Goal: Contribute content: Add original content to the website for others to see

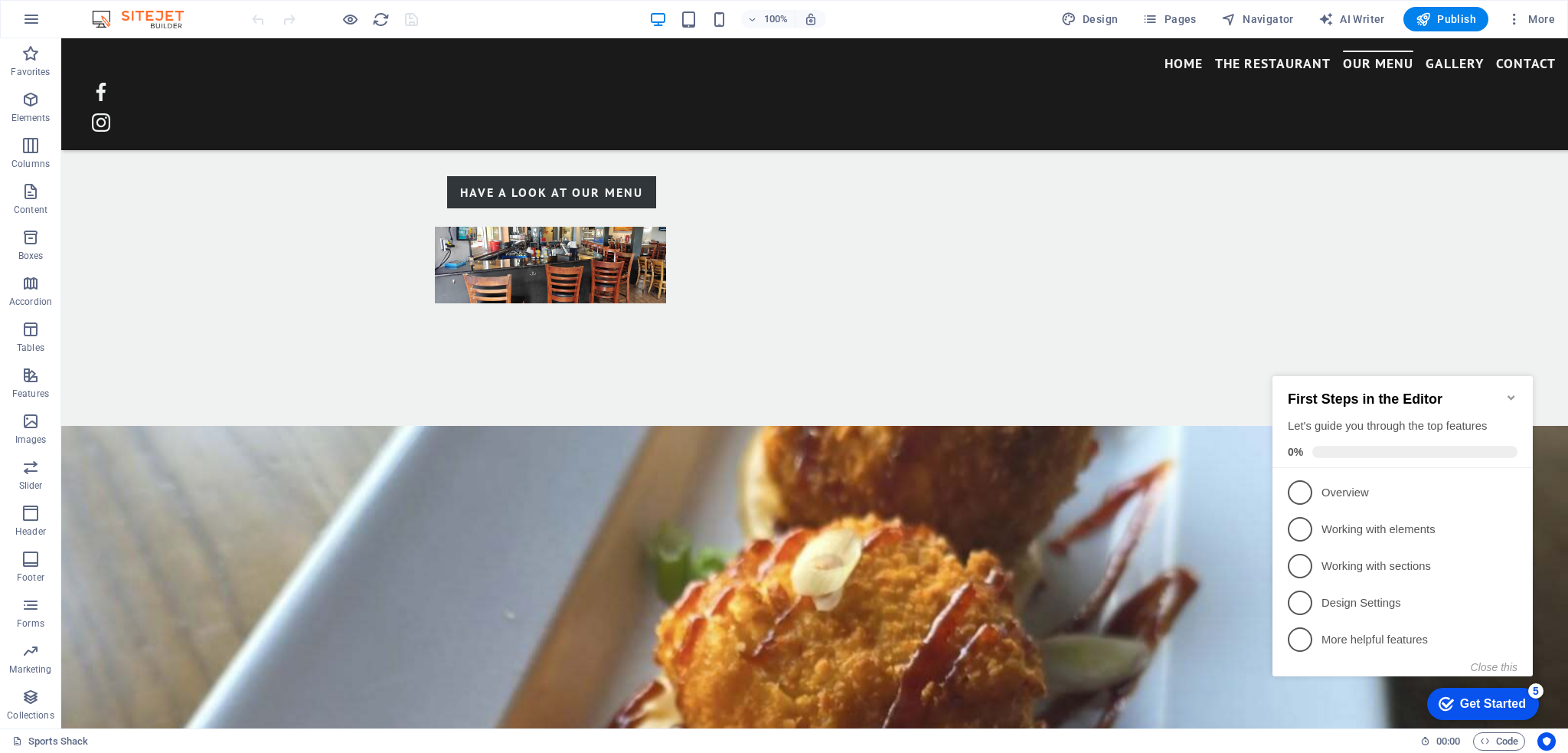
scroll to position [1504, 0]
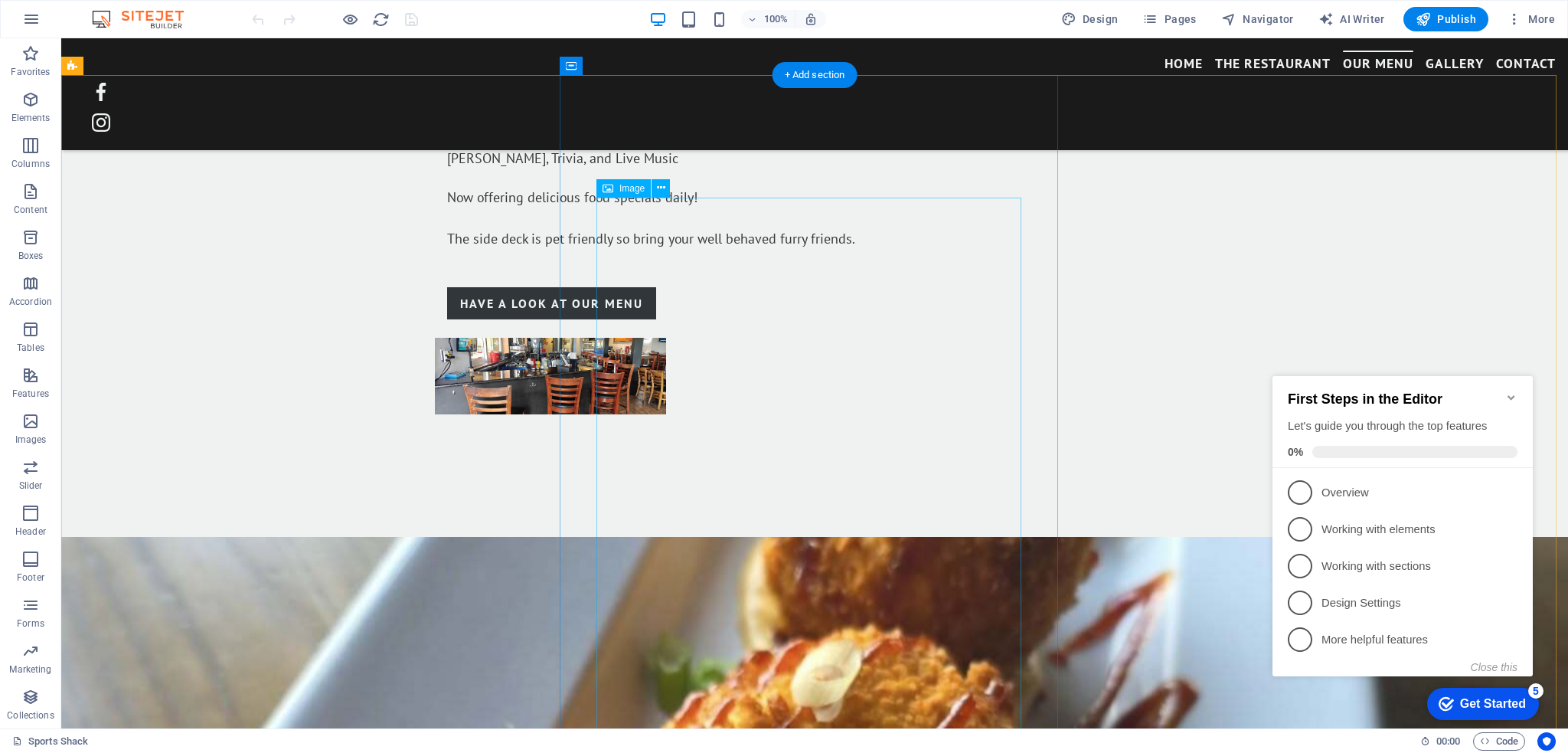
click at [663, 188] on icon at bounding box center [661, 188] width 8 height 16
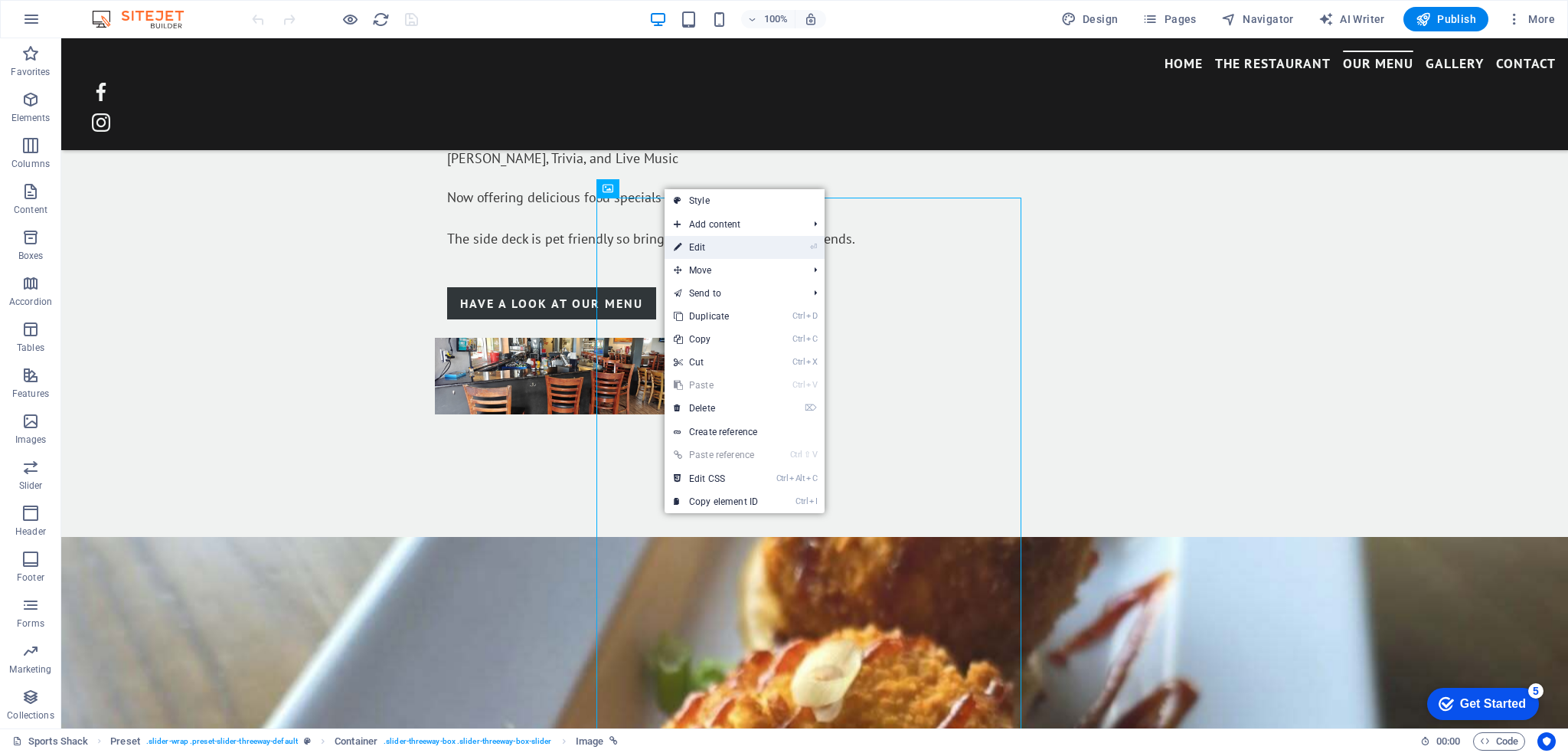
click at [683, 238] on link "⏎ Edit" at bounding box center [716, 248] width 103 height 23
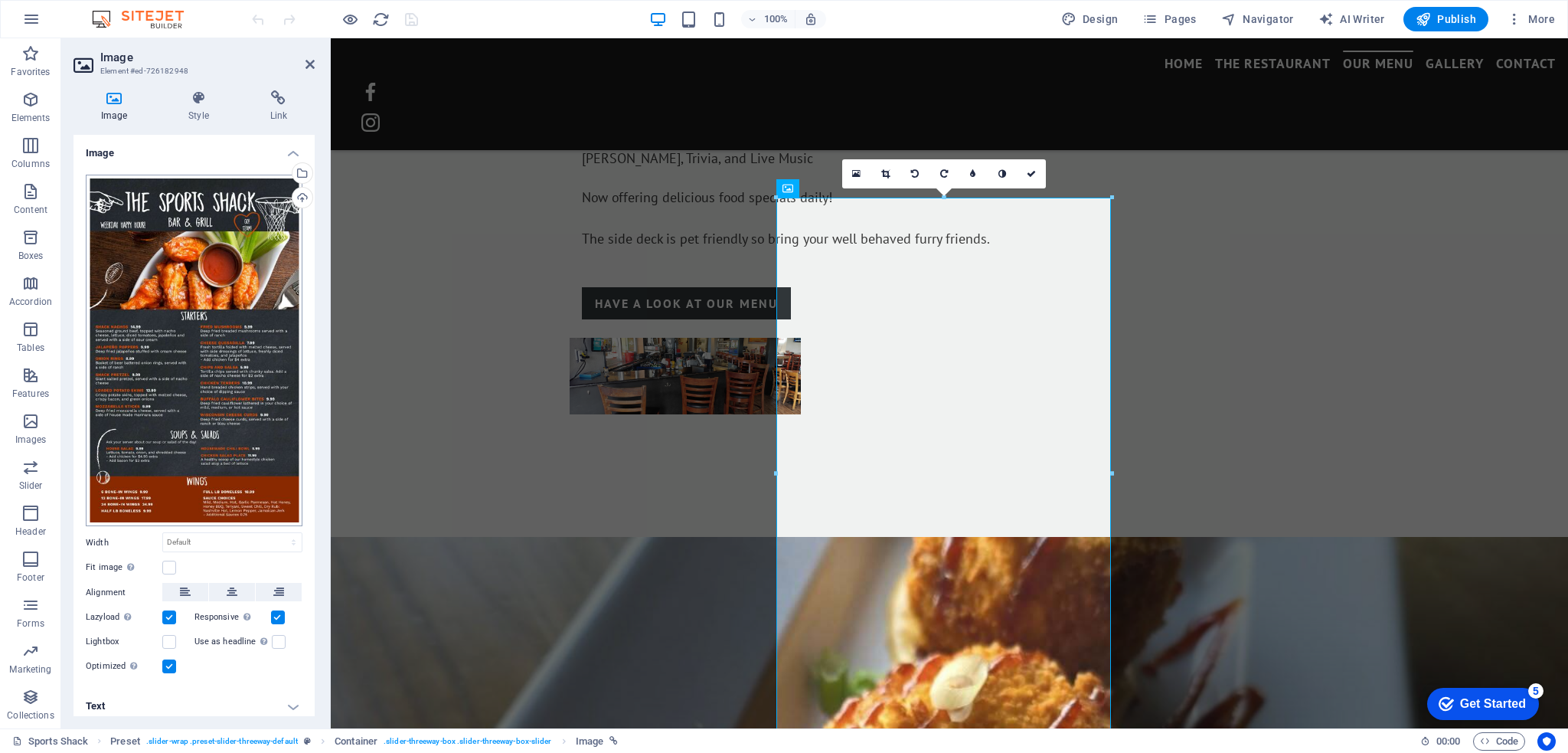
scroll to position [3, 0]
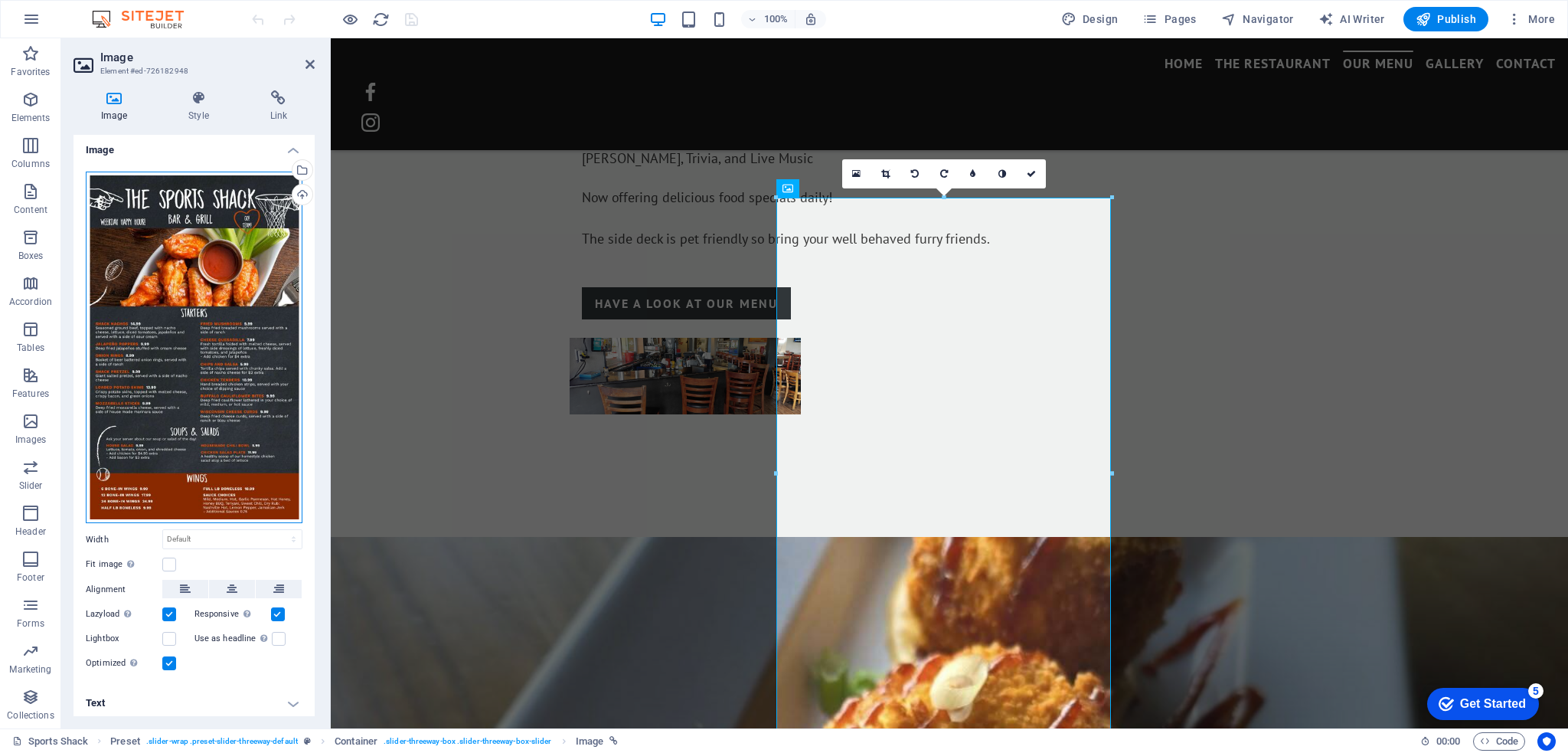
click at [197, 286] on div "Drag files here, click to choose files or select files from Files or our free s…" at bounding box center [194, 347] width 217 height 352
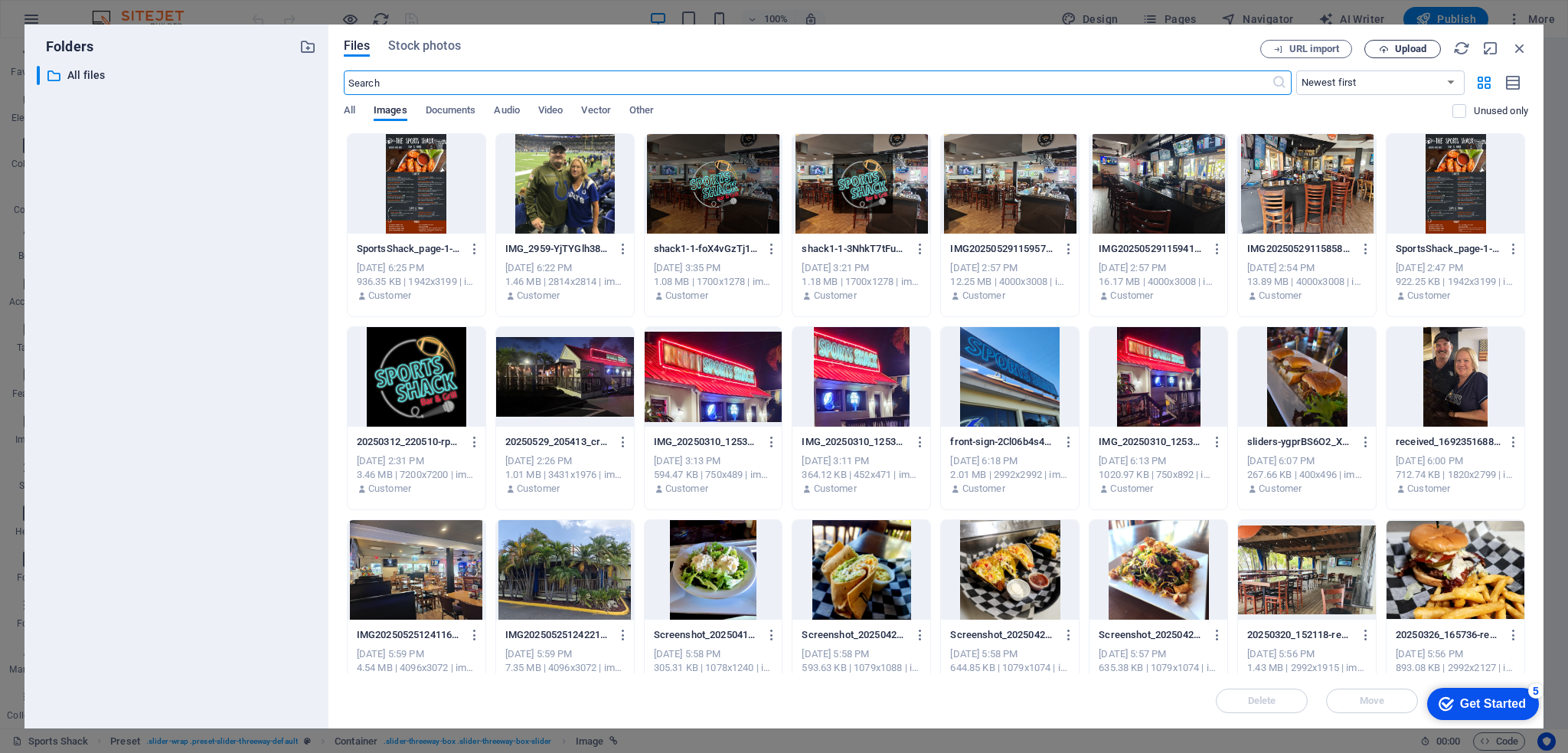
click at [1407, 49] on span "Upload" at bounding box center [1410, 49] width 31 height 9
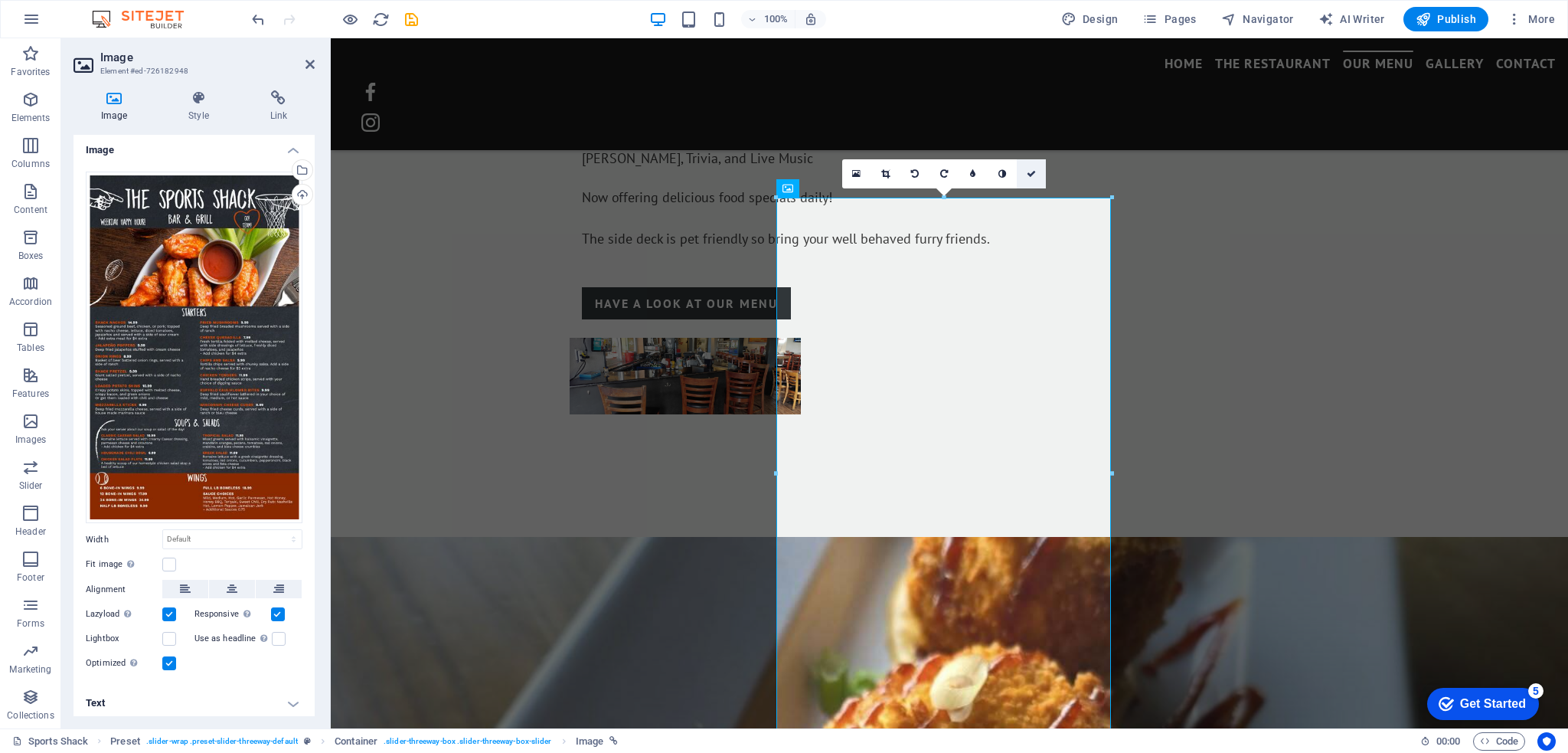
click at [1029, 173] on icon at bounding box center [1031, 174] width 9 height 9
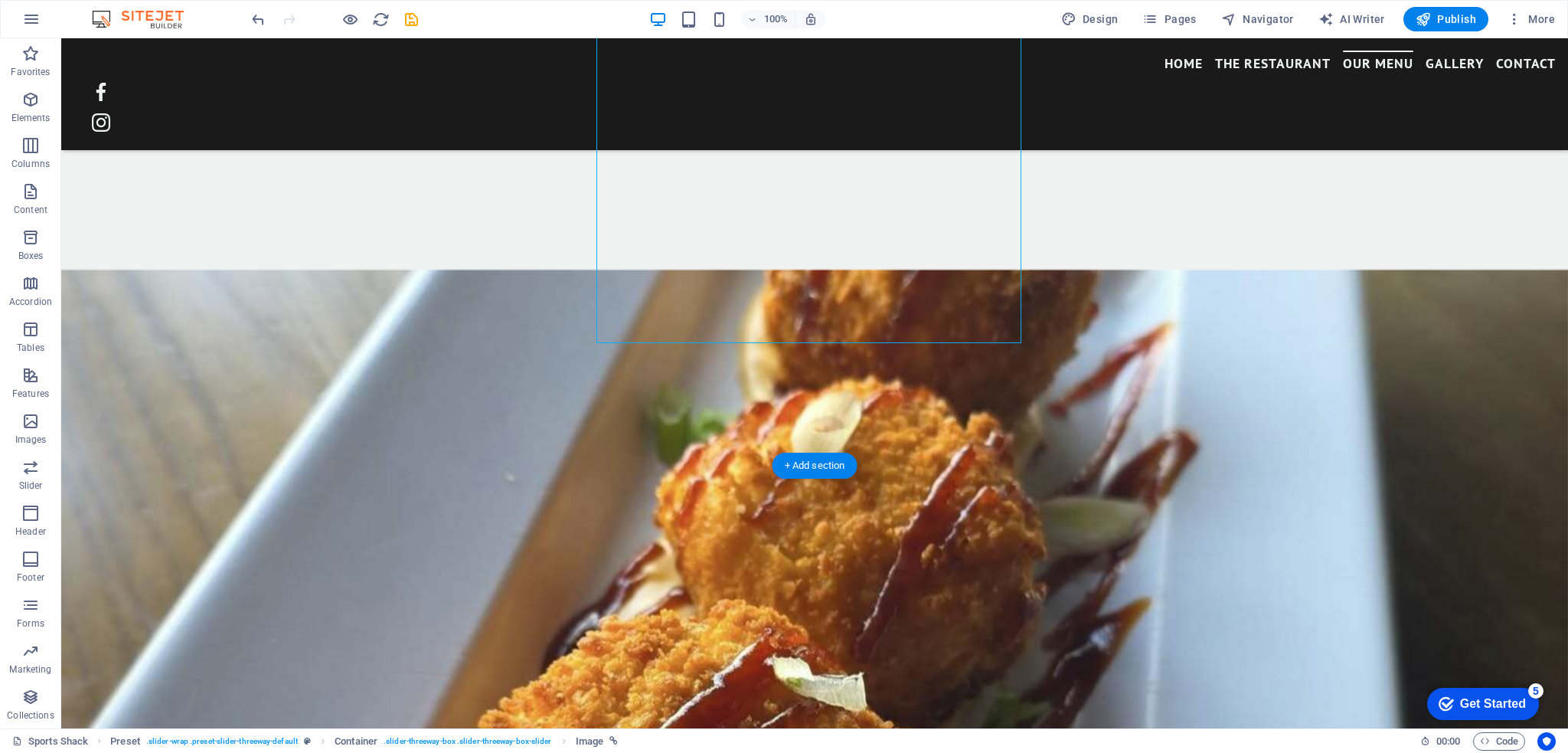
scroll to position [1734, 0]
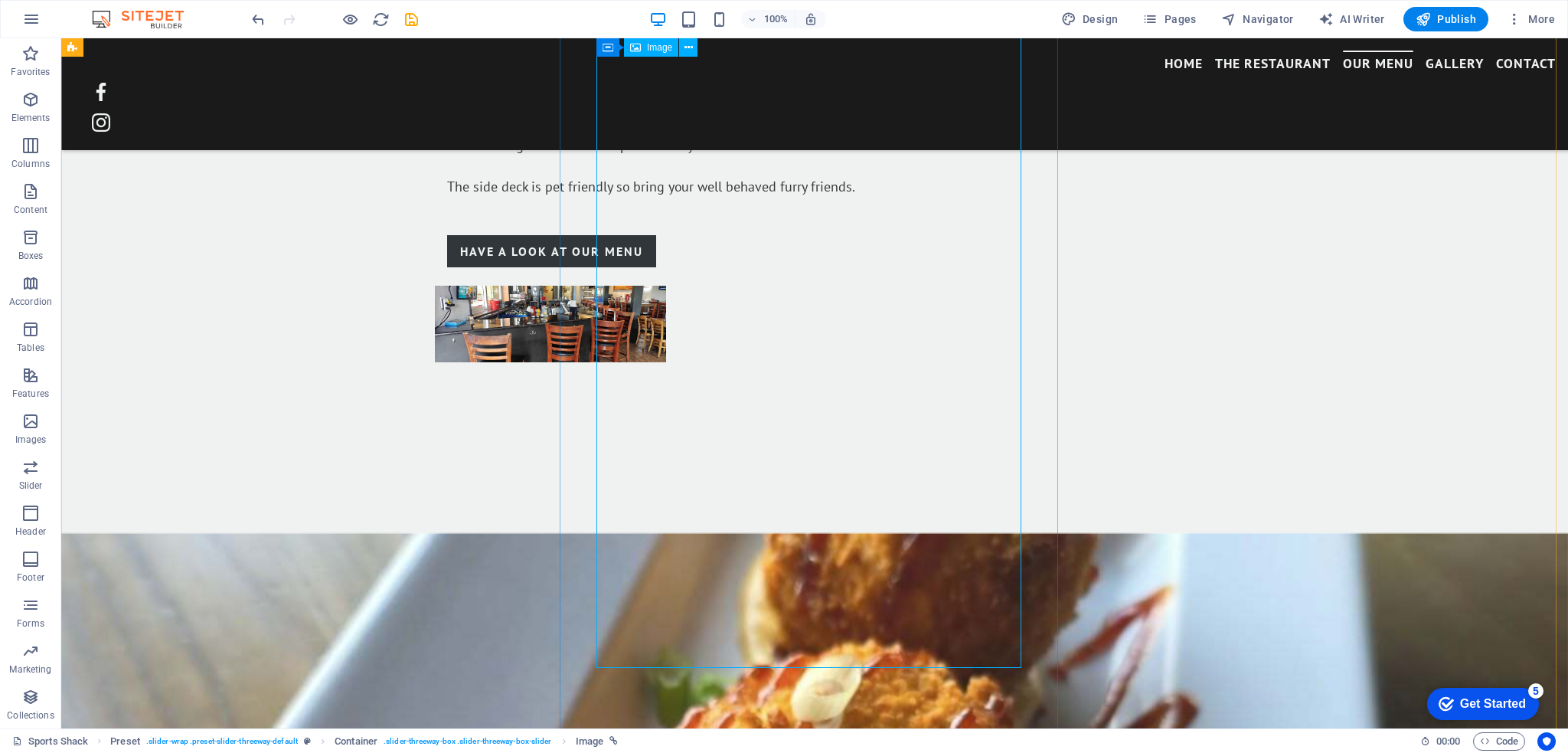
scroll to position [1427, 0]
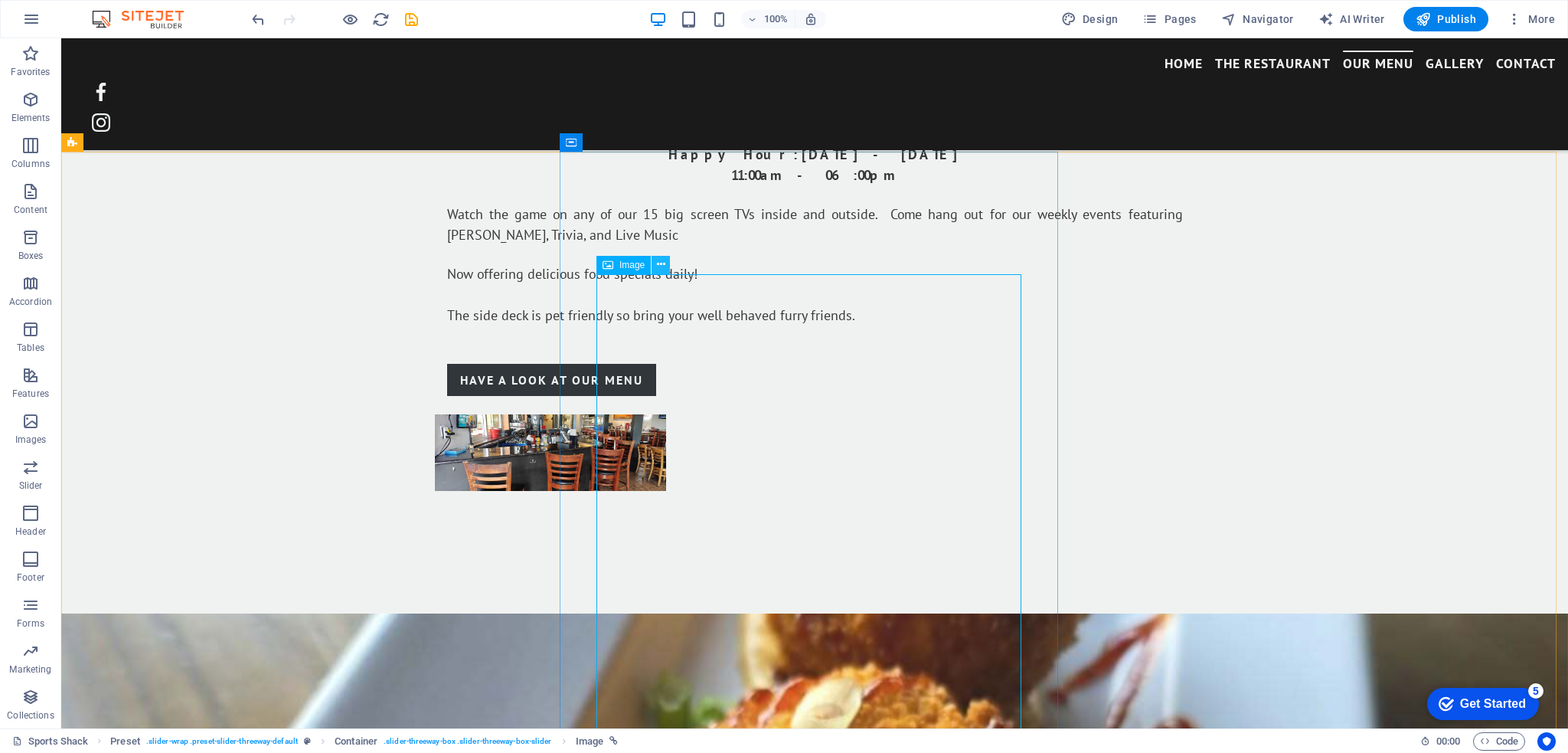
click at [658, 263] on icon at bounding box center [661, 265] width 8 height 16
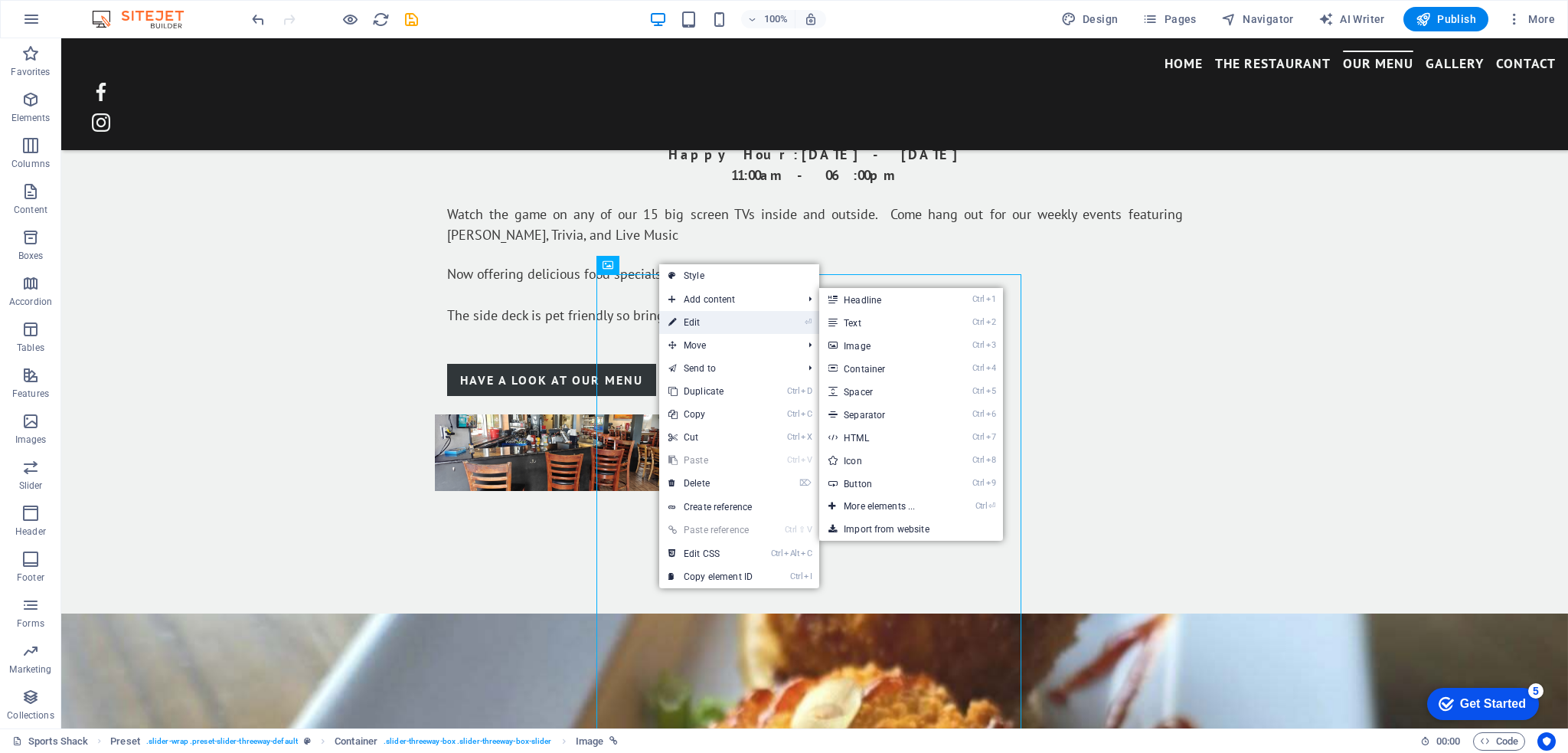
click at [674, 321] on icon at bounding box center [672, 322] width 8 height 23
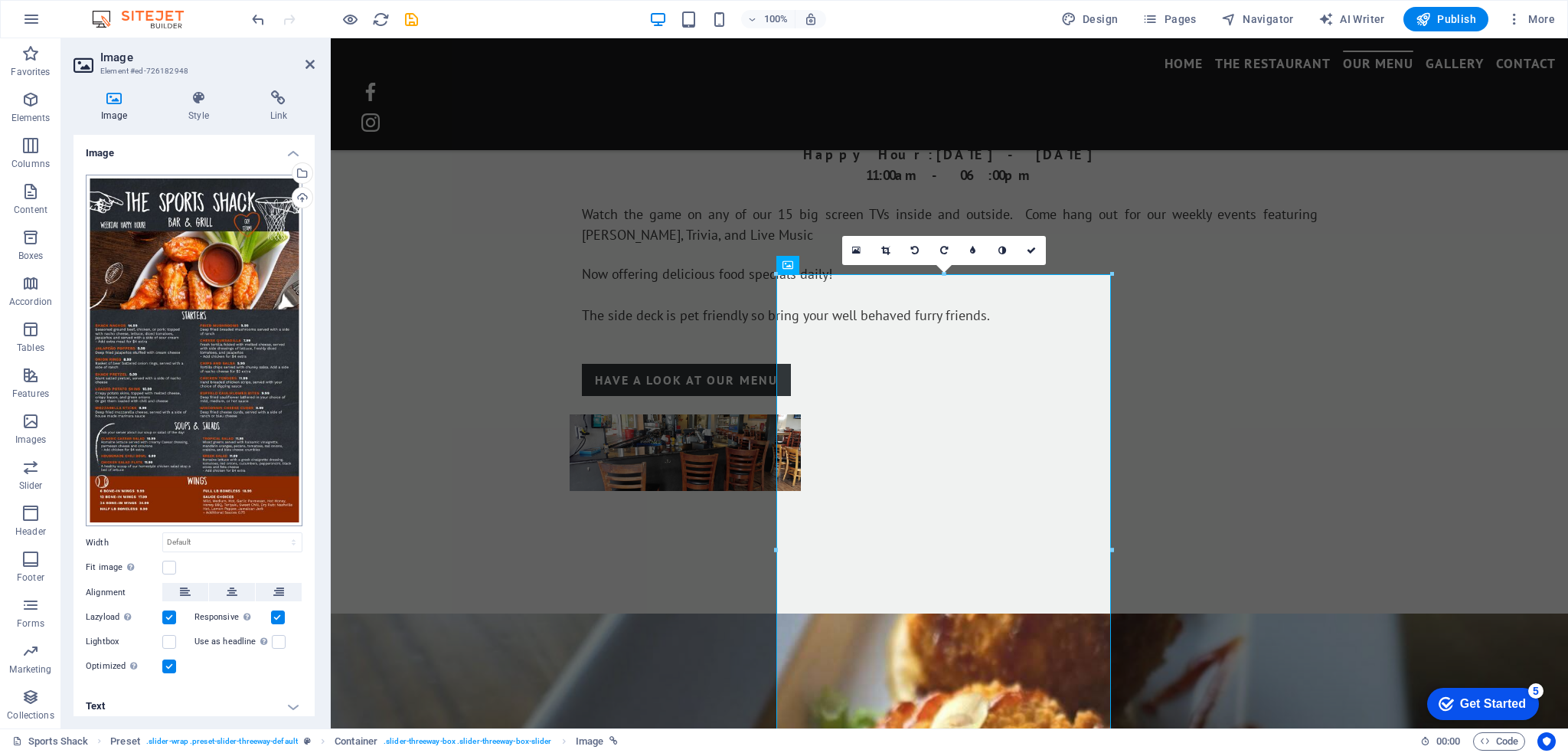
scroll to position [3, 0]
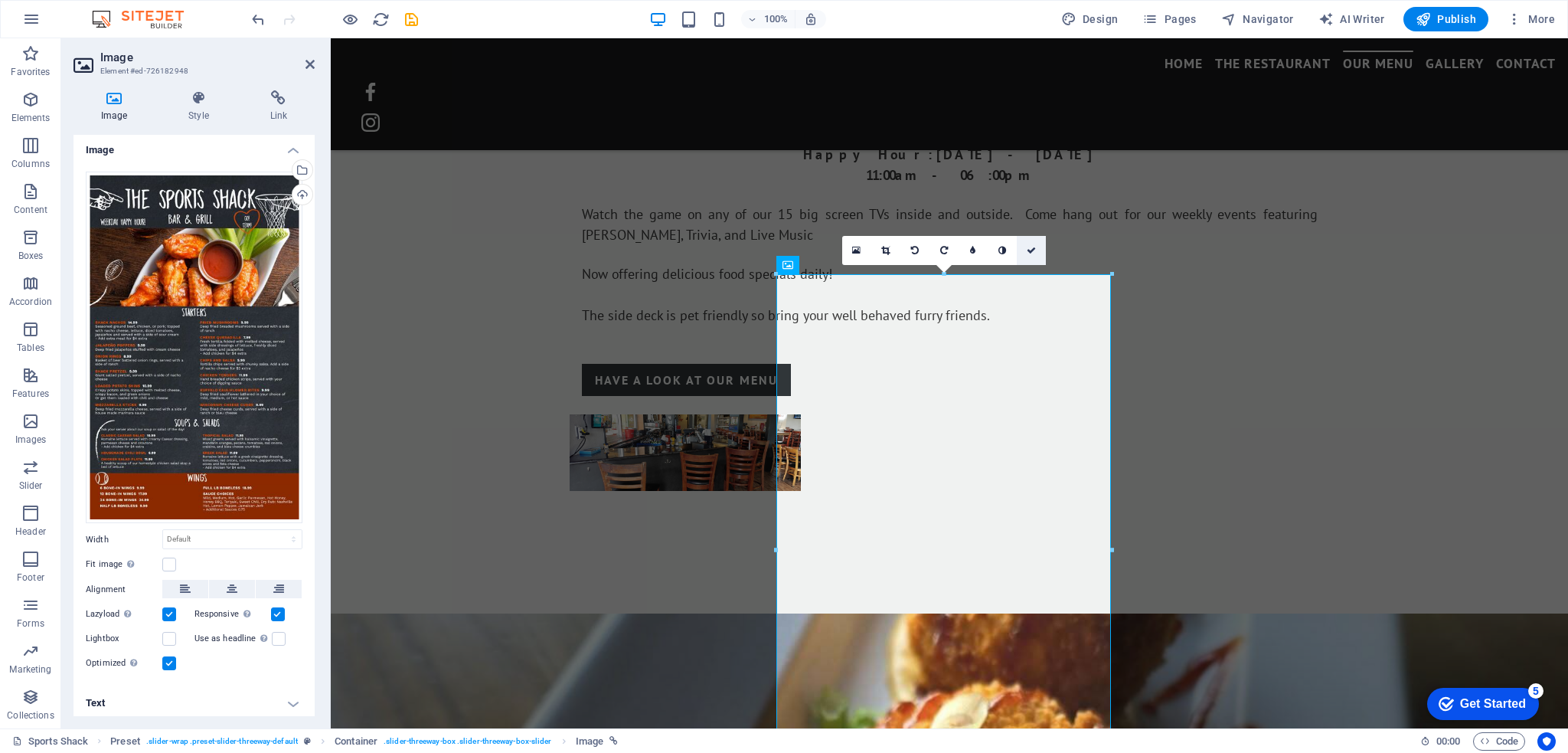
click at [1031, 249] on icon at bounding box center [1031, 251] width 9 height 9
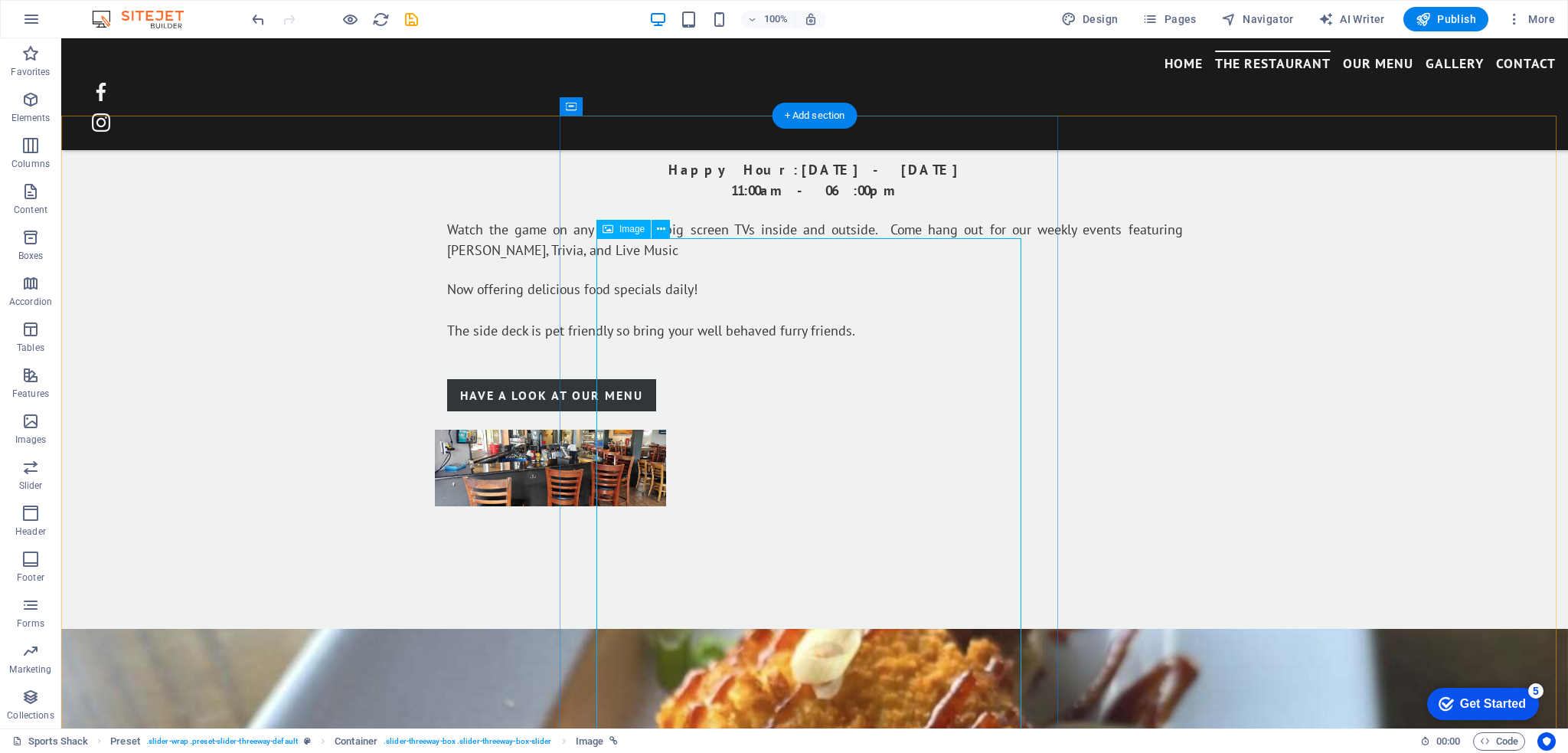
scroll to position [1504, 0]
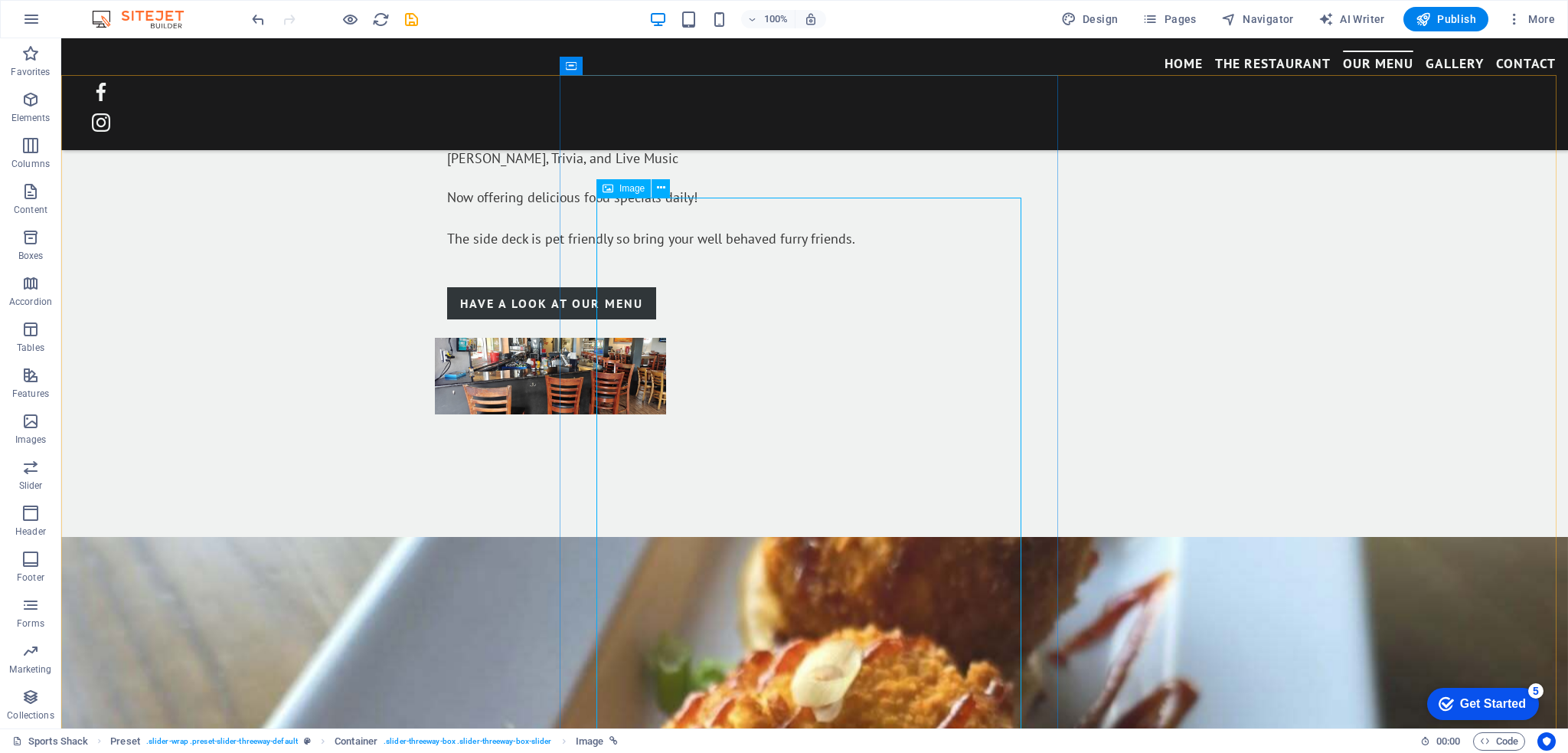
click at [609, 189] on icon at bounding box center [608, 189] width 11 height 18
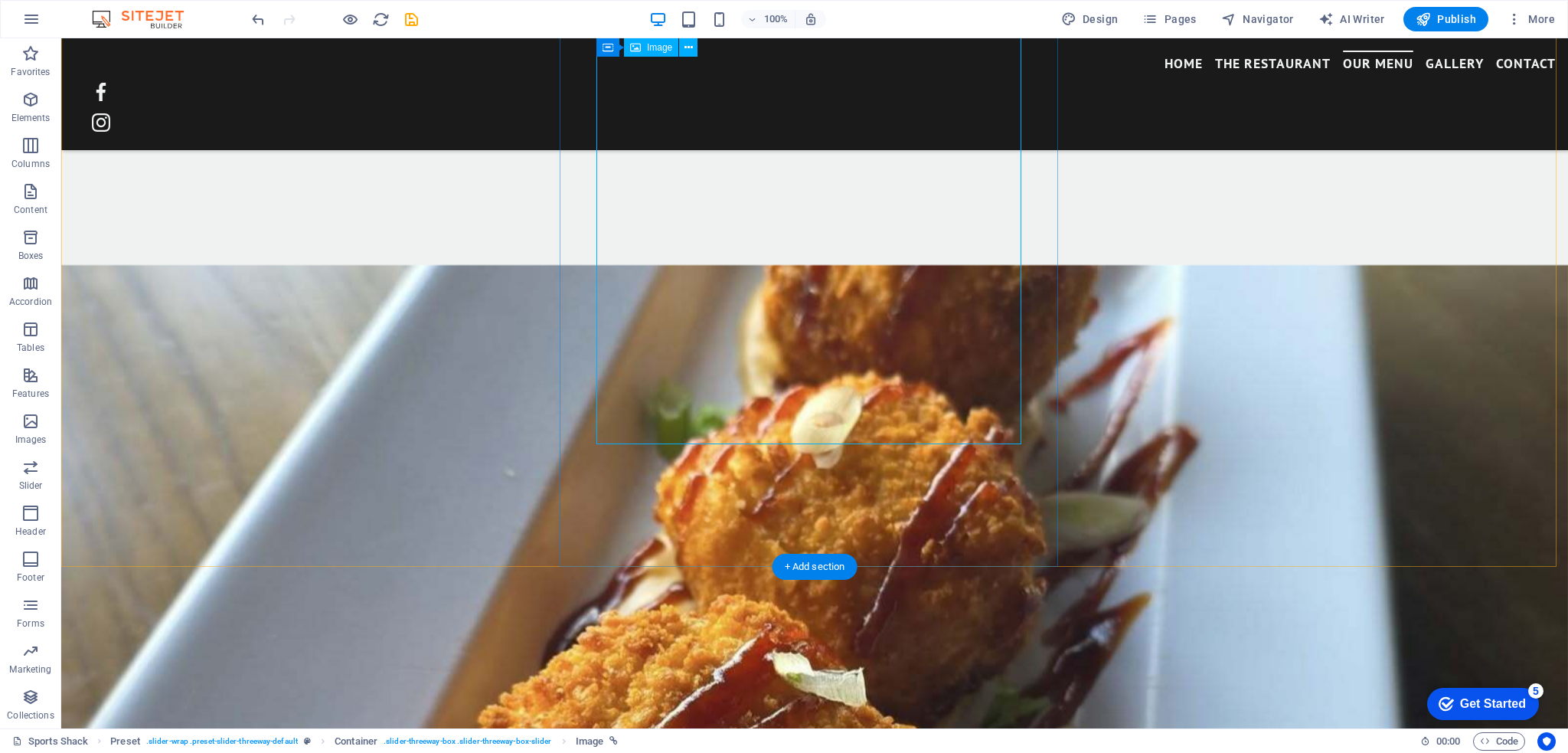
scroll to position [1963, 0]
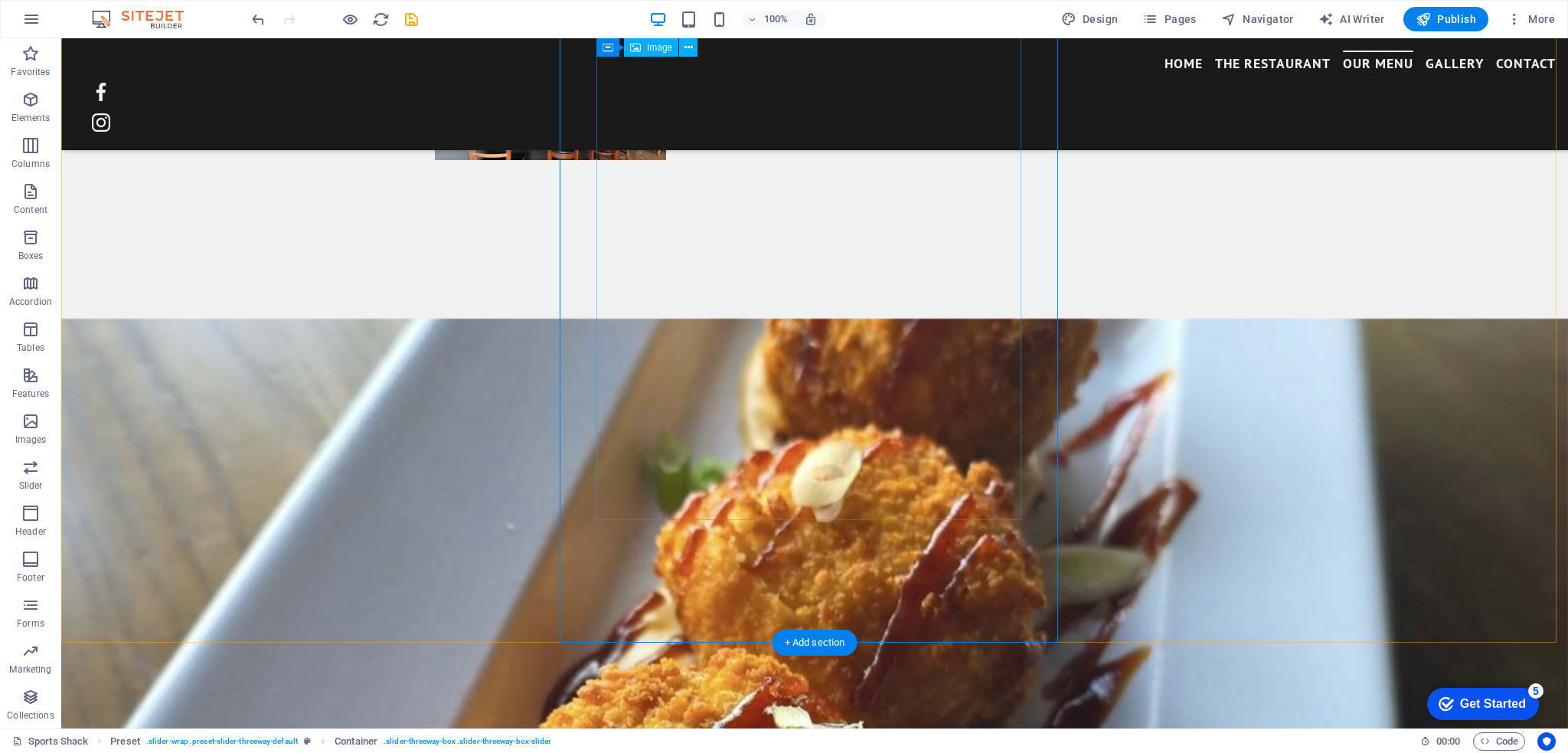
scroll to position [1580, 0]
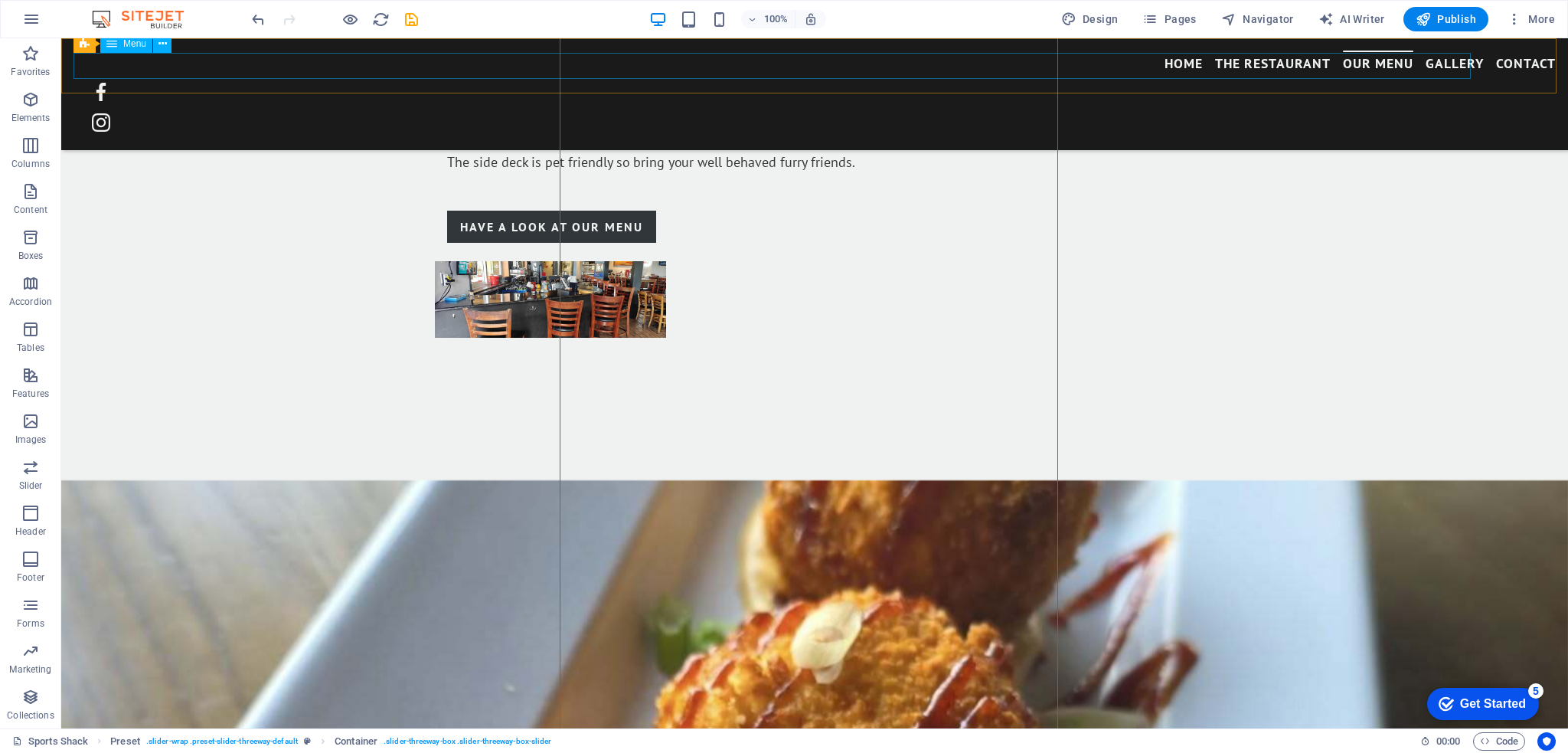
click at [1302, 61] on nav "Home The Restaurant Our Menu Gallery Contact" at bounding box center [814, 64] width 1482 height 26
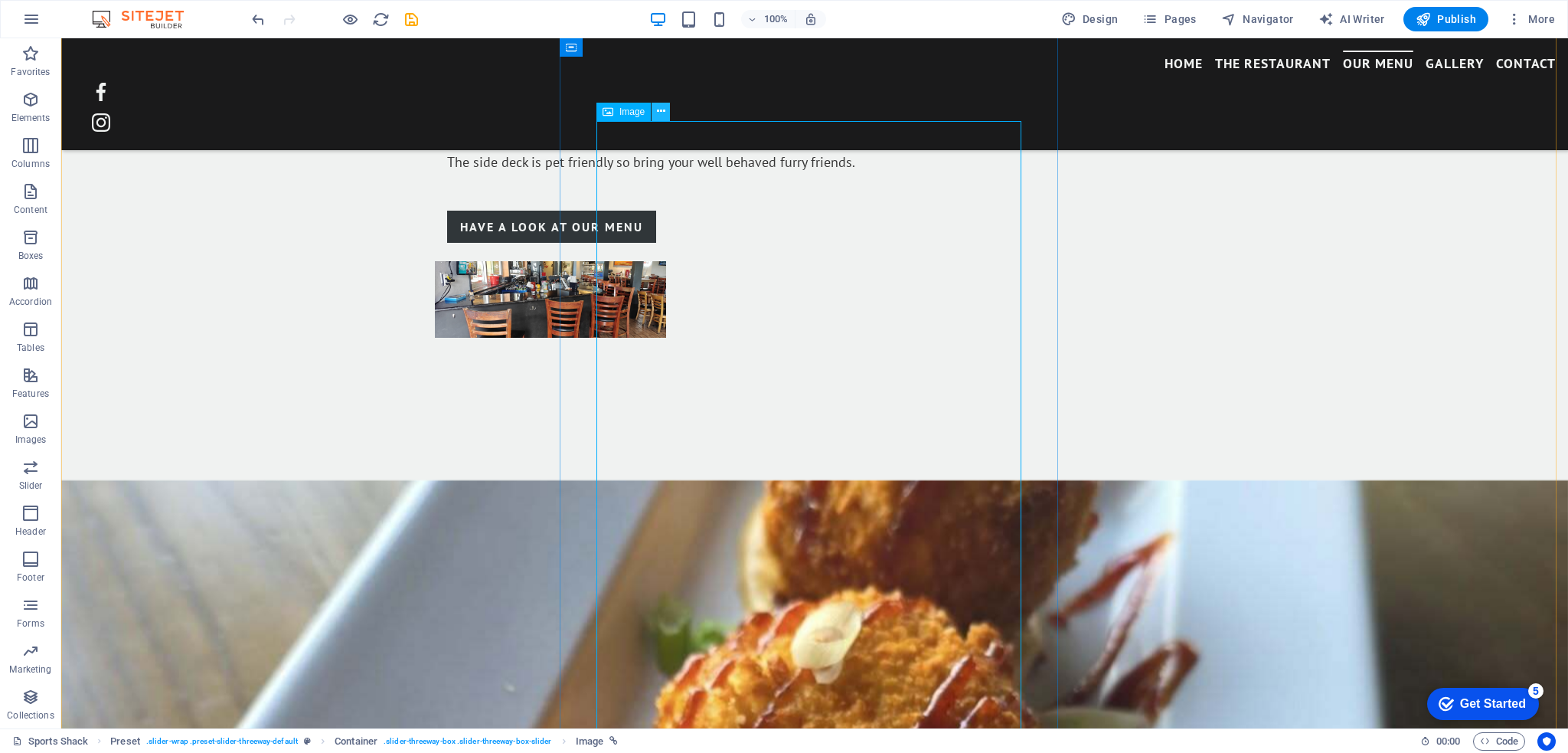
click at [661, 114] on icon at bounding box center [661, 111] width 8 height 16
click at [621, 107] on span "Image" at bounding box center [632, 112] width 25 height 9
click at [662, 110] on icon at bounding box center [661, 111] width 8 height 16
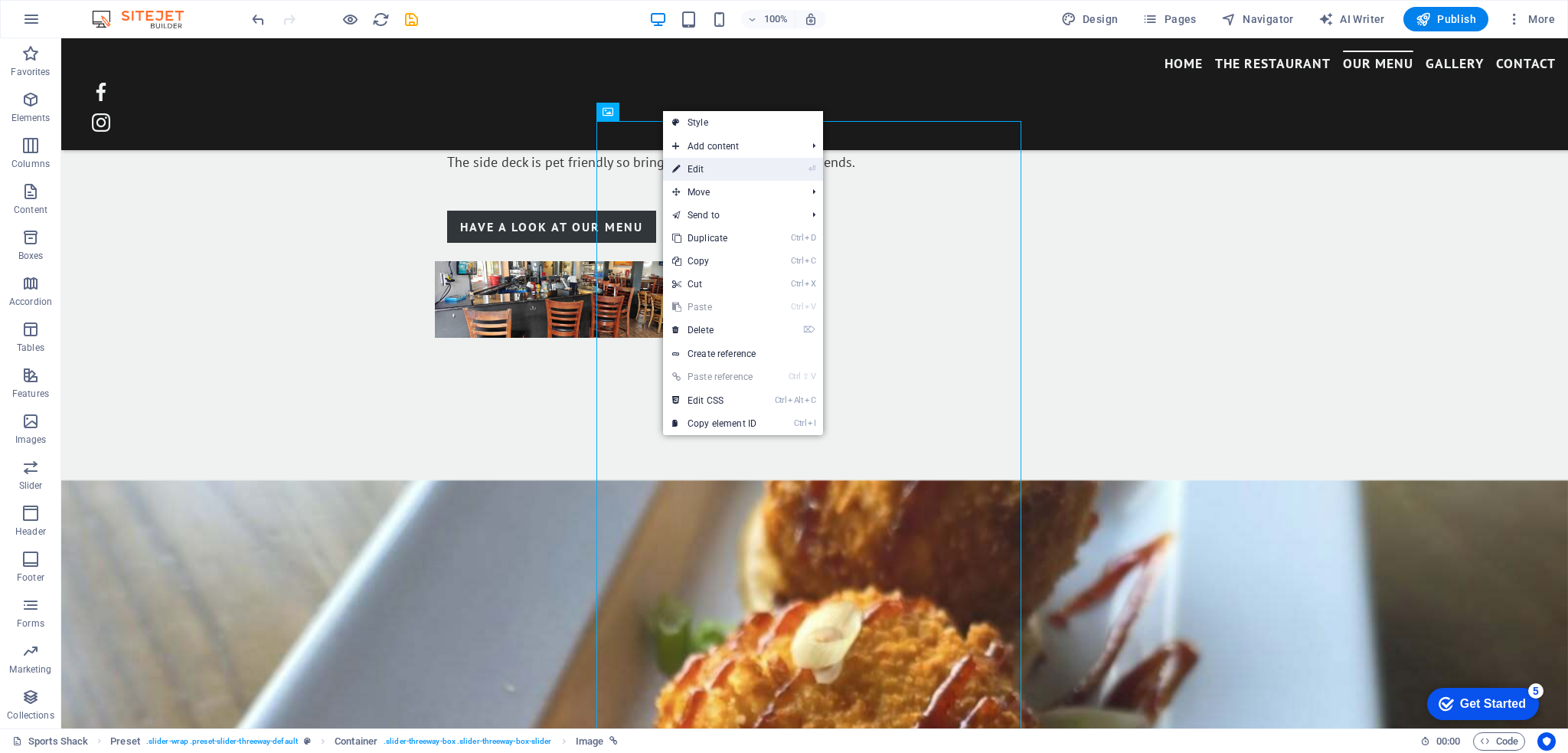
click at [686, 160] on link "⏎ Edit" at bounding box center [715, 169] width 103 height 23
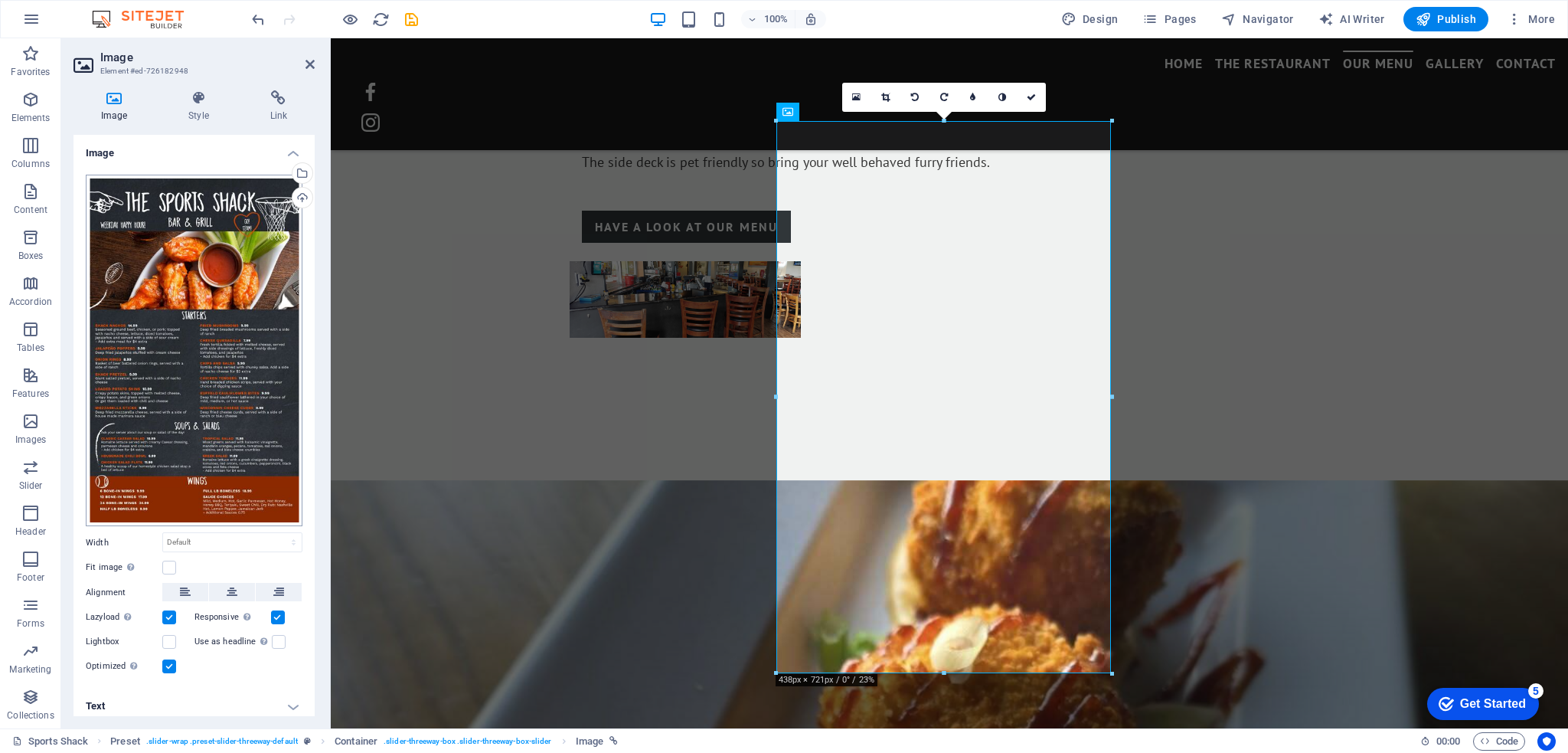
scroll to position [3, 0]
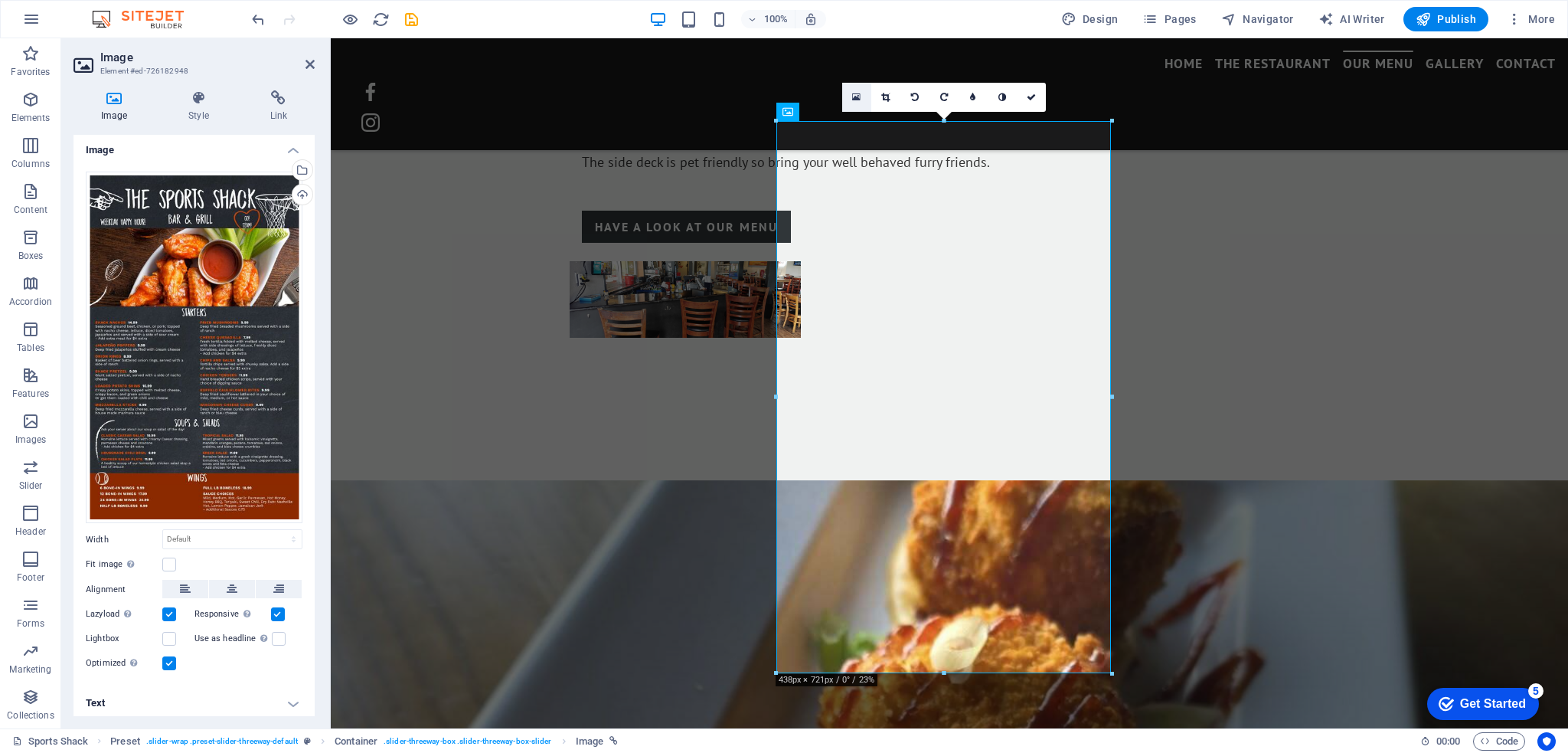
click at [852, 97] on icon at bounding box center [856, 97] width 8 height 11
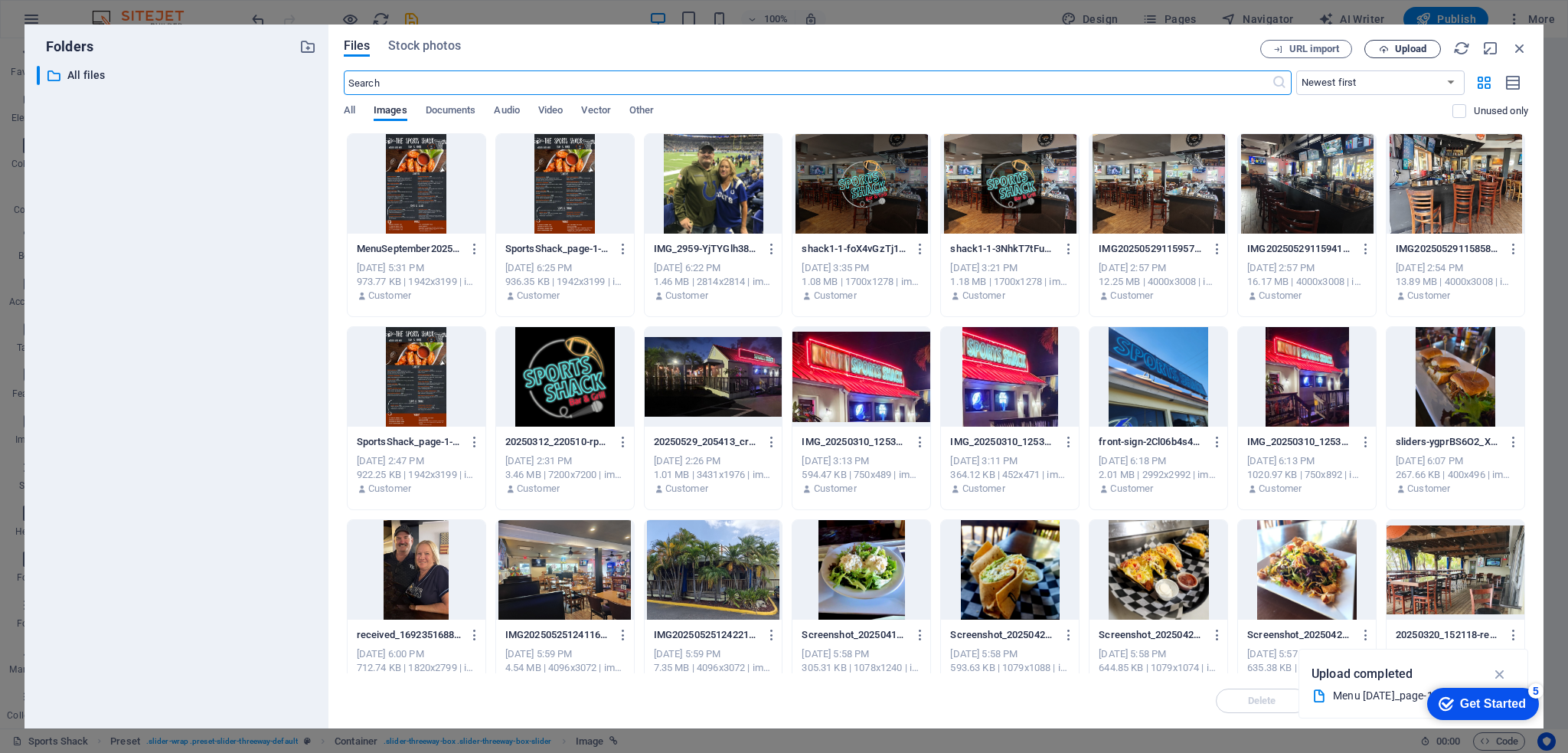
click at [1410, 47] on span "Upload" at bounding box center [1410, 49] width 31 height 9
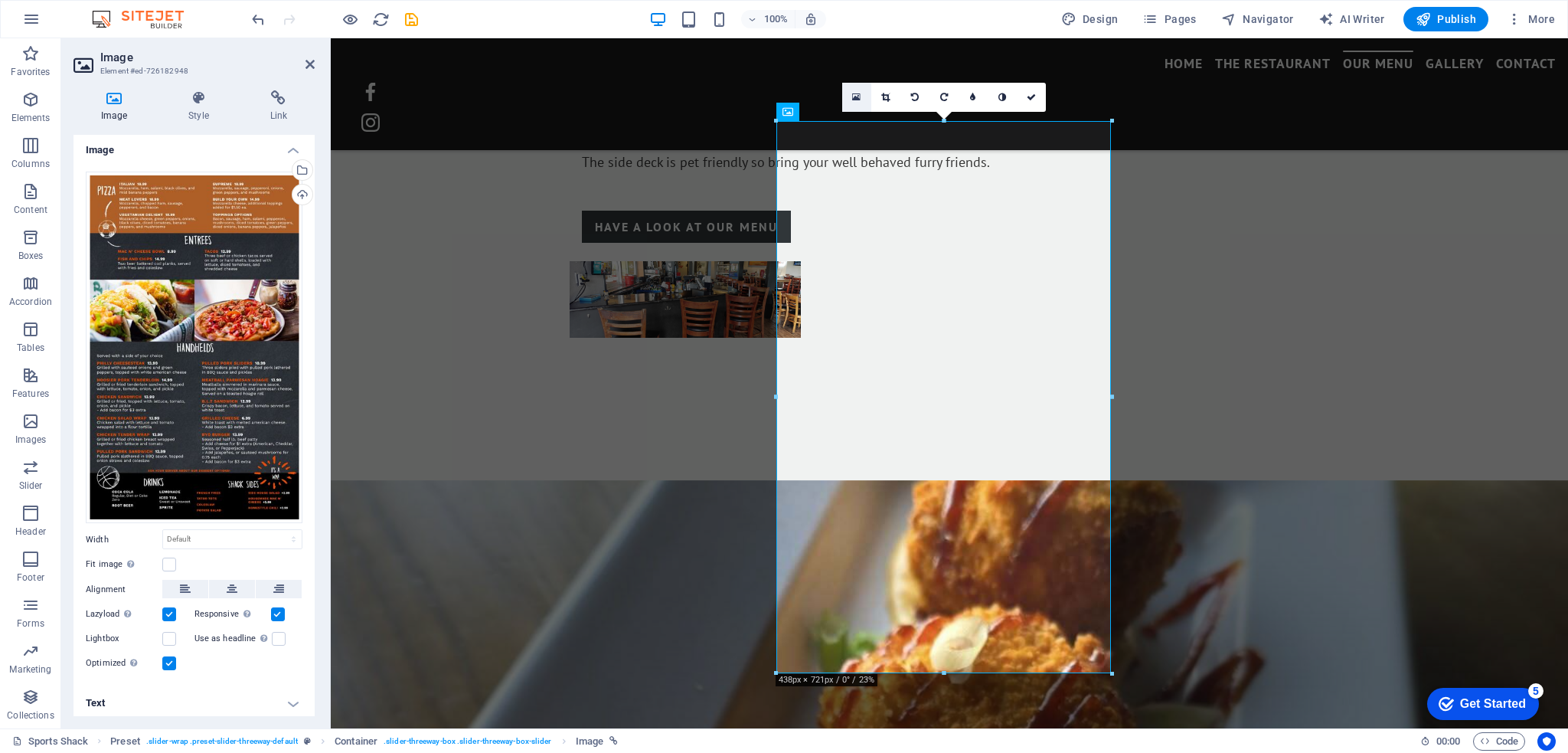
click at [854, 97] on icon at bounding box center [856, 97] width 8 height 11
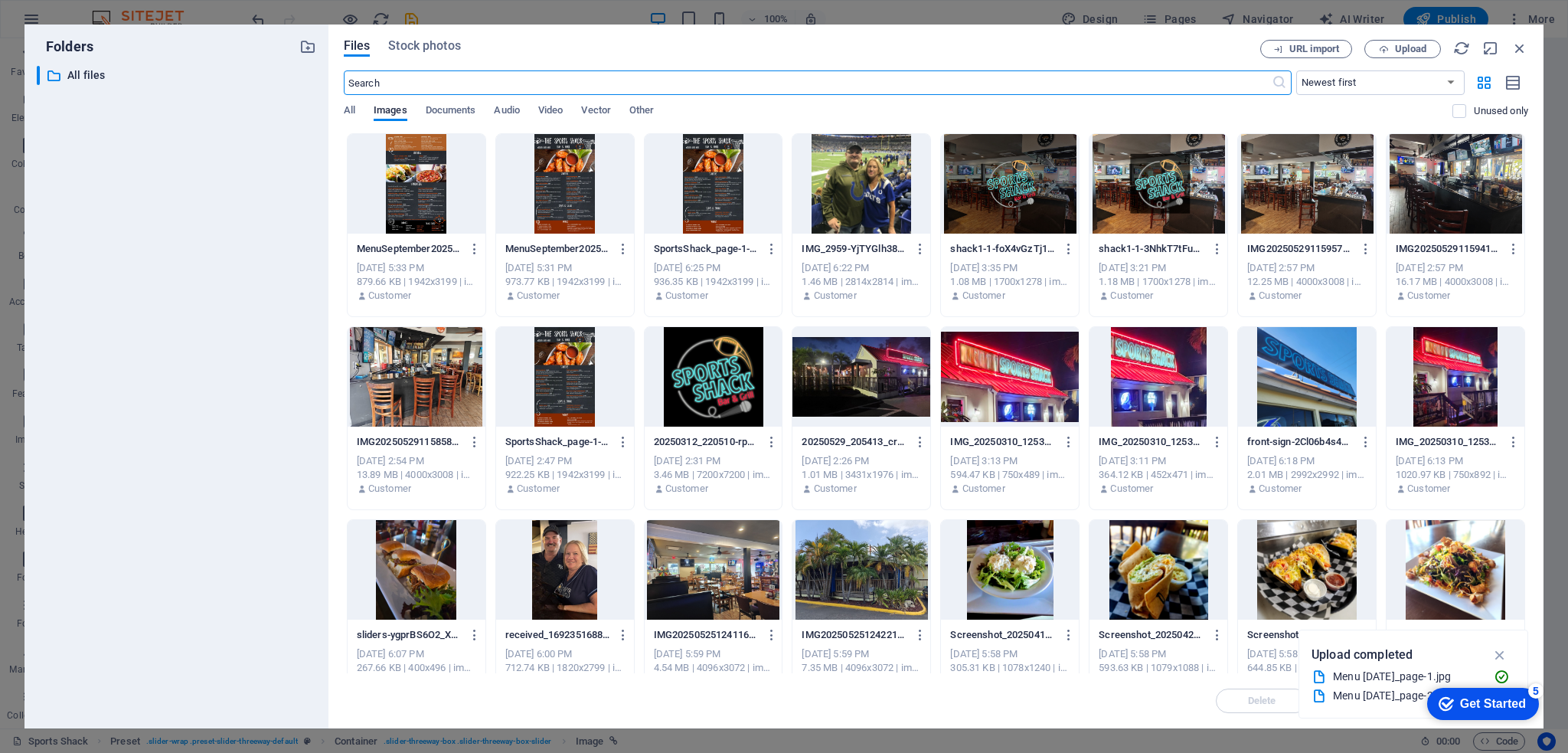
click at [571, 165] on div at bounding box center [565, 184] width 138 height 100
click at [439, 169] on div at bounding box center [416, 184] width 138 height 100
click at [562, 174] on div at bounding box center [565, 184] width 138 height 100
click at [452, 178] on div at bounding box center [416, 184] width 138 height 100
click at [567, 169] on div at bounding box center [565, 184] width 138 height 100
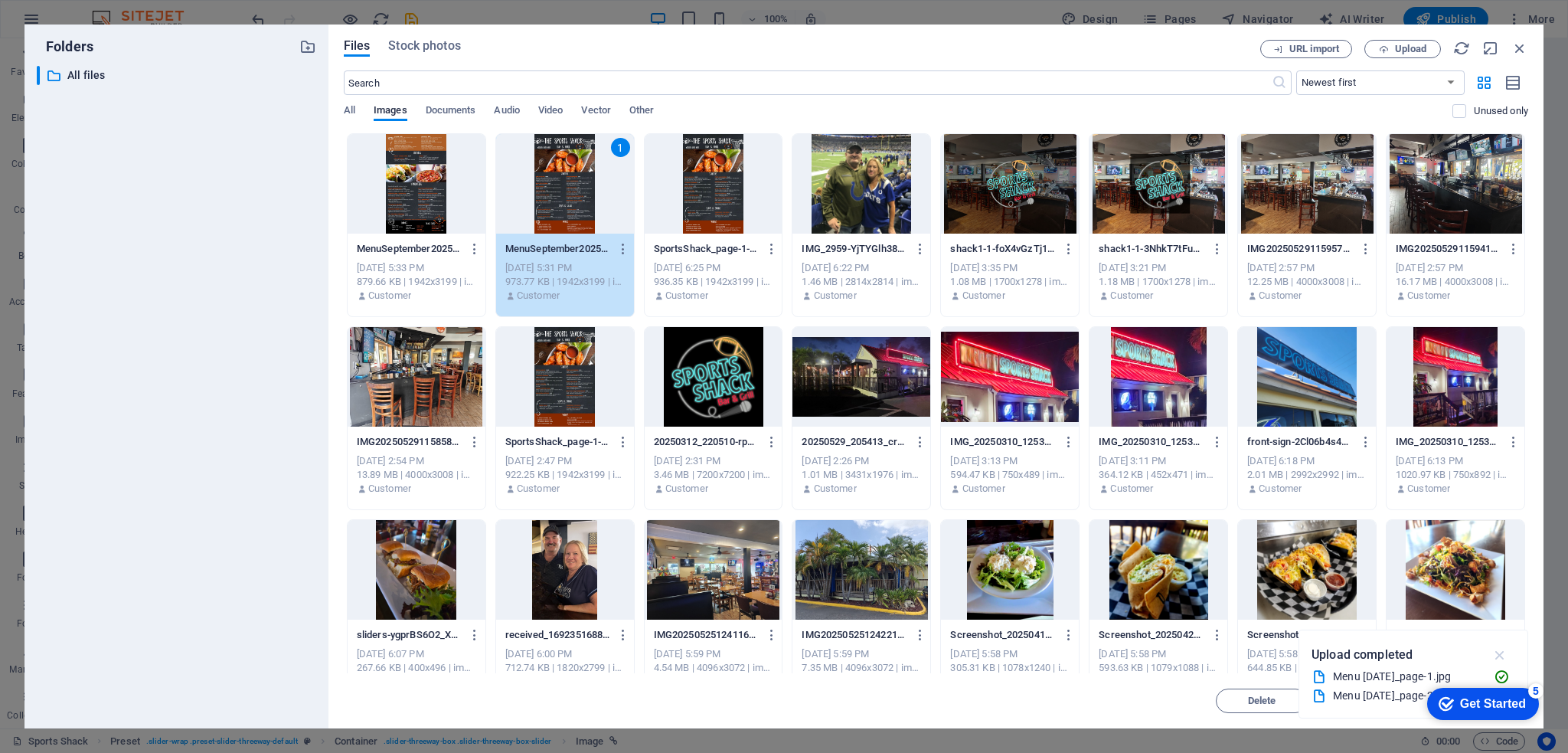
click at [1498, 652] on icon "button" at bounding box center [1500, 655] width 18 height 17
click at [1464, 697] on div "Get Started" at bounding box center [1493, 704] width 66 height 14
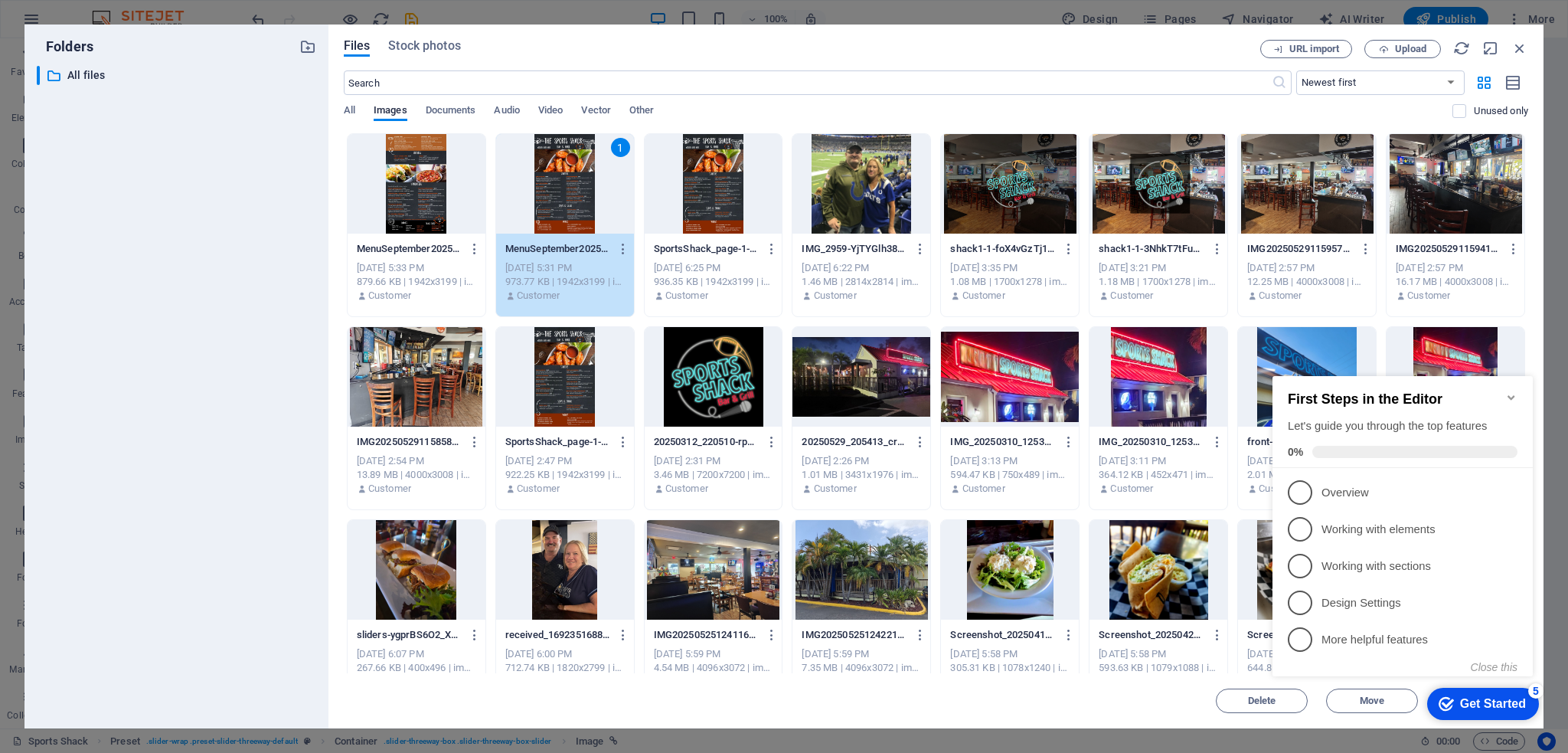
click at [1129, 692] on div "Delete Move Insert" at bounding box center [935, 693] width 1185 height 40
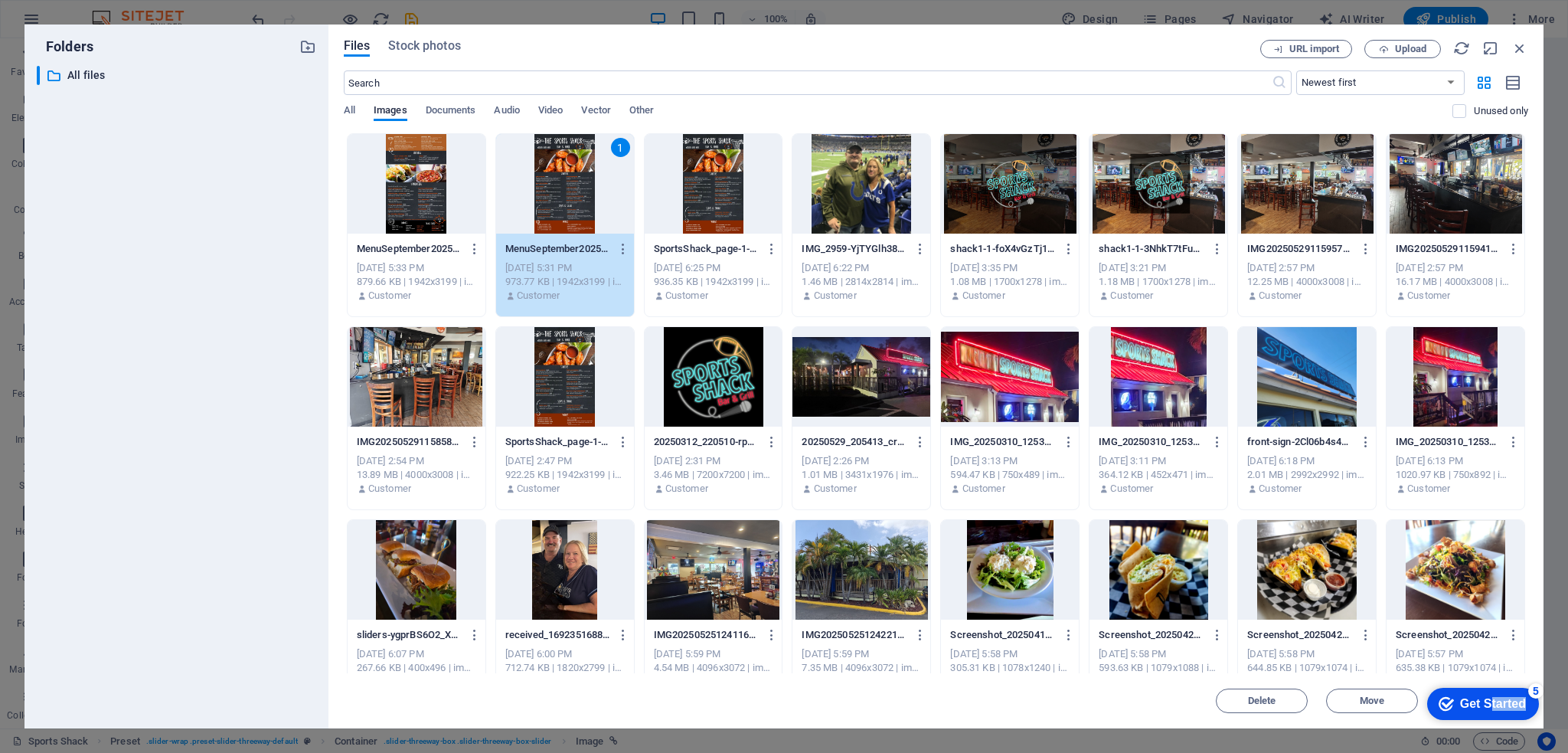
drag, startPoint x: 1485, startPoint y: 698, endPoint x: 2944, endPoint y: 1301, distance: 1578.7
click at [1528, 680] on html "checkmark Get Started 5 First Steps in the Editor Let's guide you through the t…" at bounding box center [1480, 703] width 130 height 46
click at [1533, 686] on div "5" at bounding box center [1536, 691] width 15 height 15
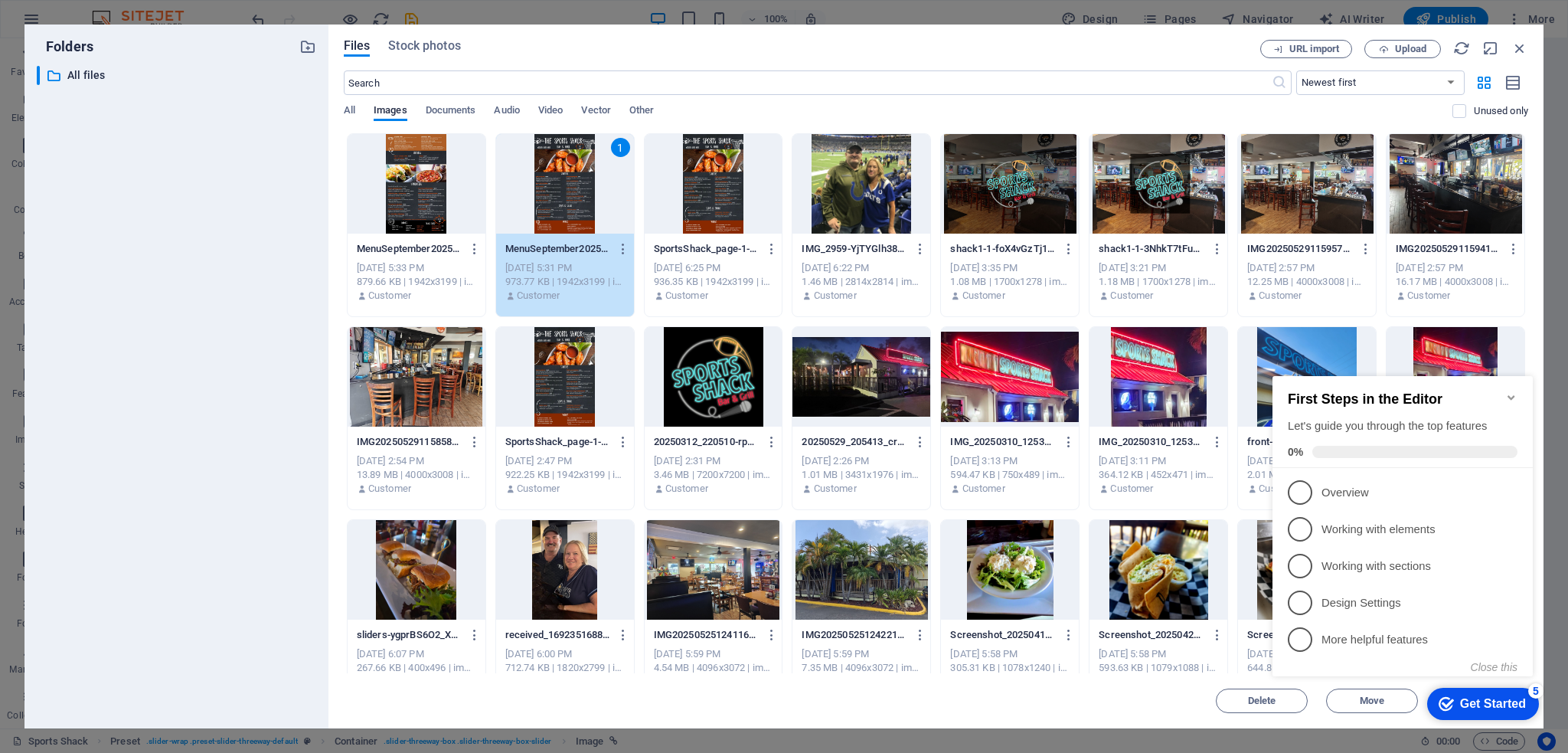
click at [1510, 395] on icon "Minimize checklist" at bounding box center [1510, 397] width 7 height 5
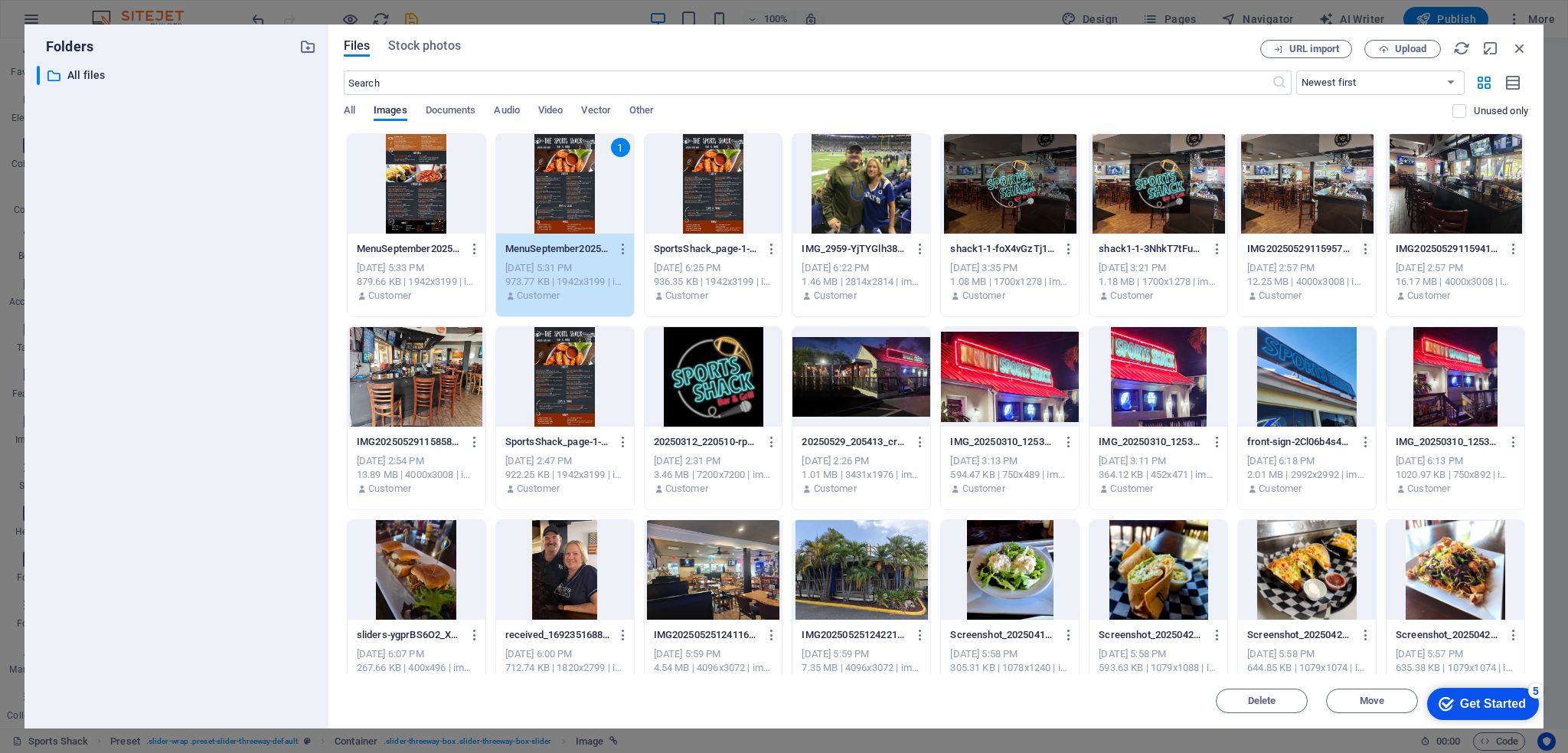
drag, startPoint x: 1387, startPoint y: 724, endPoint x: 1290, endPoint y: 723, distance: 97.0
click at [1290, 723] on div "Files Stock photos URL import Upload ​ Newest first Oldest first Name (A-Z) Nam…" at bounding box center [935, 376] width 1215 height 704
click at [1522, 45] on icon "button" at bounding box center [1520, 48] width 17 height 17
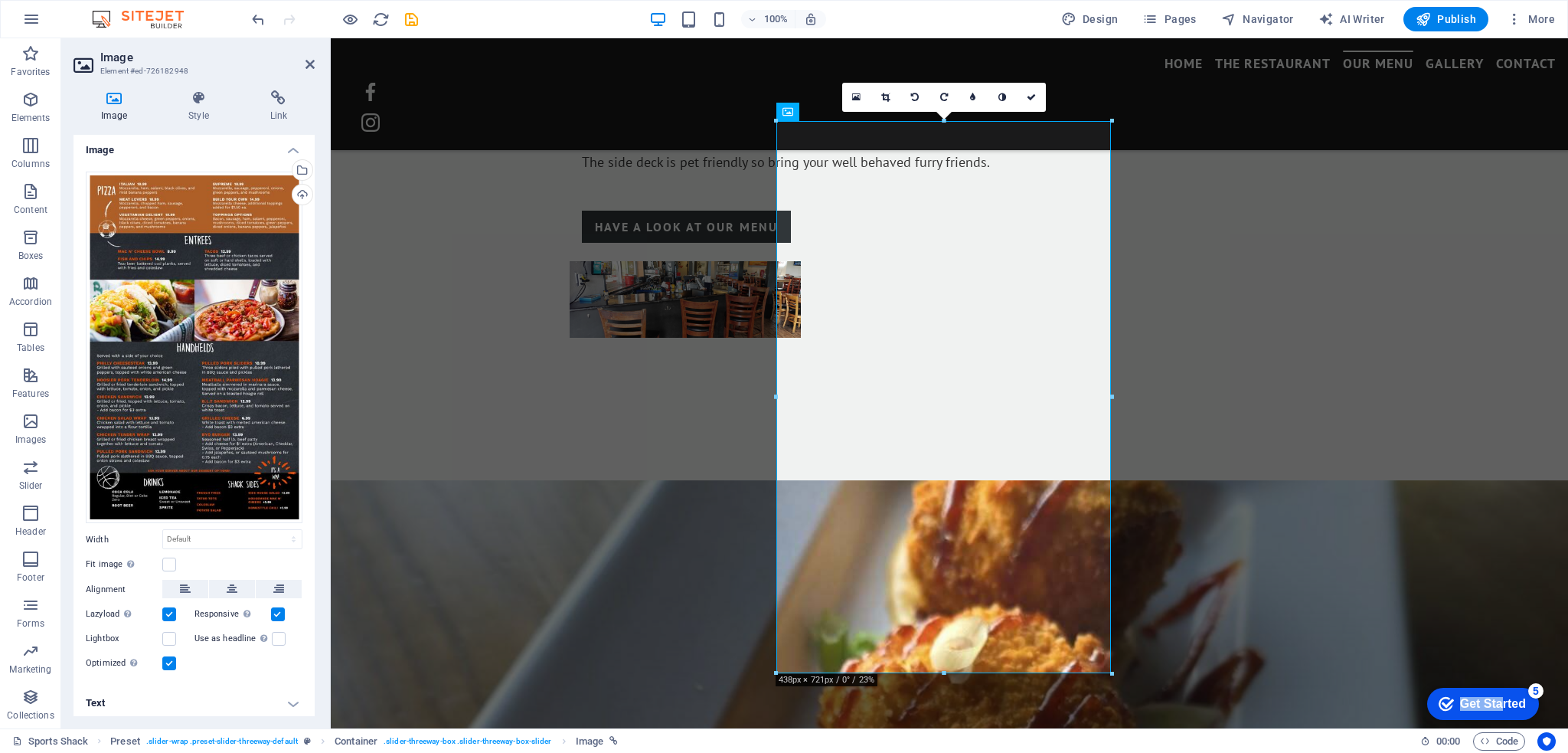
drag, startPoint x: 1498, startPoint y: 700, endPoint x: 2487, endPoint y: 1337, distance: 1176.4
click at [1415, 699] on html "checkmark Get Started 5 First Steps in the Editor Let's guide you through the t…" at bounding box center [1480, 703] width 130 height 46
click at [1481, 694] on div "checkmark Get Started 5" at bounding box center [1483, 704] width 112 height 32
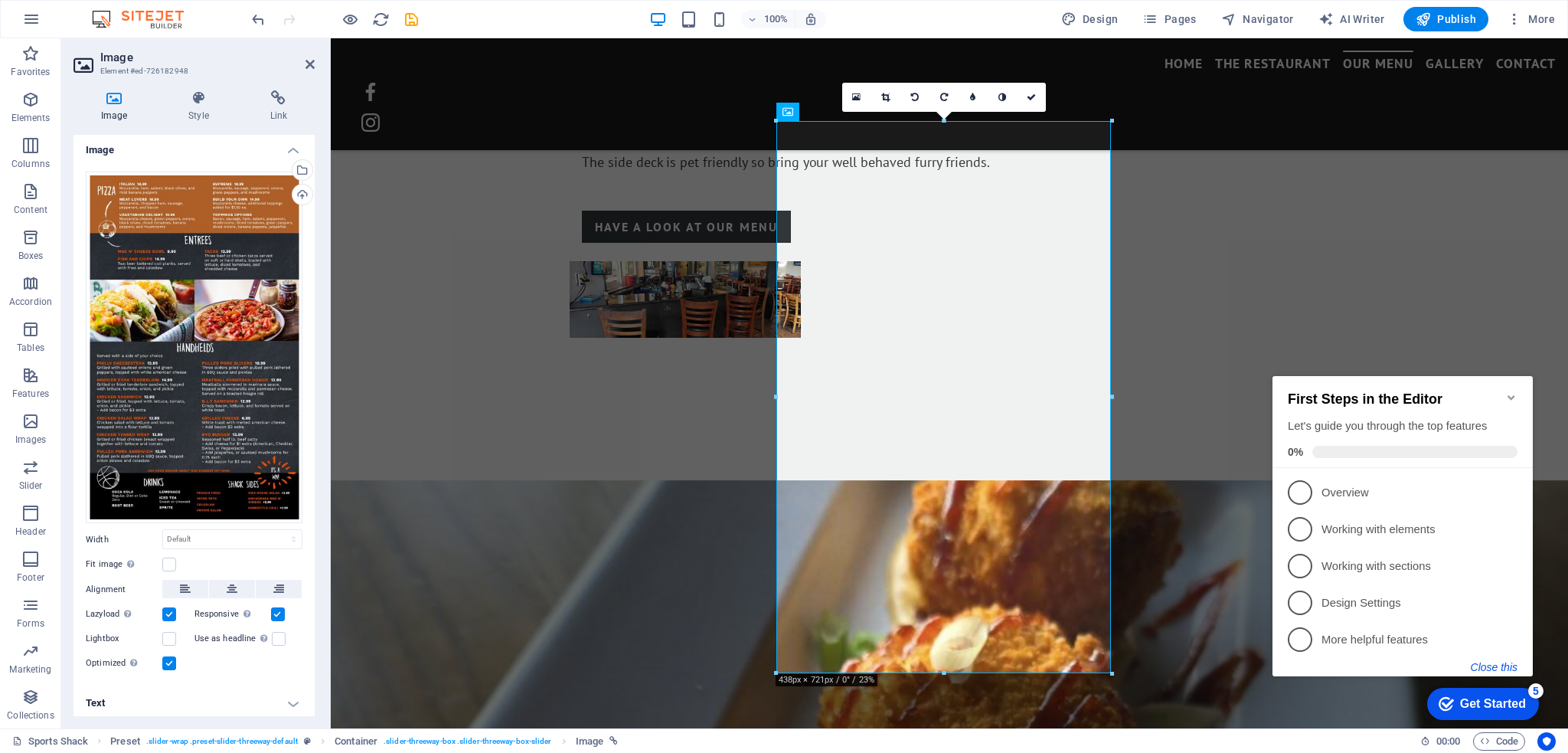
click at [1498, 668] on button "Close this" at bounding box center [1494, 667] width 47 height 12
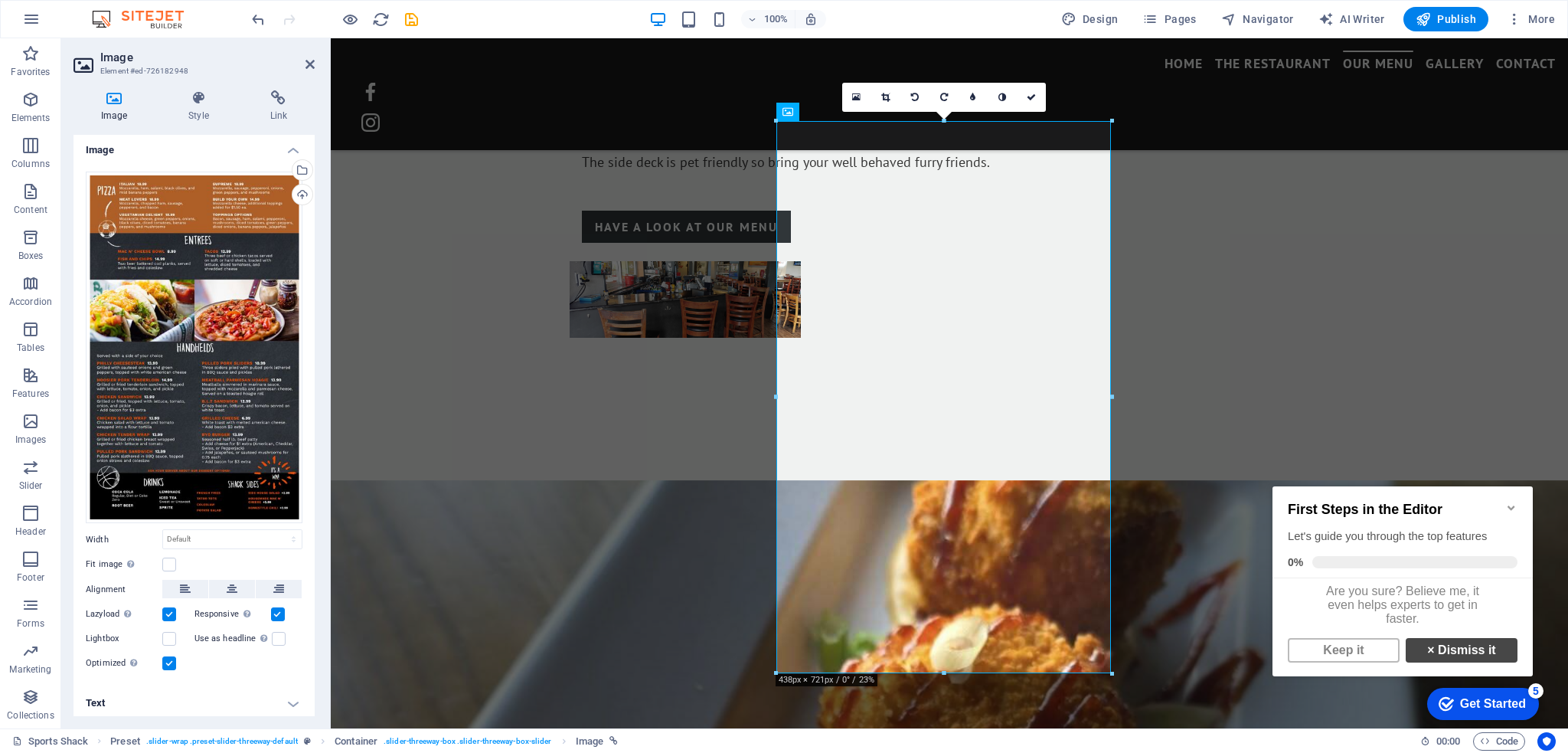
click at [1468, 660] on link "× Dismiss it" at bounding box center [1461, 650] width 112 height 25
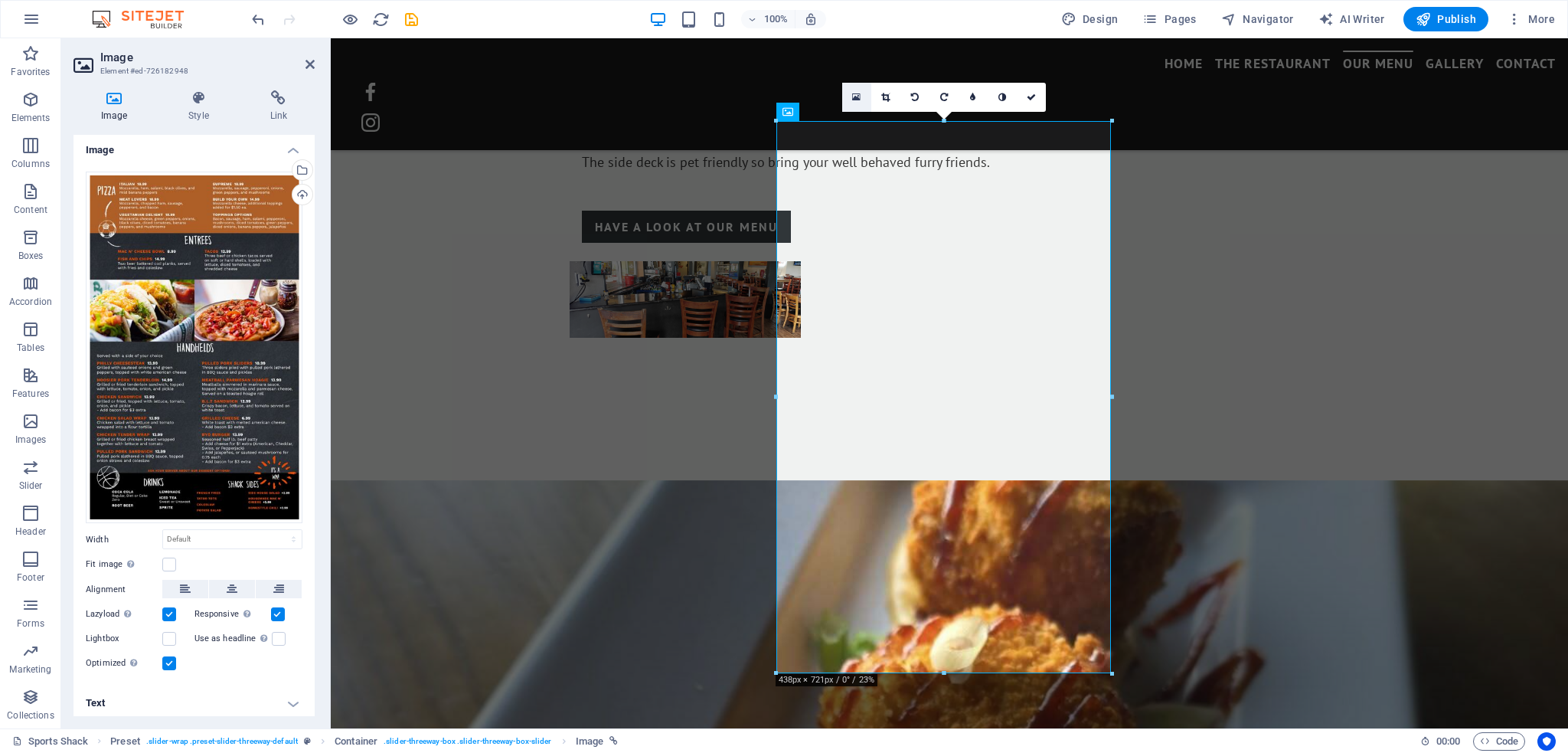
click at [851, 94] on link at bounding box center [856, 97] width 29 height 29
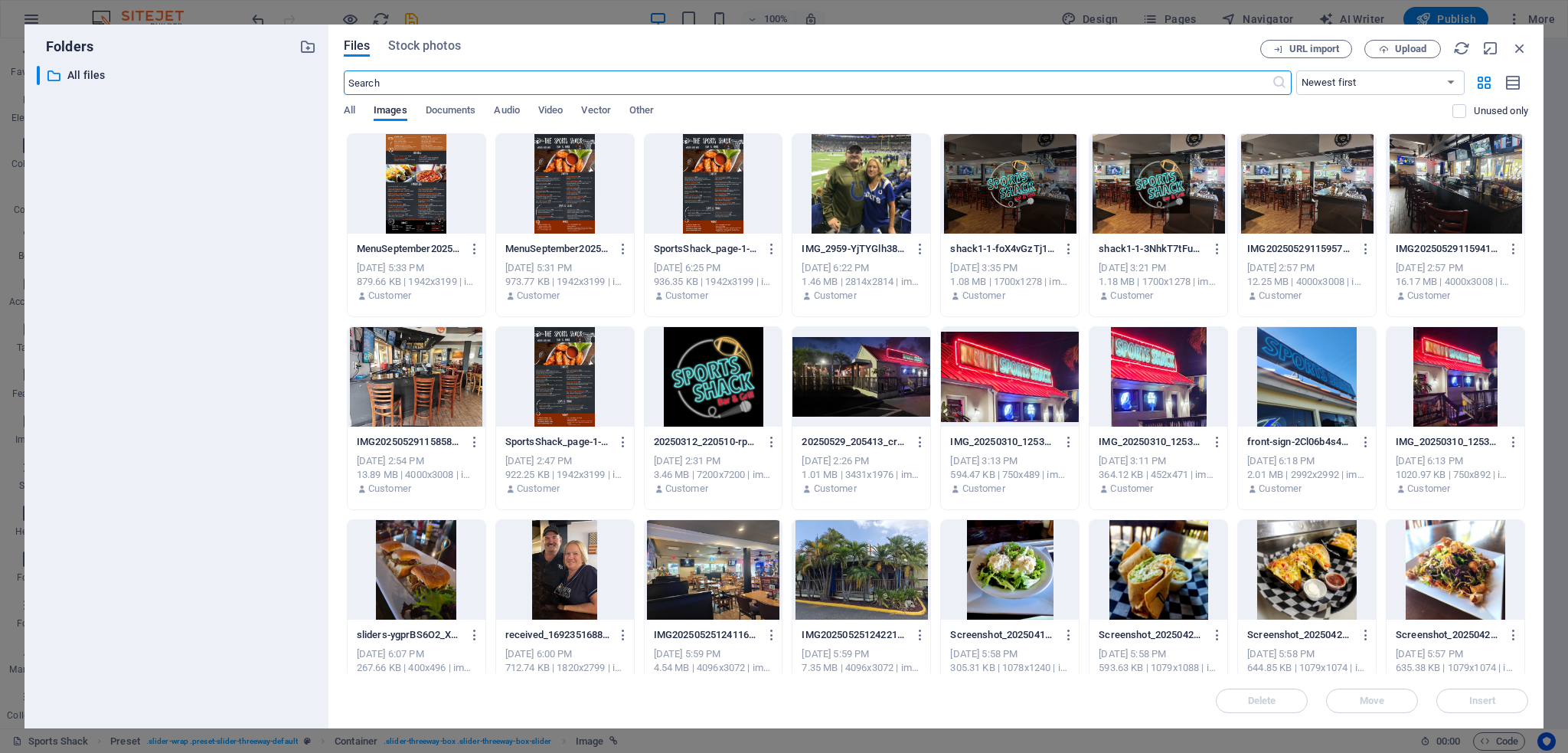
click at [548, 165] on div at bounding box center [565, 184] width 138 height 100
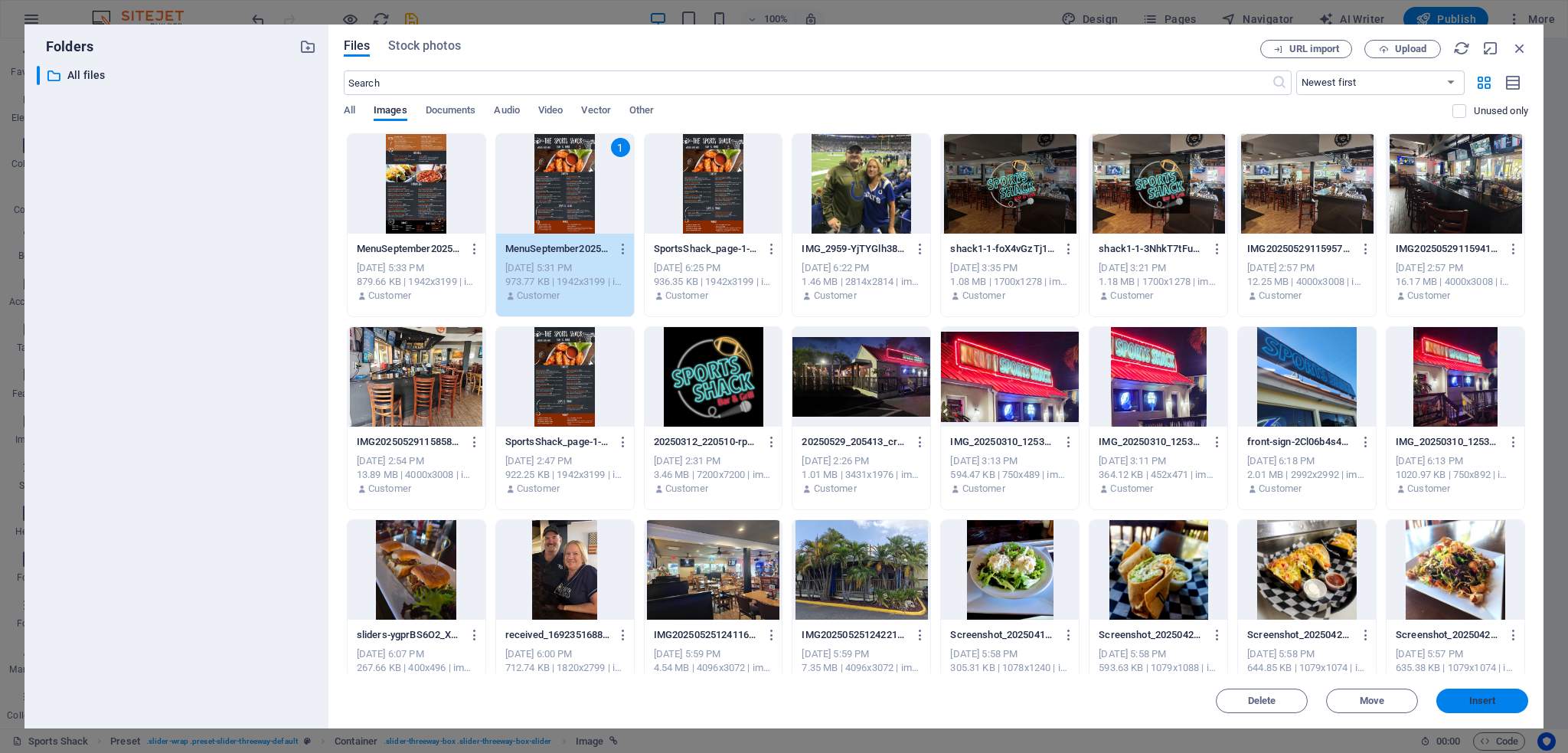
click at [1484, 707] on button "Insert" at bounding box center [1482, 701] width 92 height 25
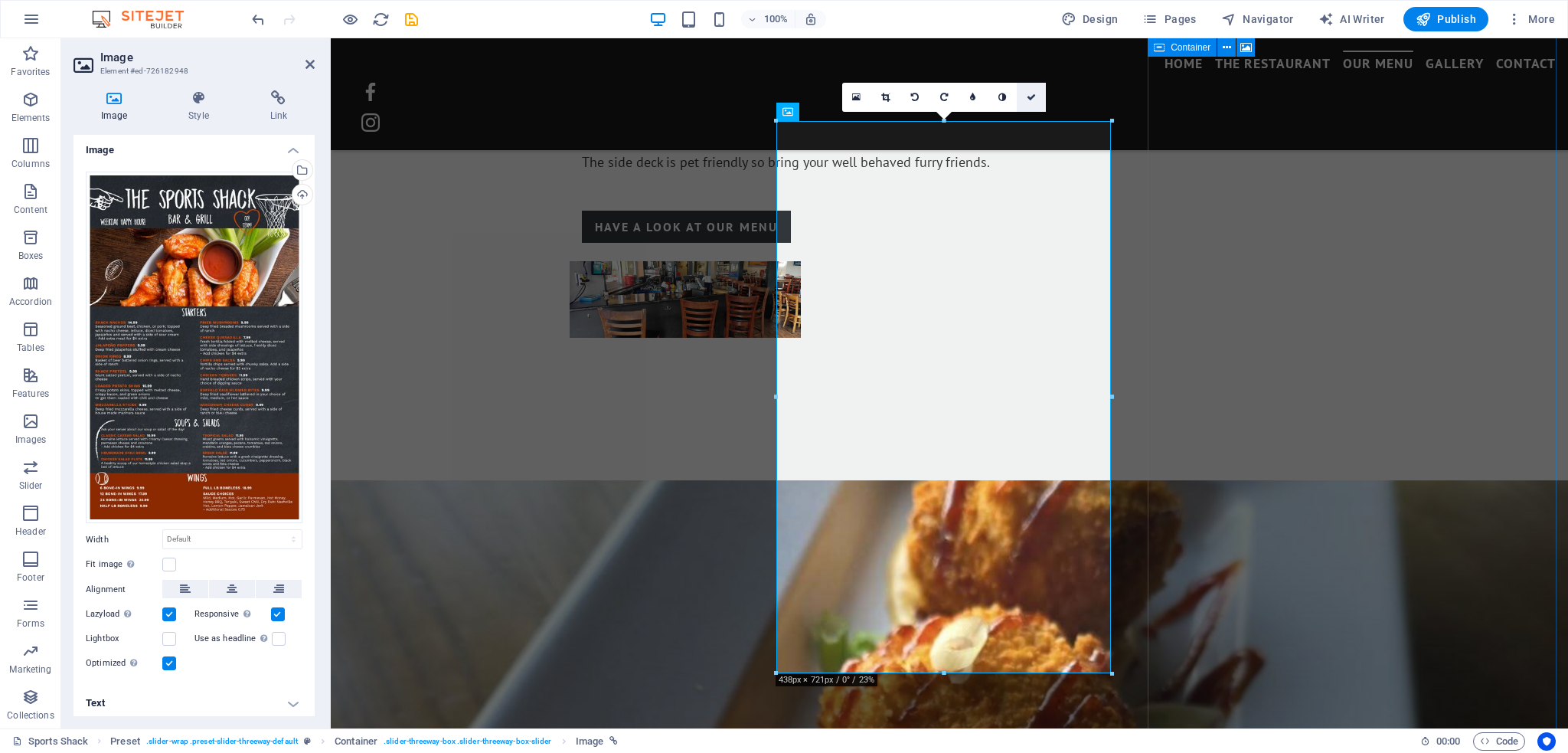
click at [1031, 94] on icon at bounding box center [1031, 97] width 9 height 9
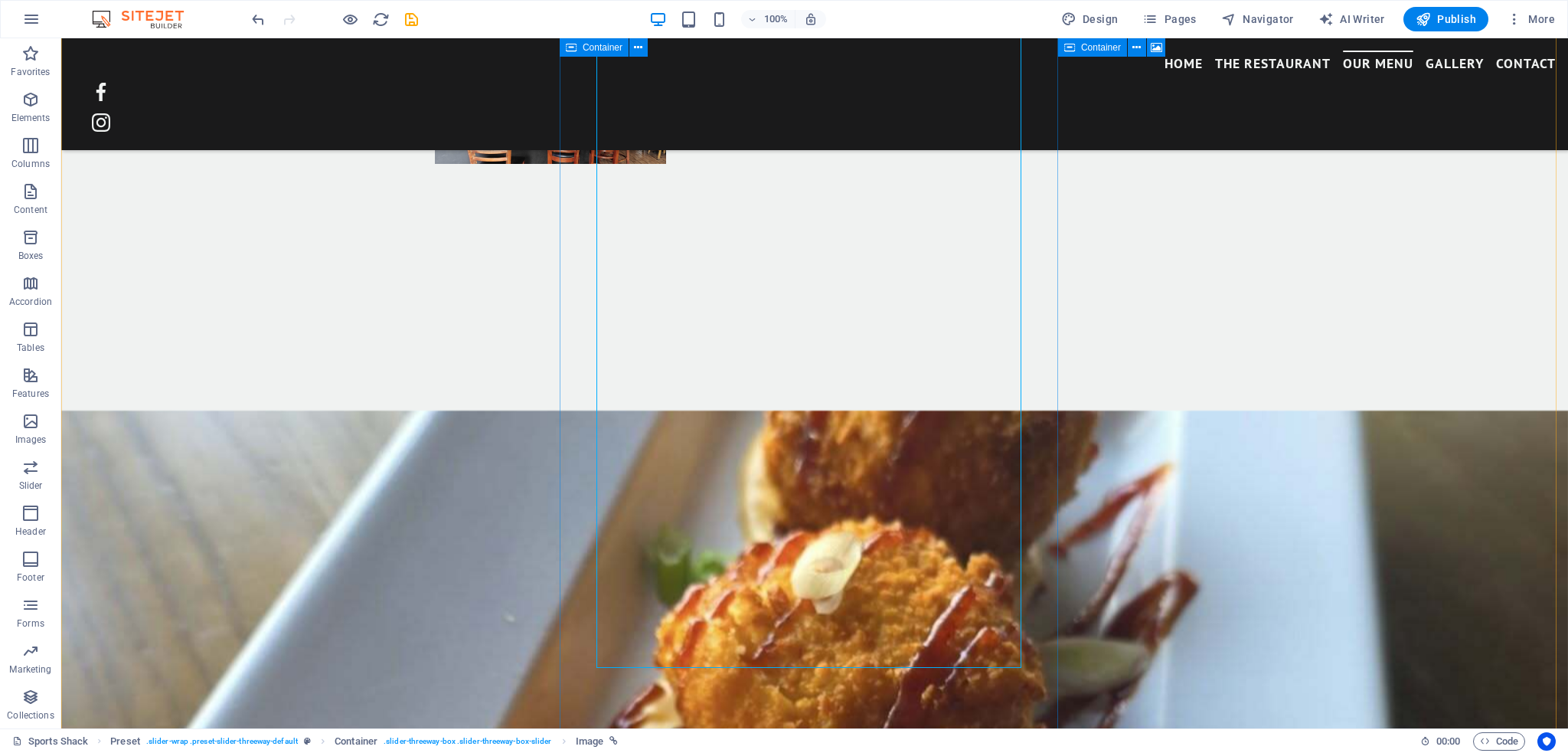
scroll to position [1734, 0]
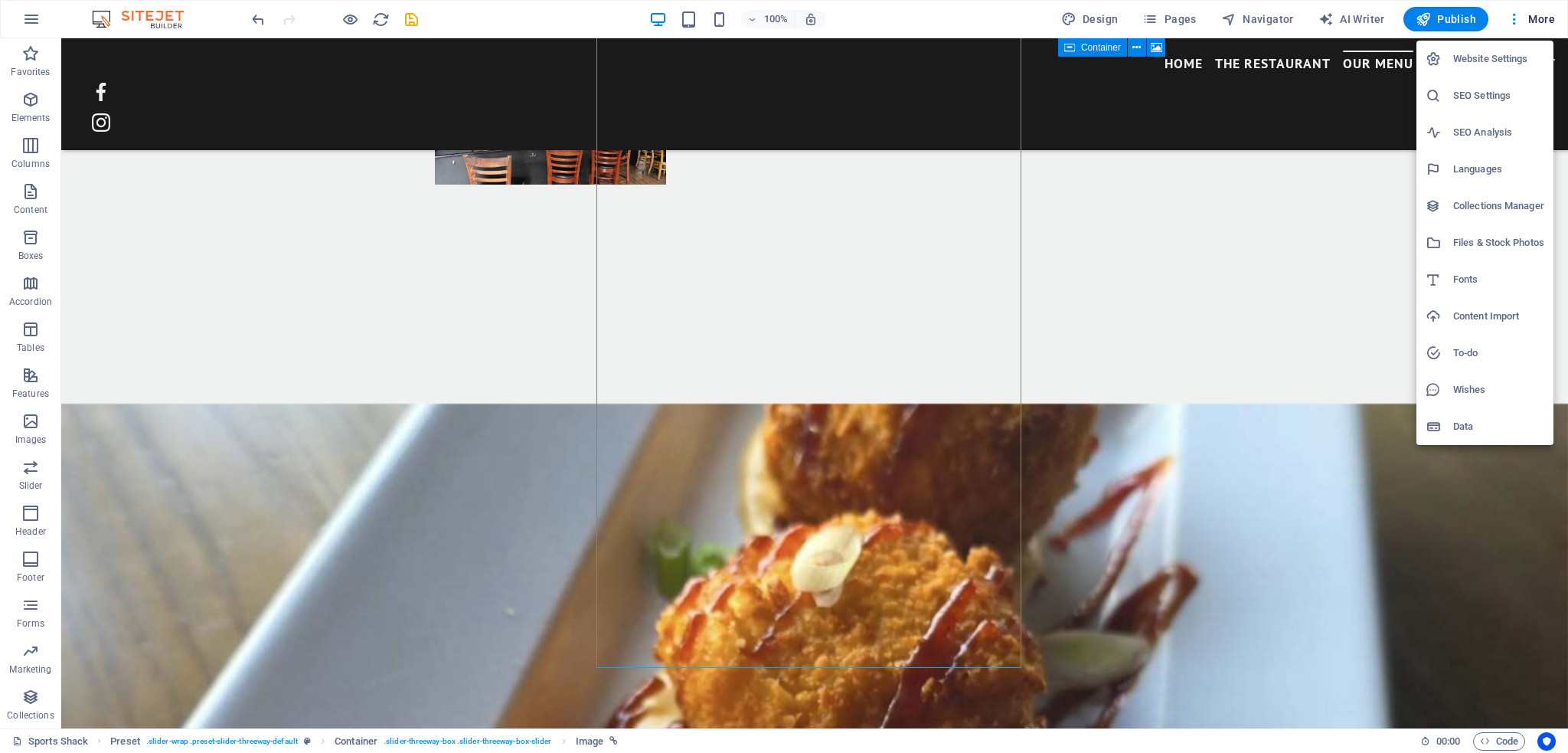
click at [1470, 240] on h6 "Files & Stock Photos" at bounding box center [1498, 243] width 91 height 18
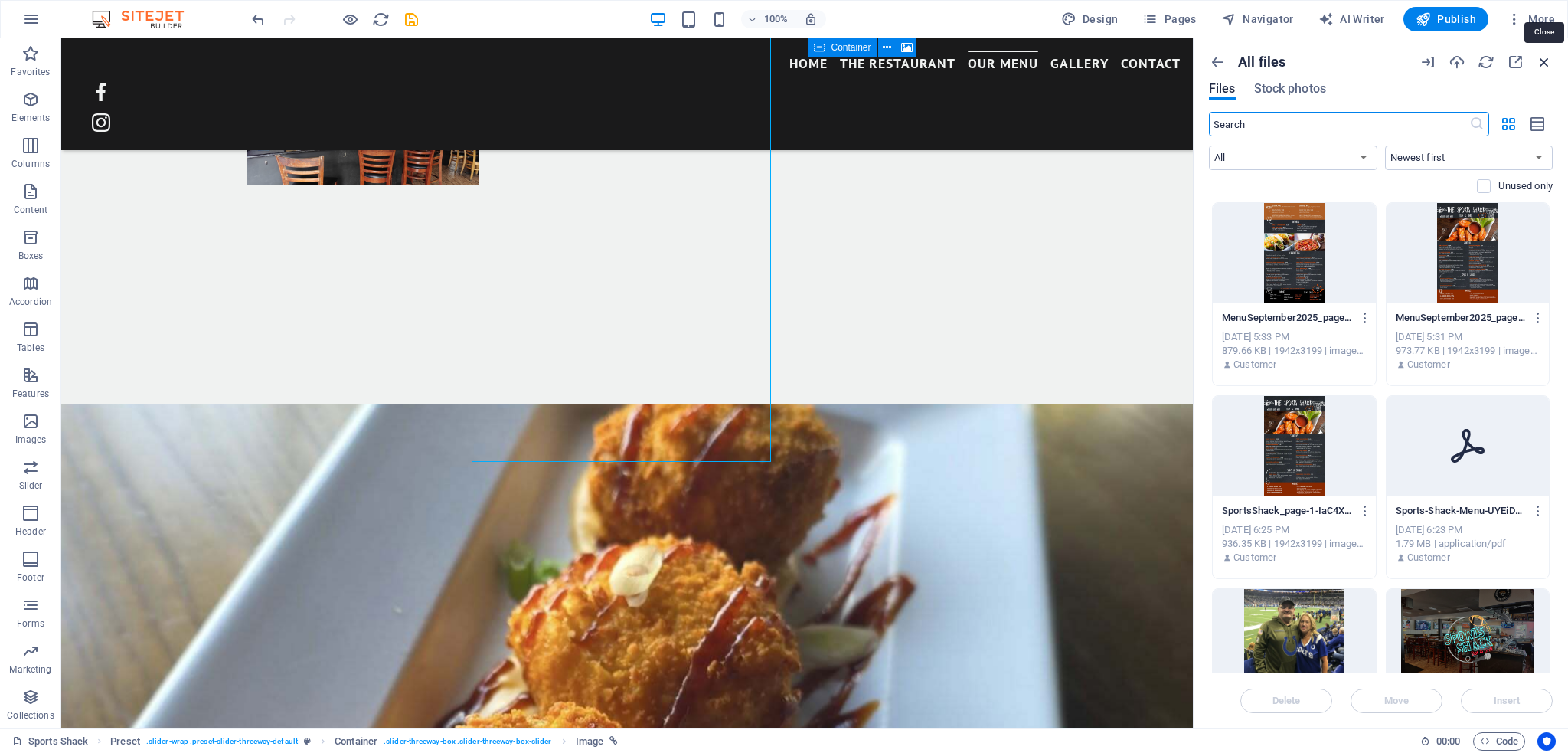
click at [1540, 56] on icon "button" at bounding box center [1544, 62] width 17 height 17
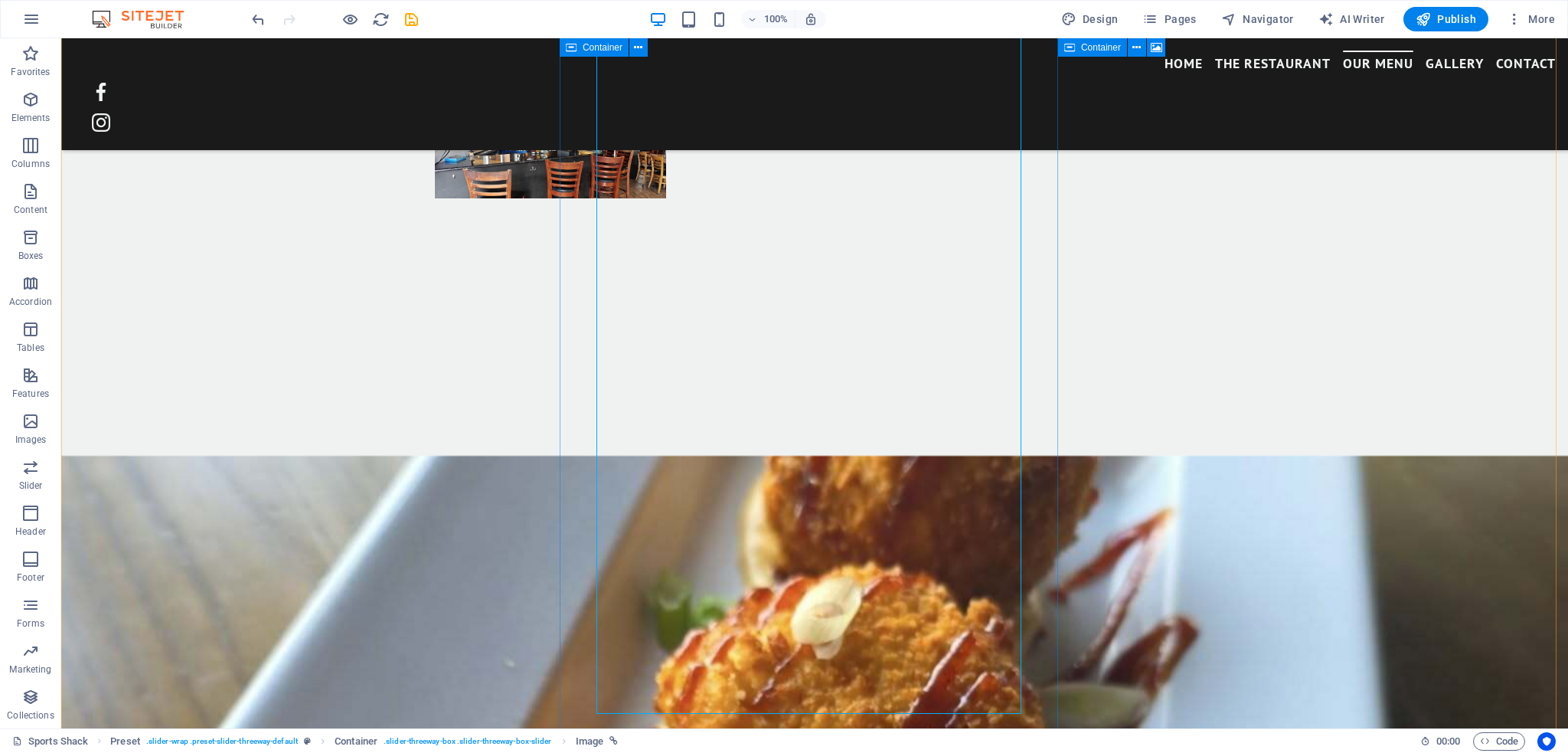
scroll to position [1580, 0]
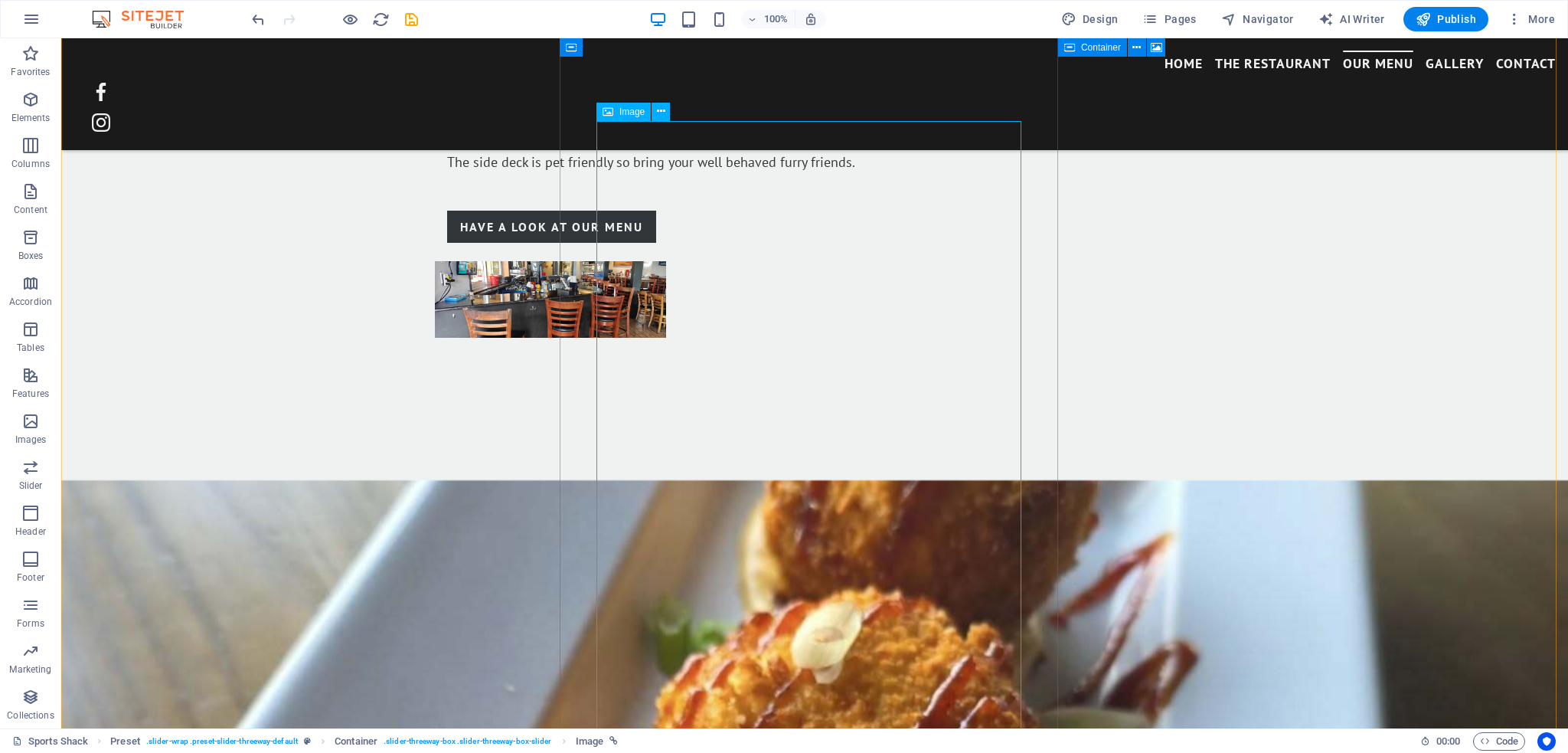
click at [661, 116] on icon at bounding box center [661, 111] width 8 height 16
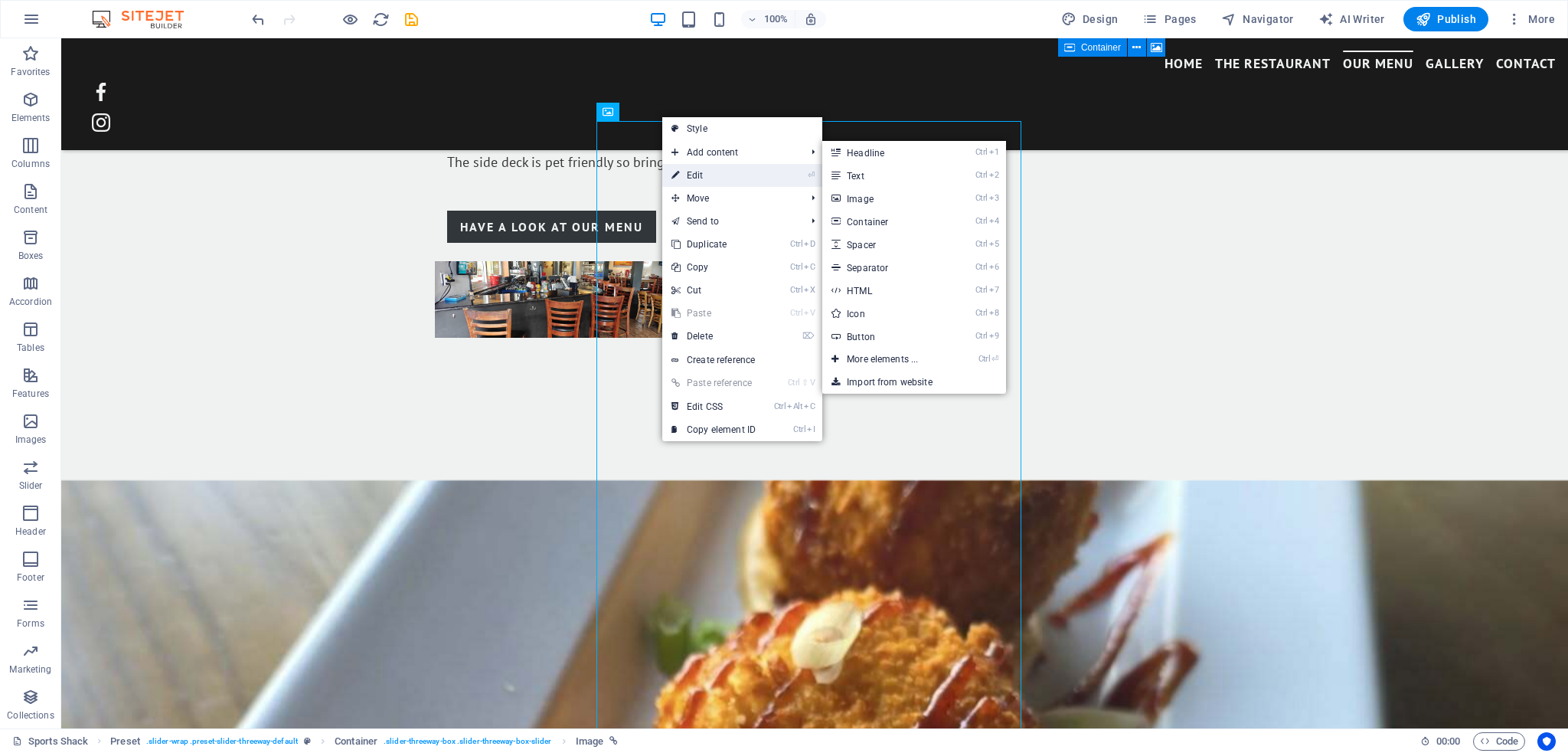
click at [693, 168] on link "⏎ Edit" at bounding box center [714, 176] width 103 height 23
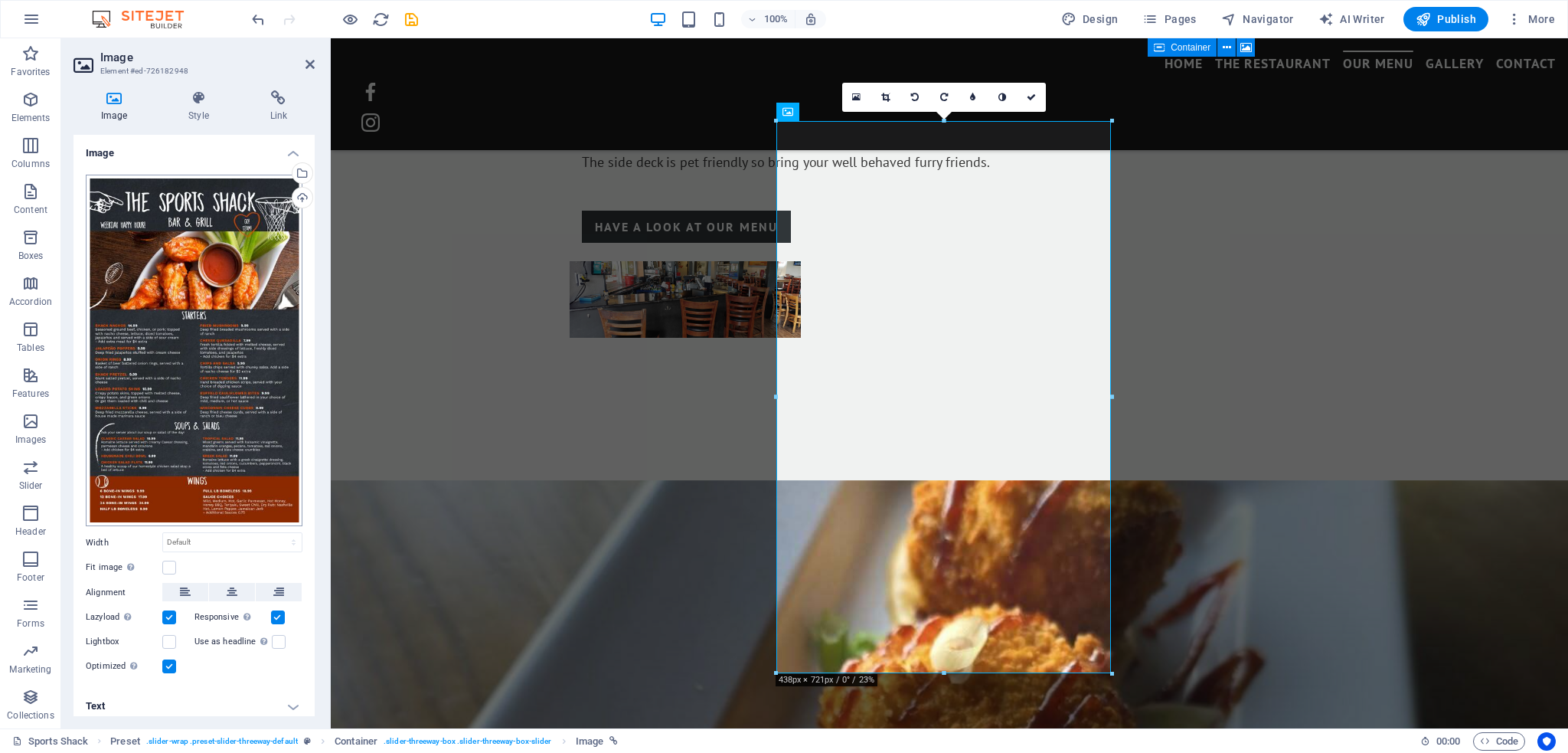
scroll to position [3, 0]
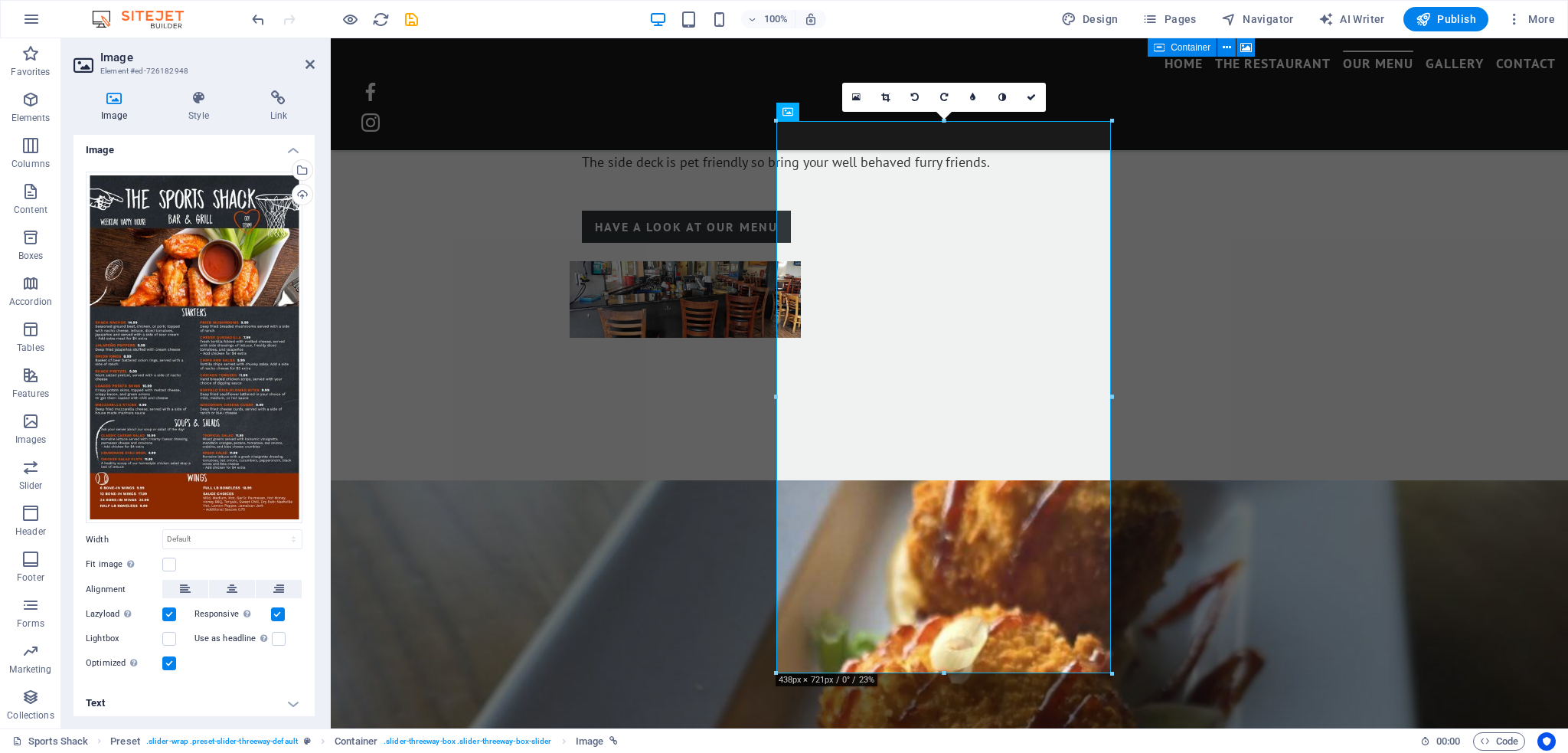
click at [294, 703] on h4 "Text" at bounding box center [194, 703] width 242 height 37
click at [202, 103] on icon at bounding box center [199, 98] width 75 height 15
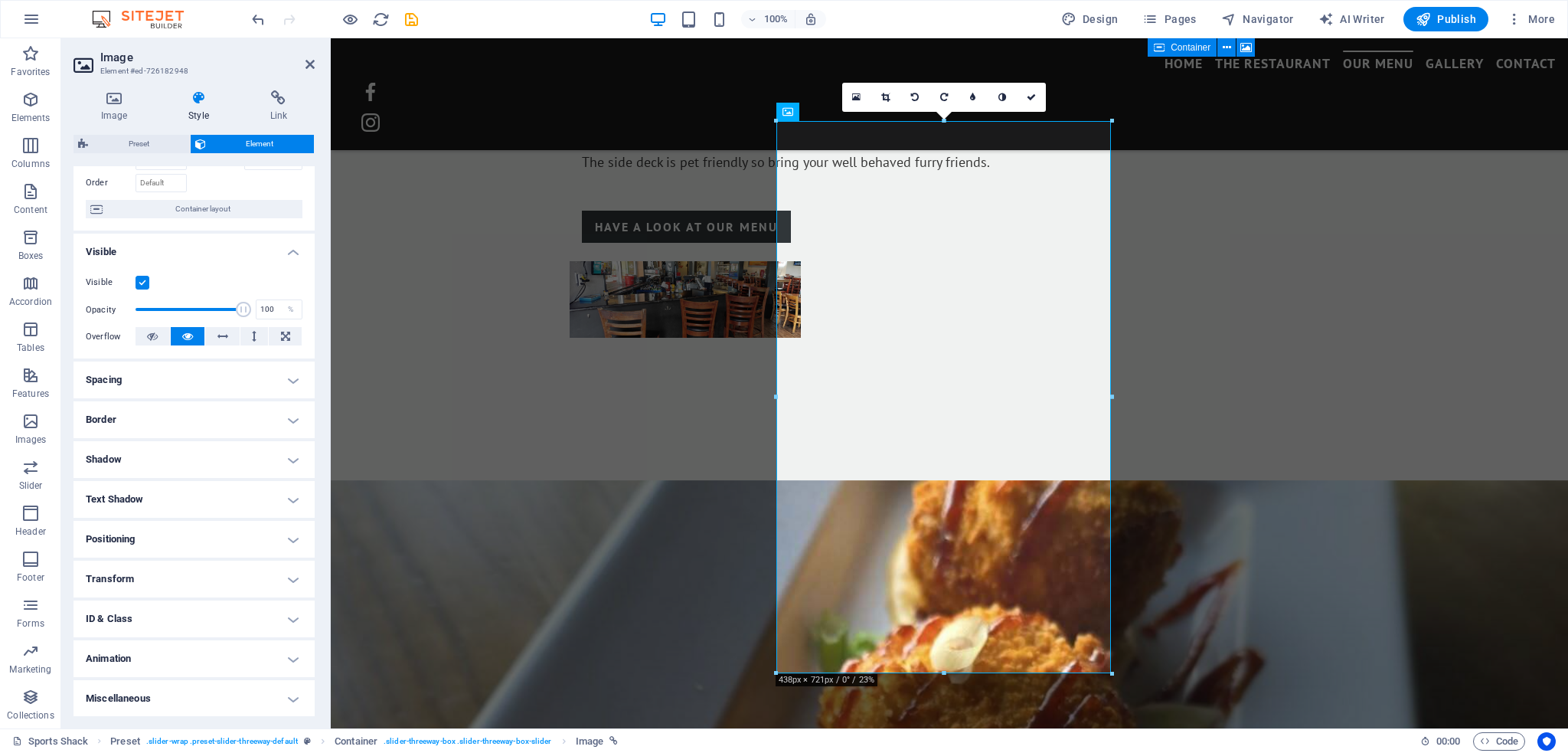
scroll to position [0, 0]
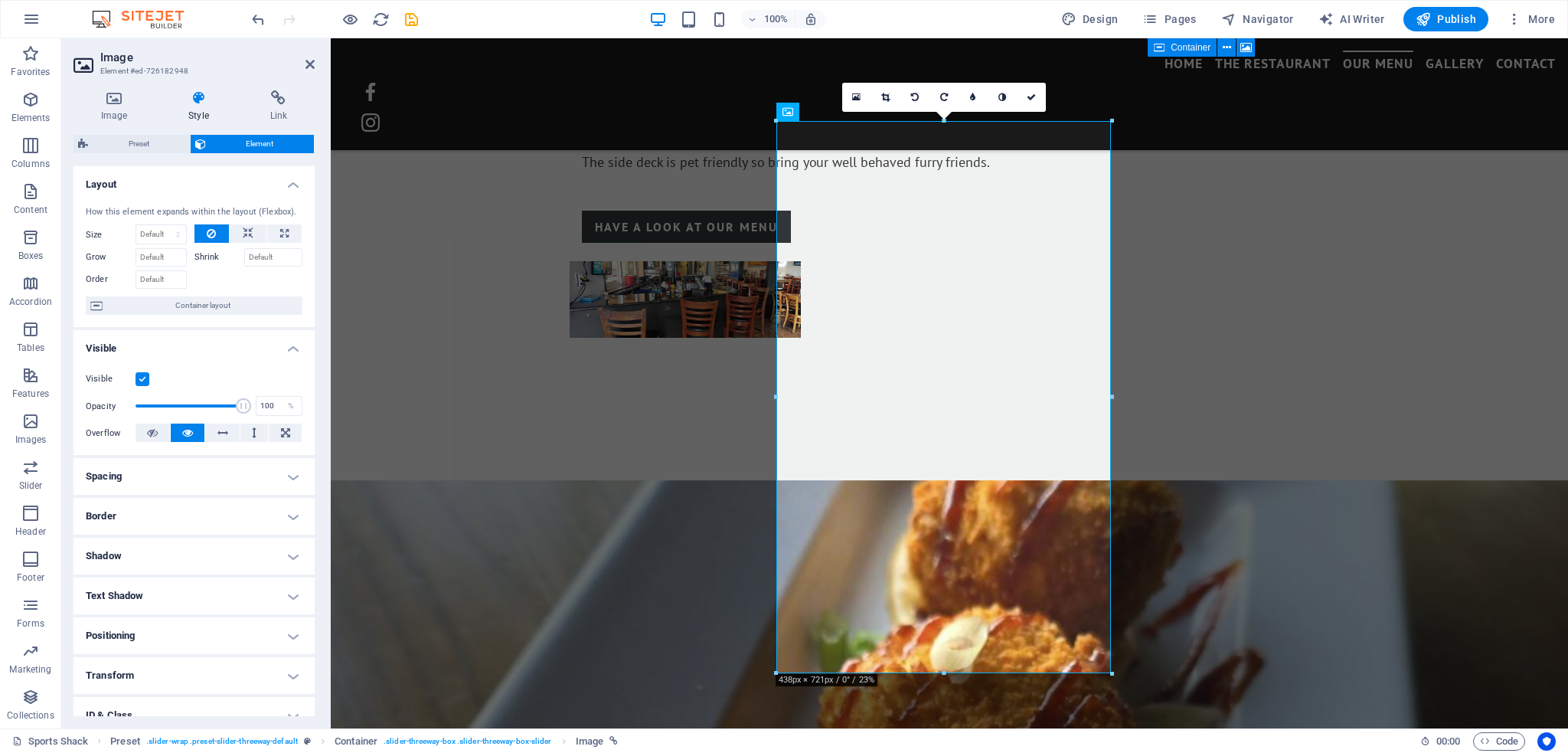
click at [113, 88] on div "Image Style Link Image Drag files here, click to choose files or select files f…" at bounding box center [194, 403] width 266 height 650
click at [1029, 94] on icon at bounding box center [1031, 97] width 9 height 9
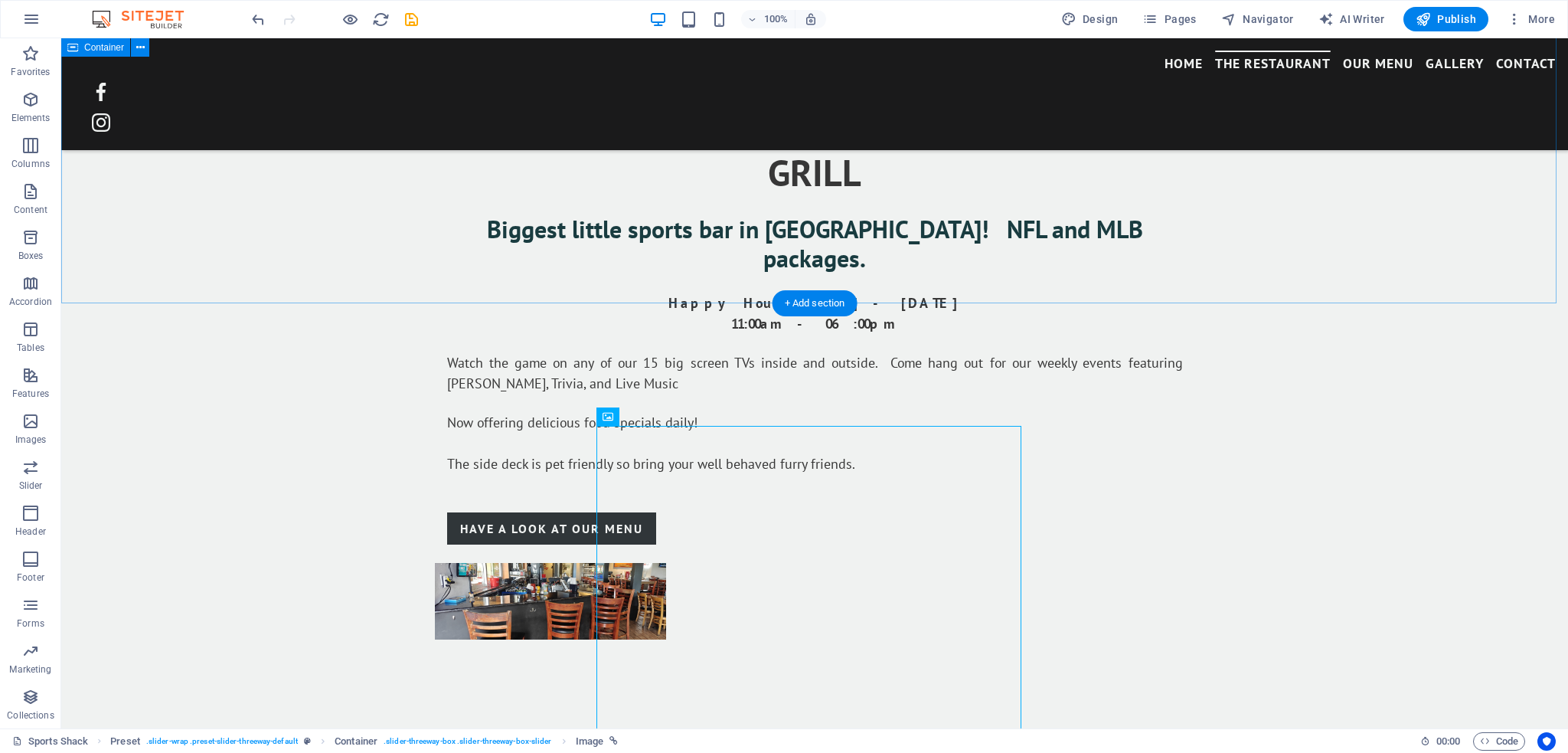
scroll to position [1274, 0]
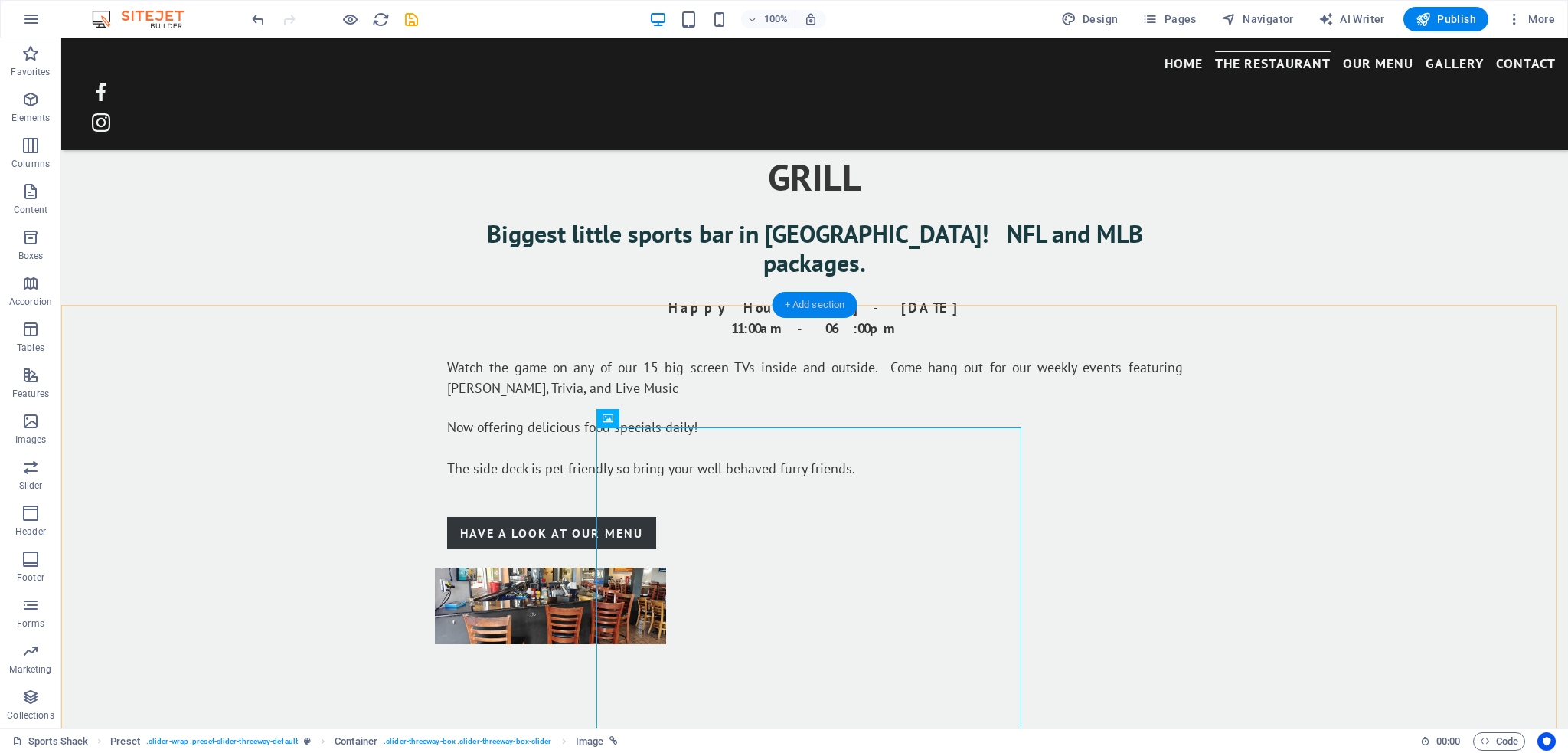
click at [809, 303] on div "+ Add section" at bounding box center [815, 304] width 85 height 26
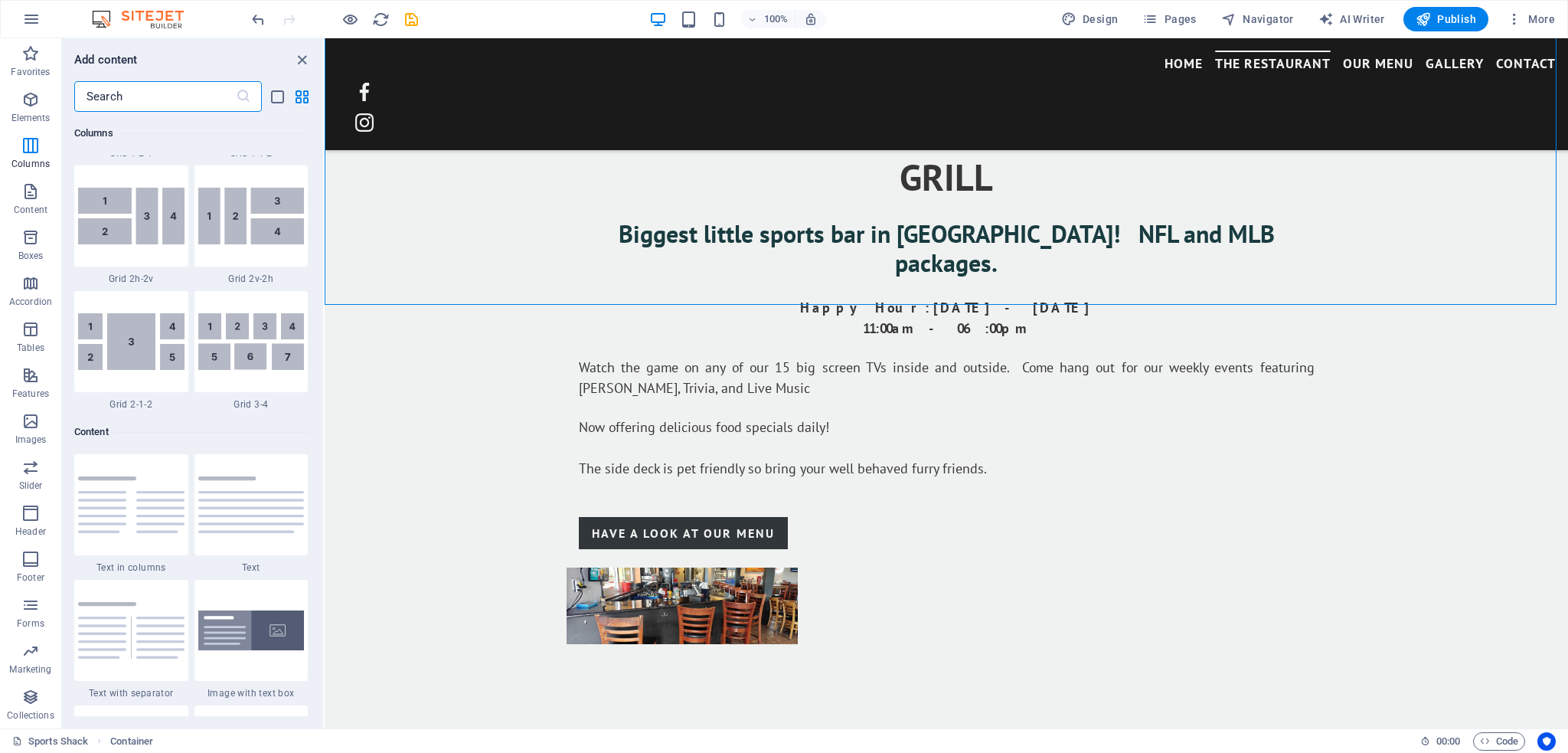
scroll to position [2220, 0]
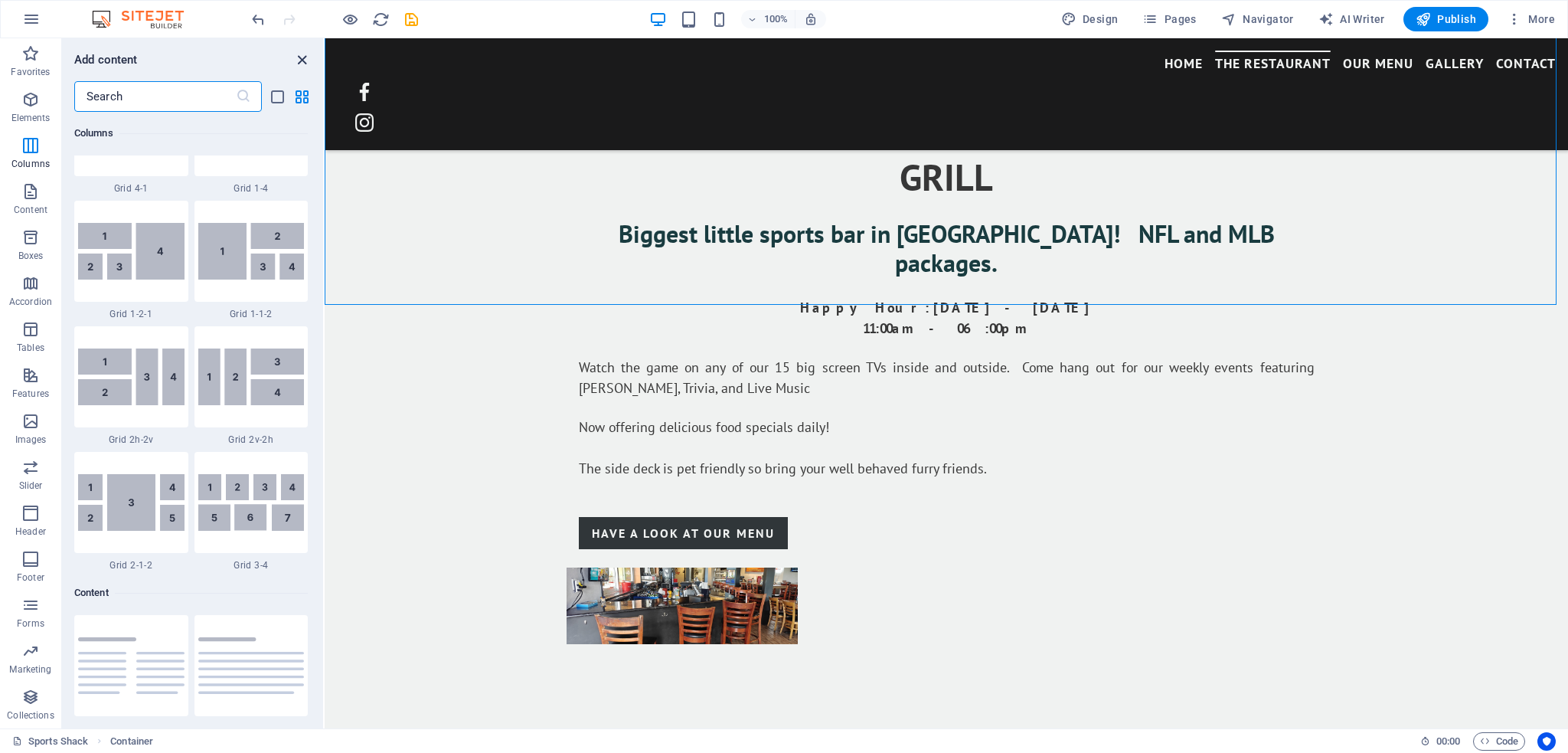
click at [295, 54] on icon "close panel" at bounding box center [301, 60] width 18 height 18
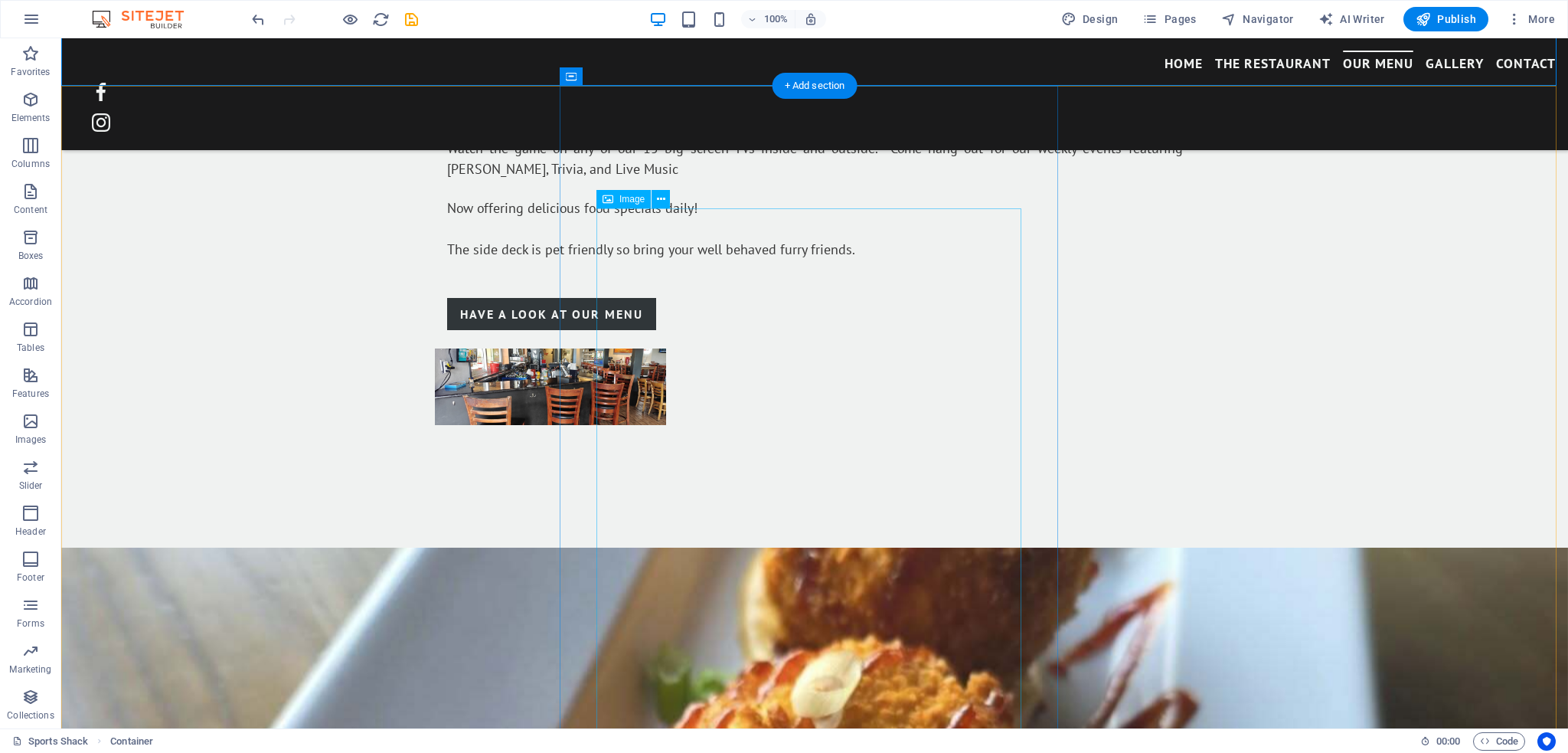
scroll to position [1504, 0]
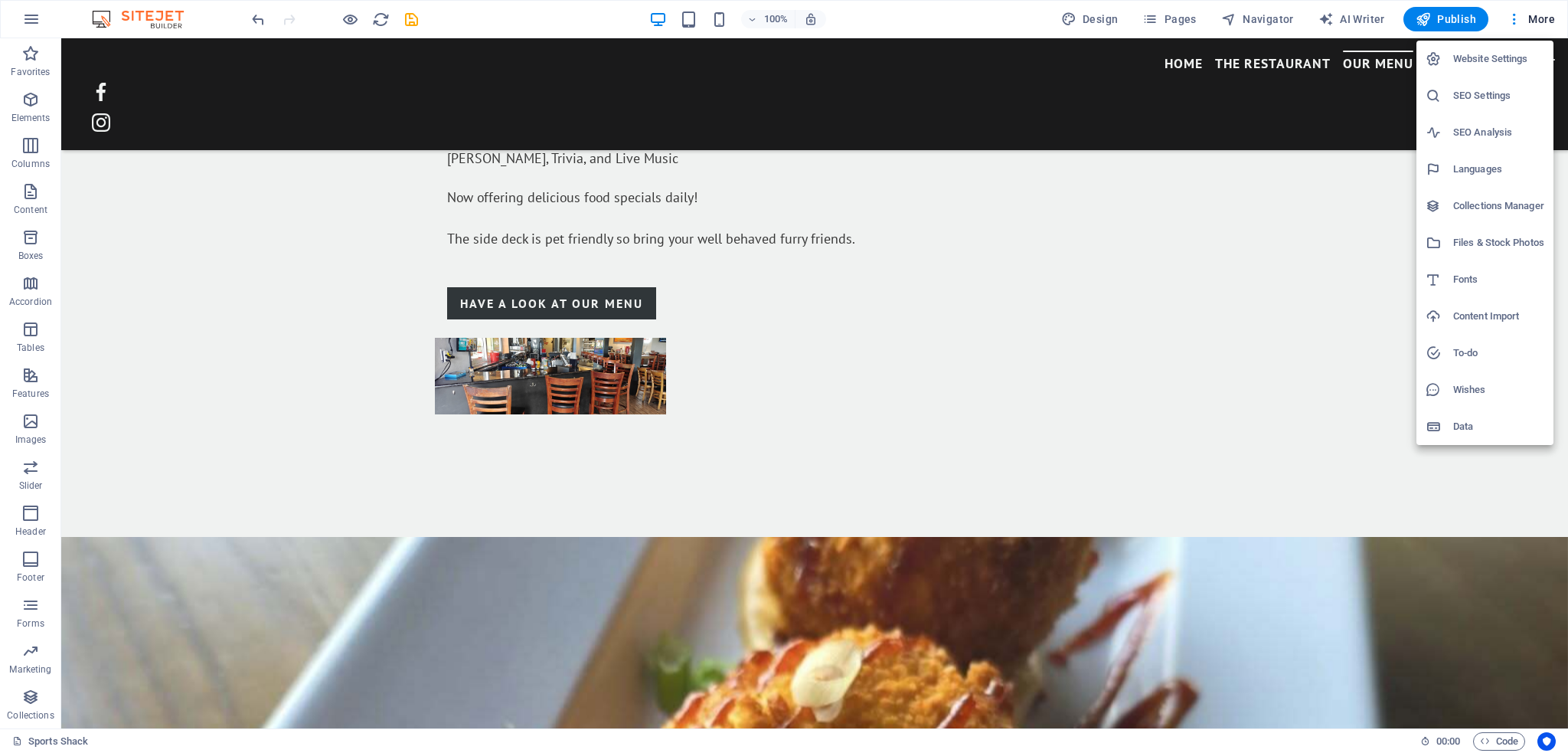
click at [1475, 242] on h6 "Files & Stock Photos" at bounding box center [1498, 243] width 91 height 18
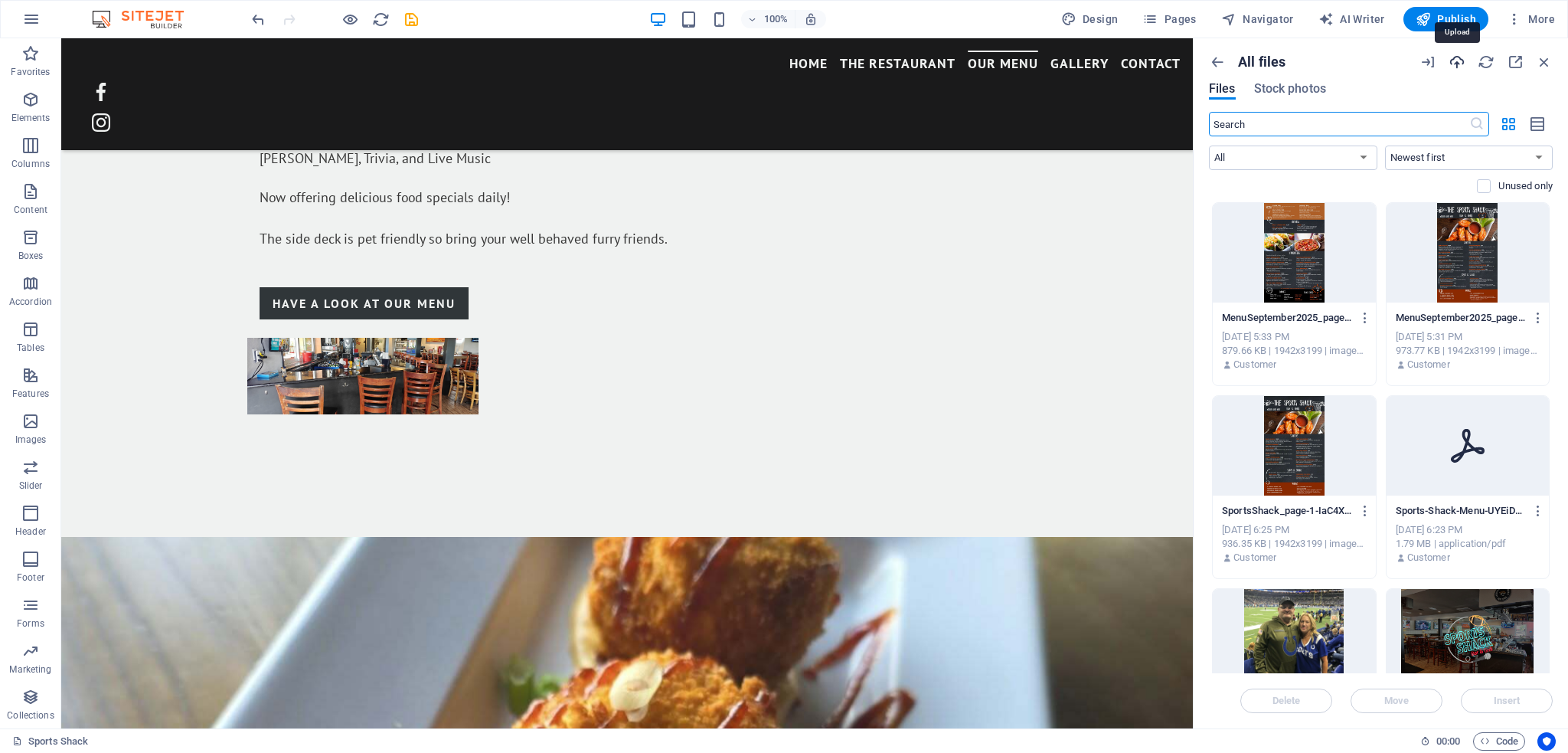
click at [1461, 61] on icon "button" at bounding box center [1457, 62] width 17 height 17
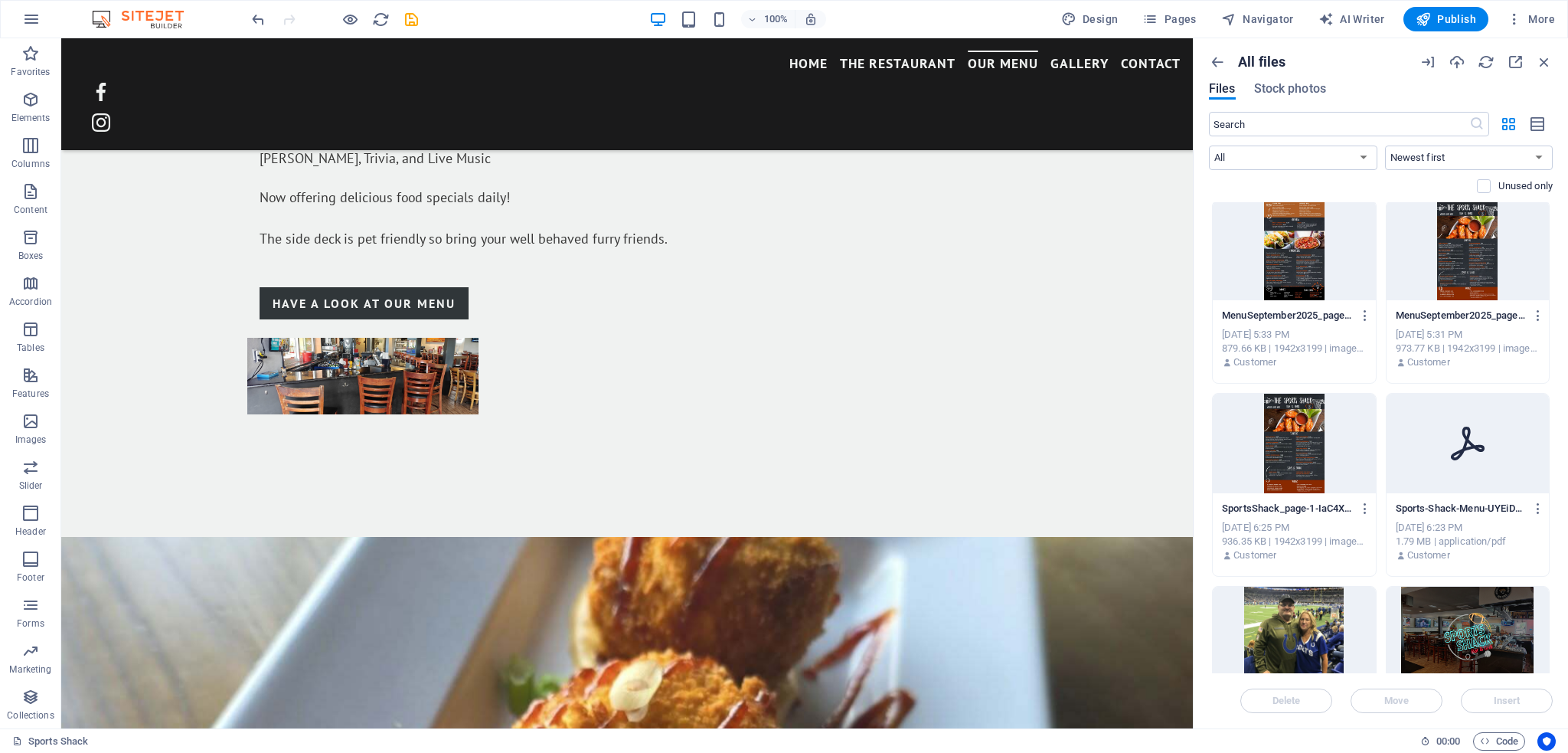
scroll to position [0, 0]
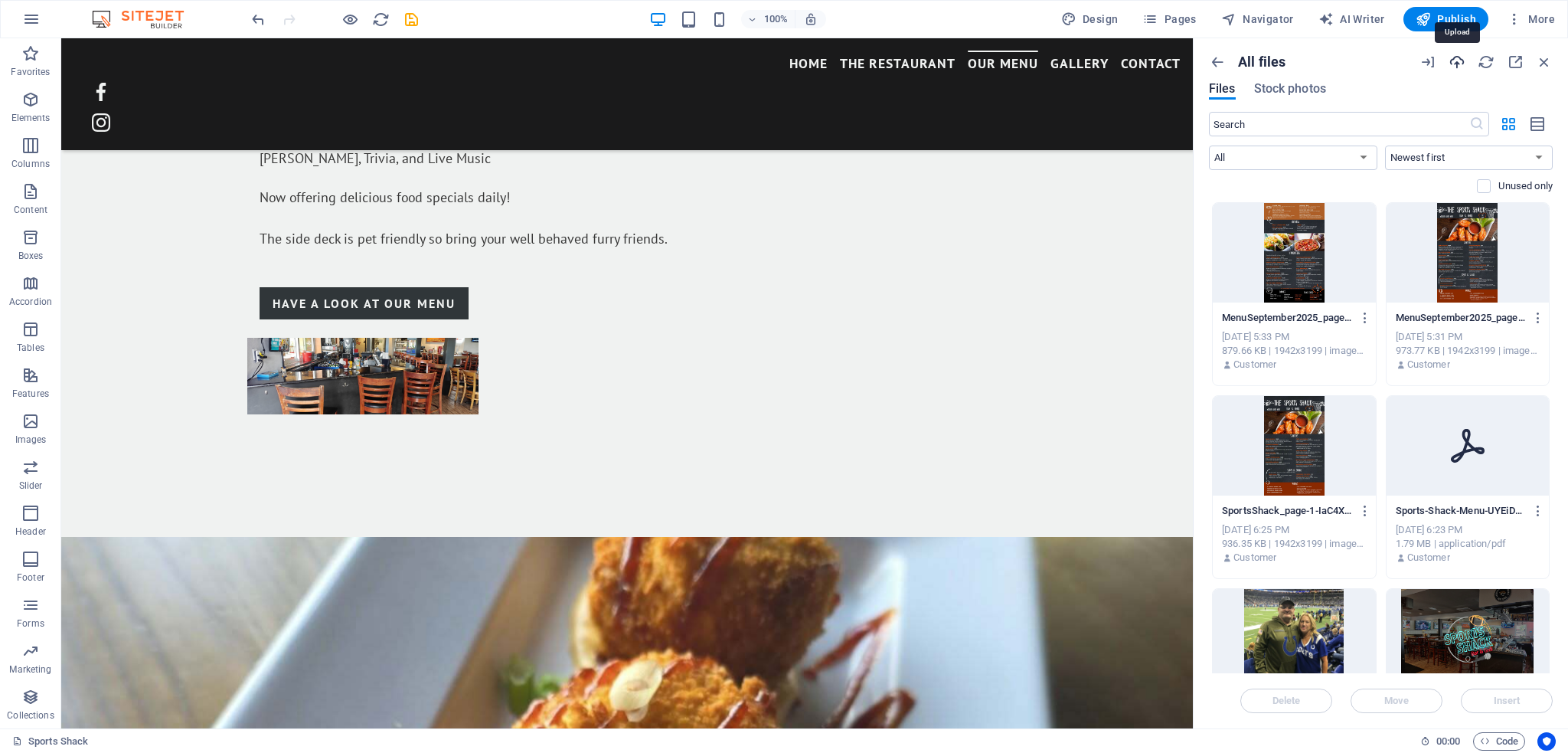
click at [1454, 61] on icon "button" at bounding box center [1457, 62] width 17 height 17
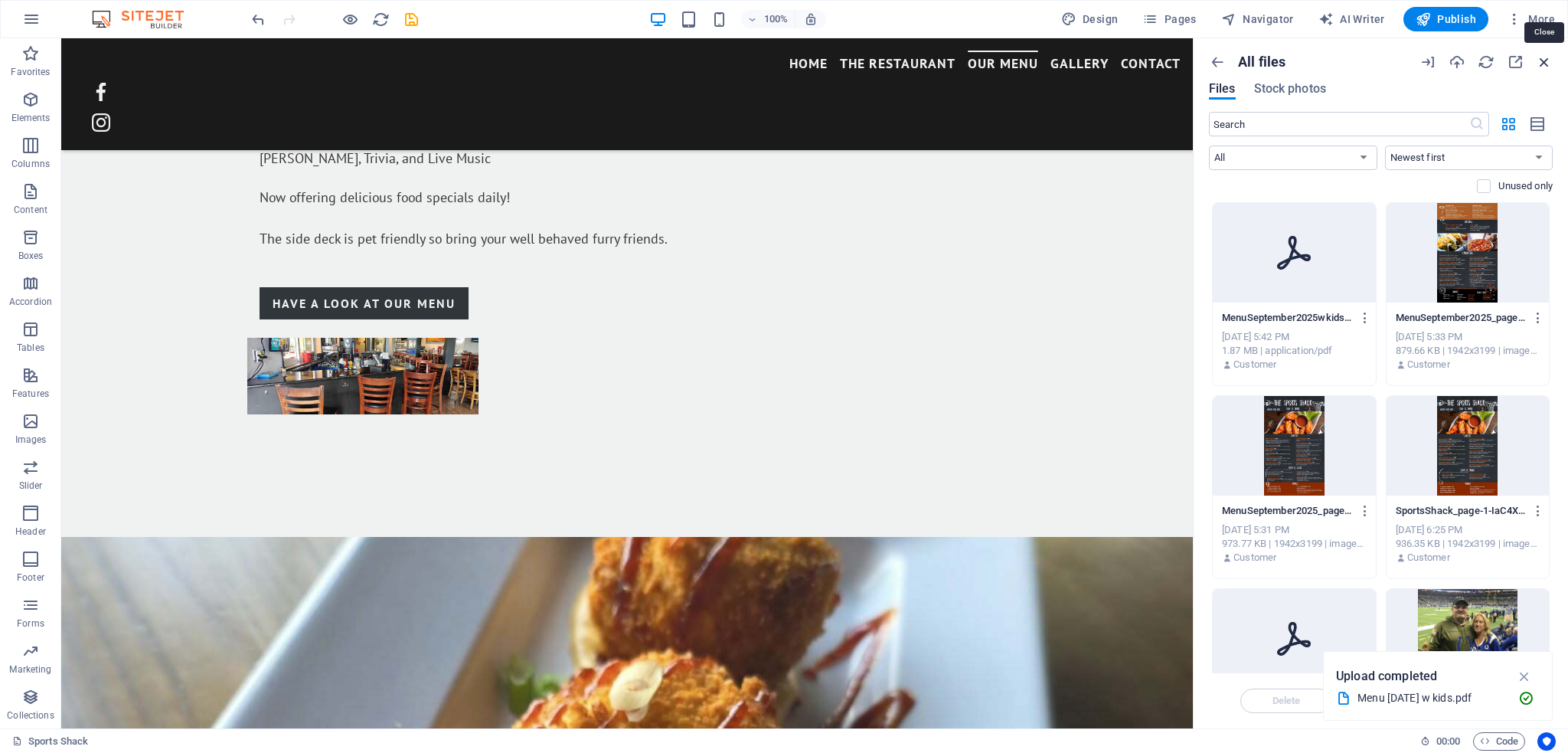
click at [1547, 61] on icon "button" at bounding box center [1544, 62] width 17 height 17
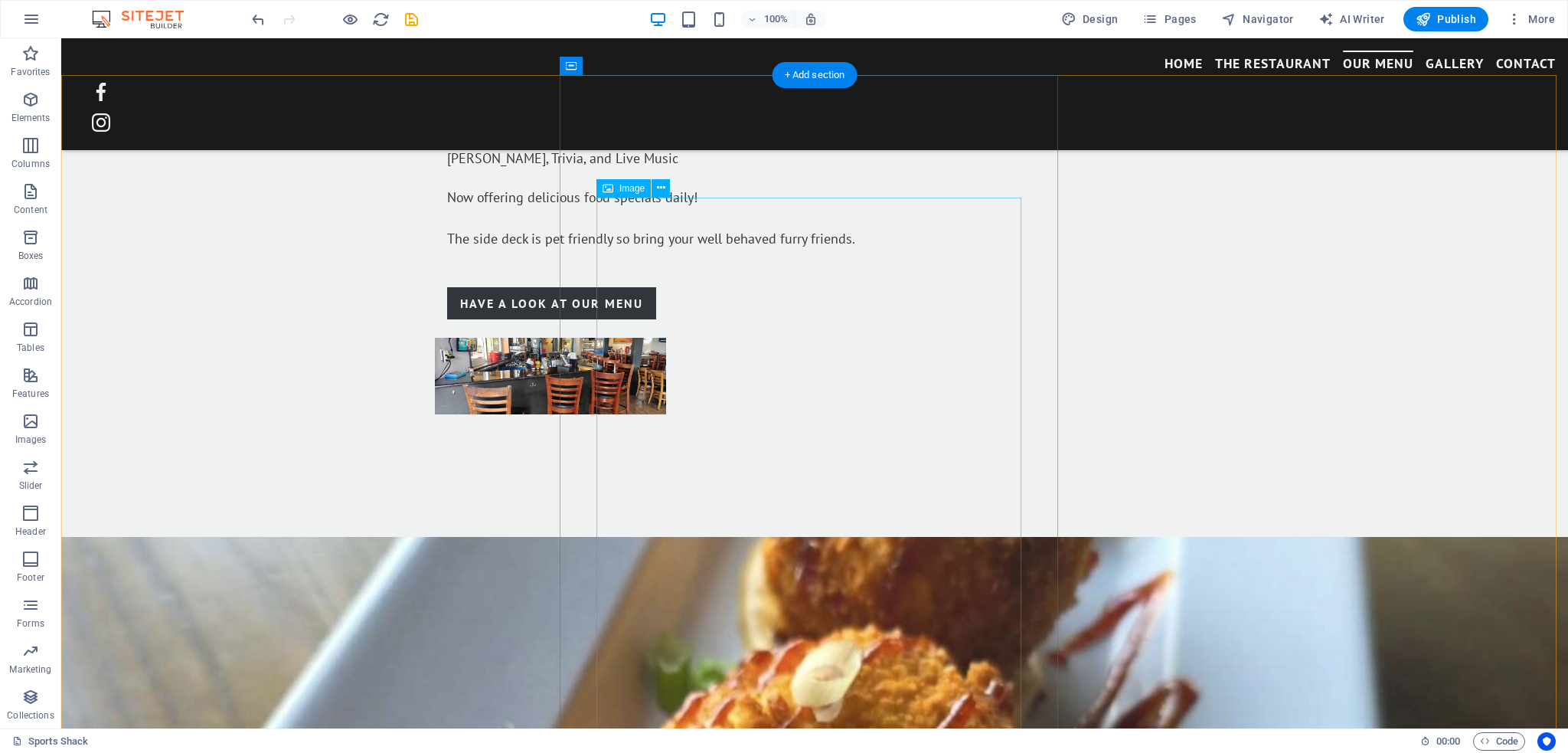
click at [659, 183] on icon at bounding box center [661, 188] width 8 height 16
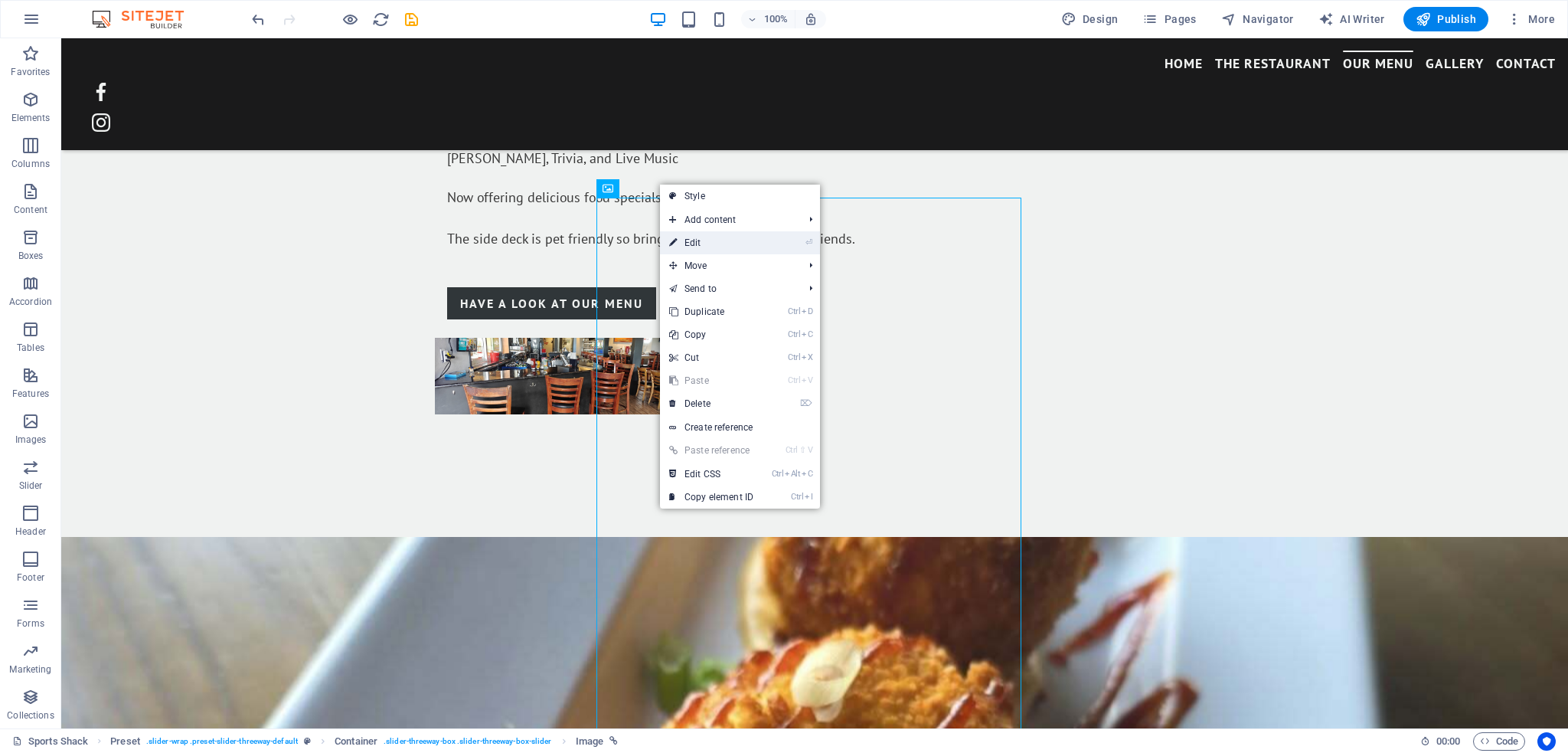
click at [679, 239] on link "⏎ Edit" at bounding box center [712, 243] width 103 height 23
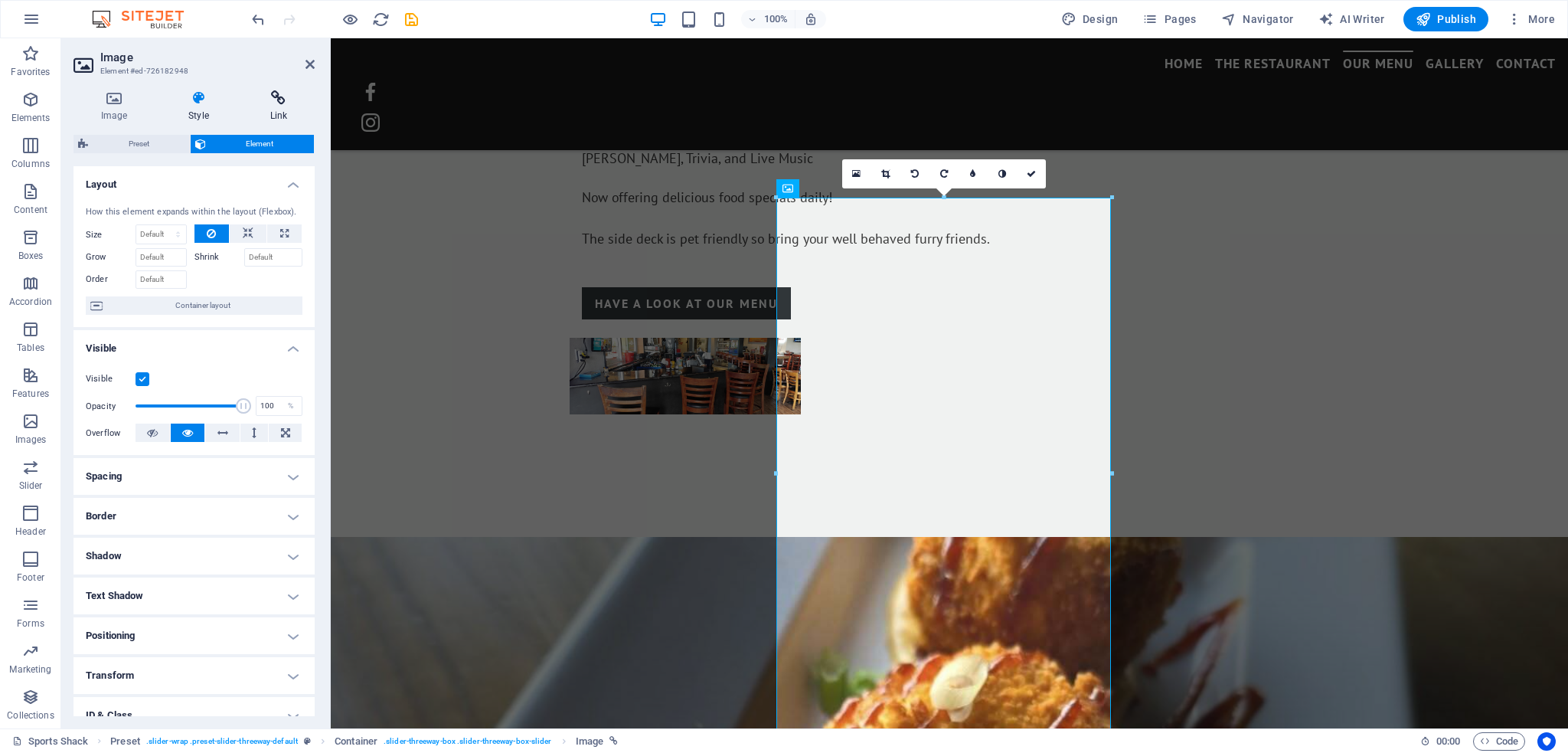
click at [272, 105] on icon at bounding box center [279, 98] width 72 height 15
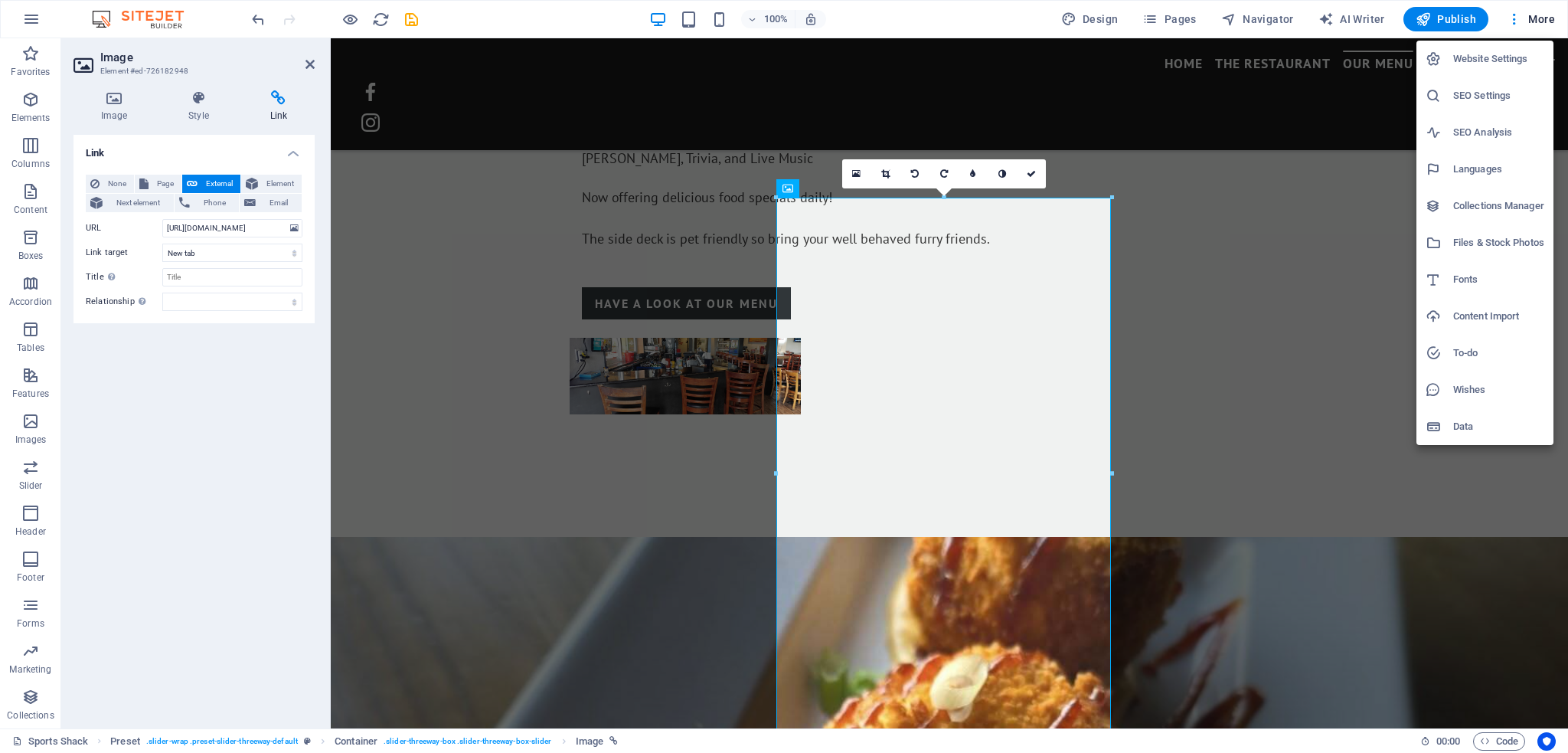
drag, startPoint x: 1455, startPoint y: 240, endPoint x: 1486, endPoint y: 240, distance: 31.0
click at [1486, 240] on h6 "Files & Stock Photos" at bounding box center [1498, 243] width 91 height 18
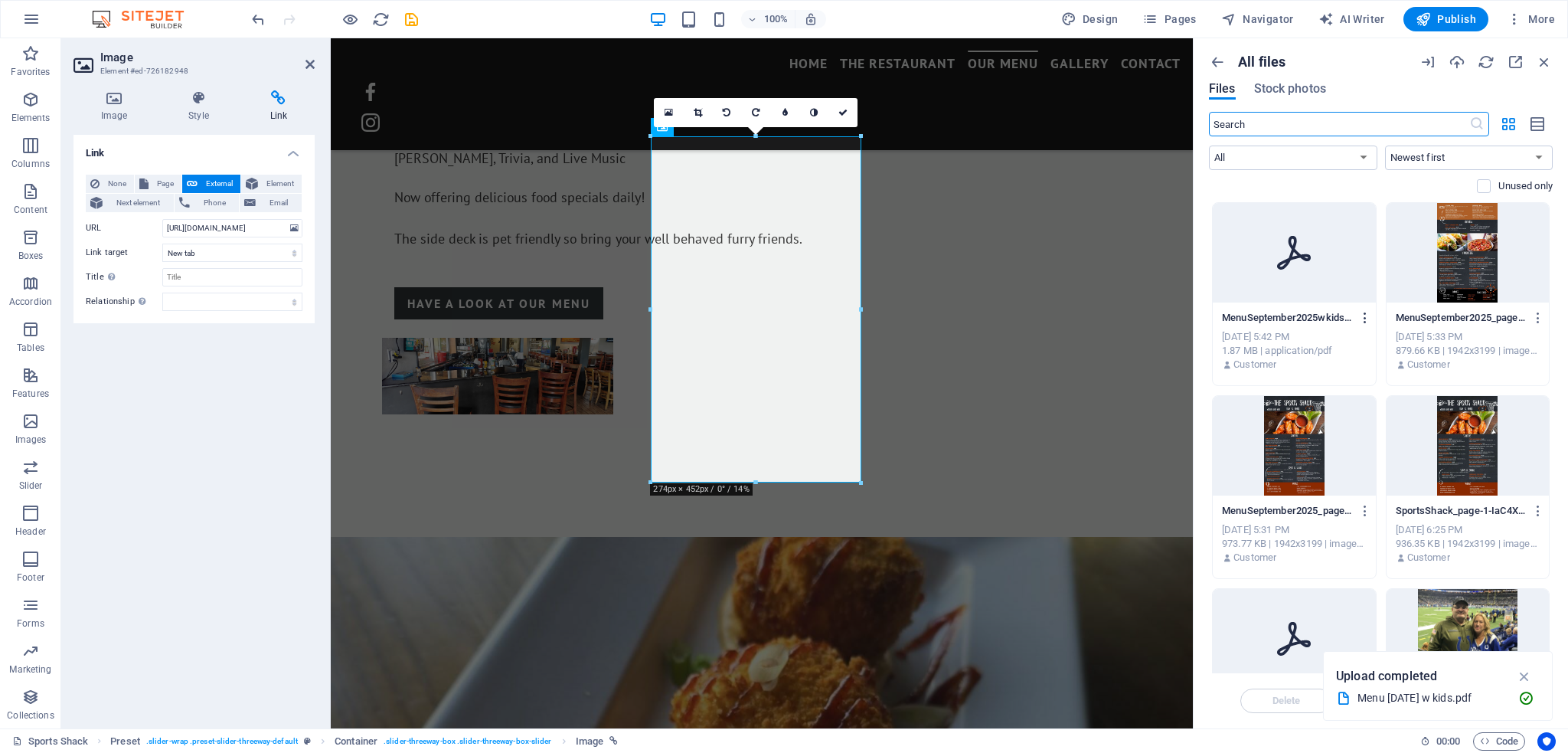
click at [1356, 314] on button "button" at bounding box center [1363, 317] width 21 height 25
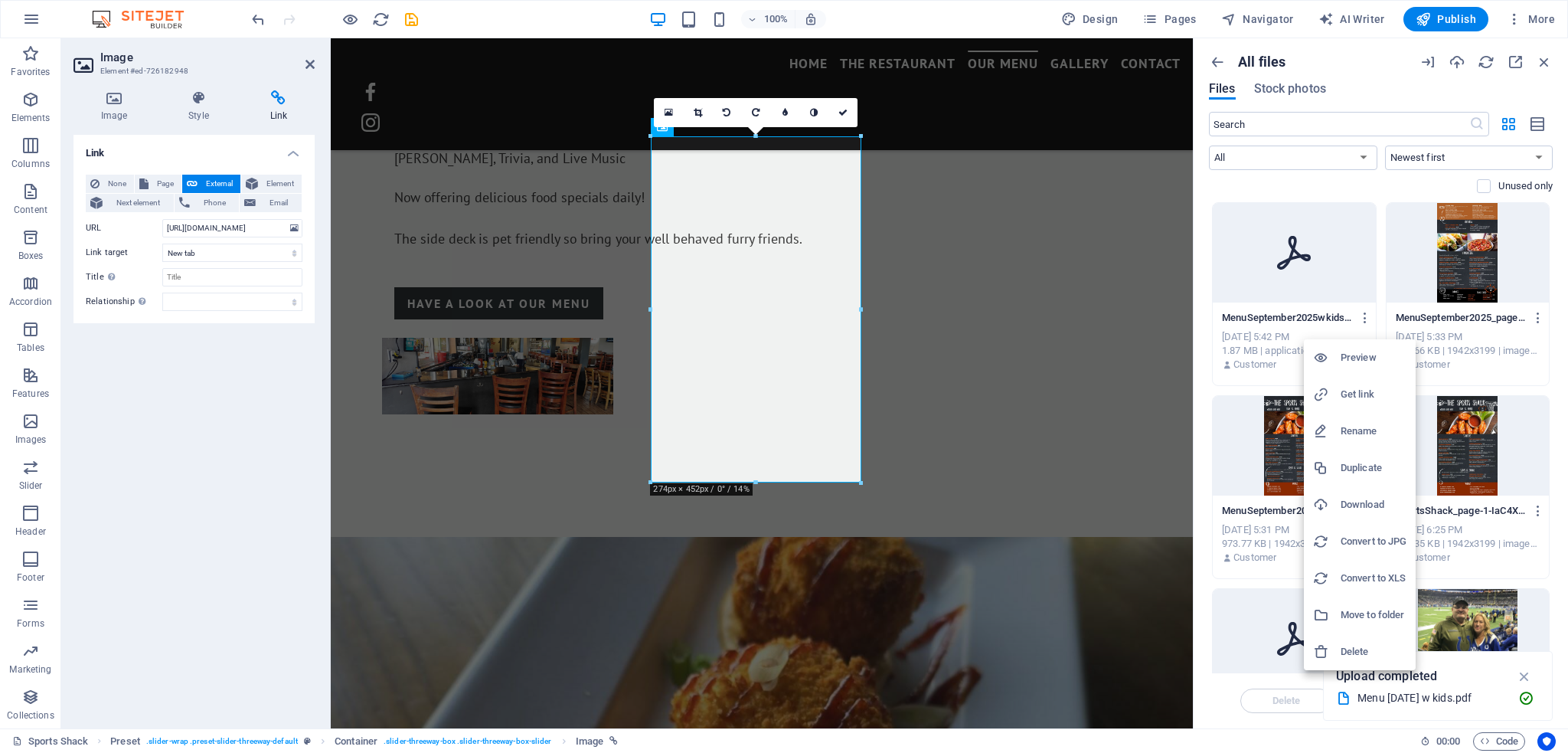
click at [1356, 383] on li "Get link" at bounding box center [1360, 394] width 112 height 37
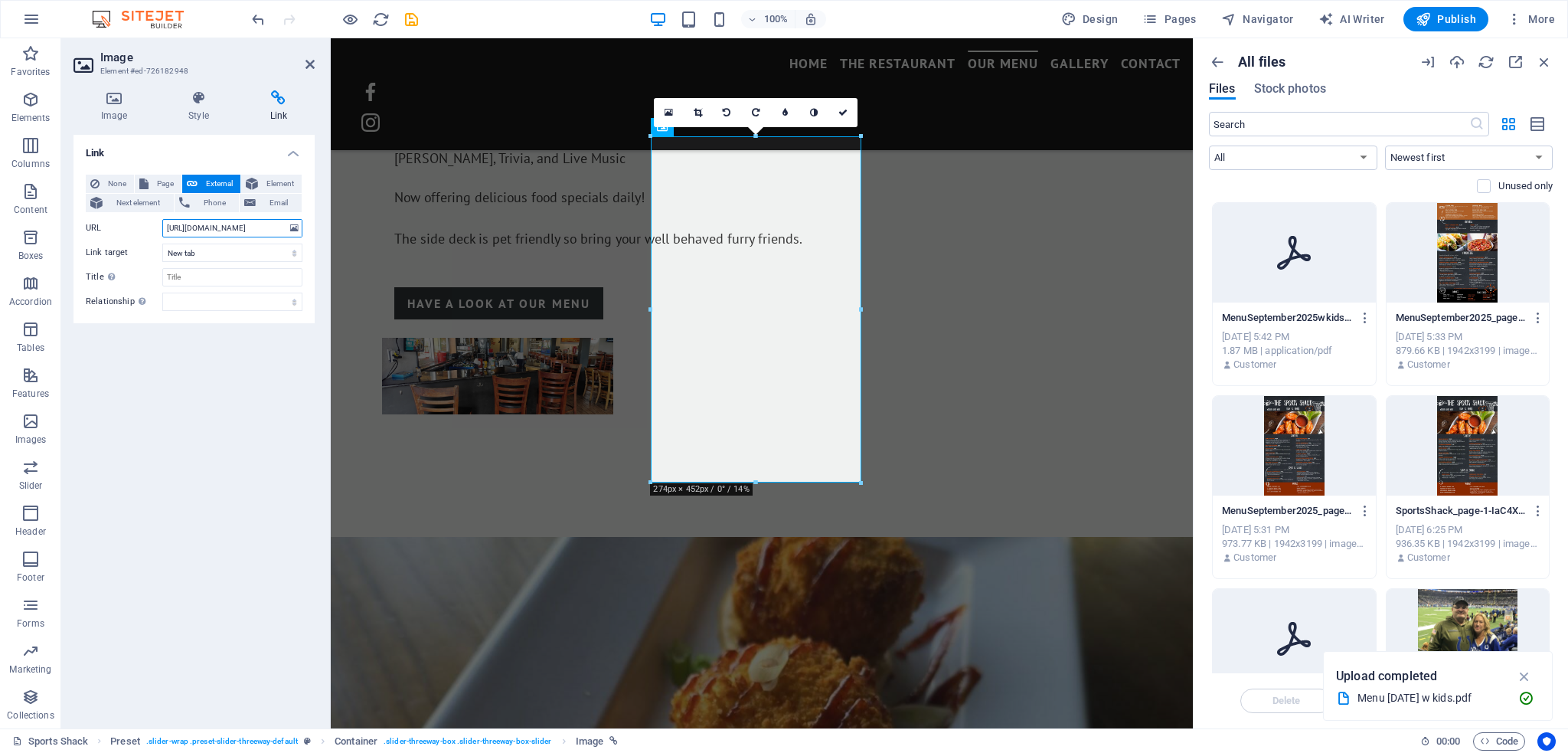
click at [234, 229] on input "[URL][DOMAIN_NAME]" at bounding box center [232, 229] width 140 height 18
paste input "8995188/MenuSeptember2025wkids-9S1PAyA3XjNZ4jZjFQDh9g"
drag, startPoint x: 264, startPoint y: 226, endPoint x: 64, endPoint y: 216, distance: 200.2
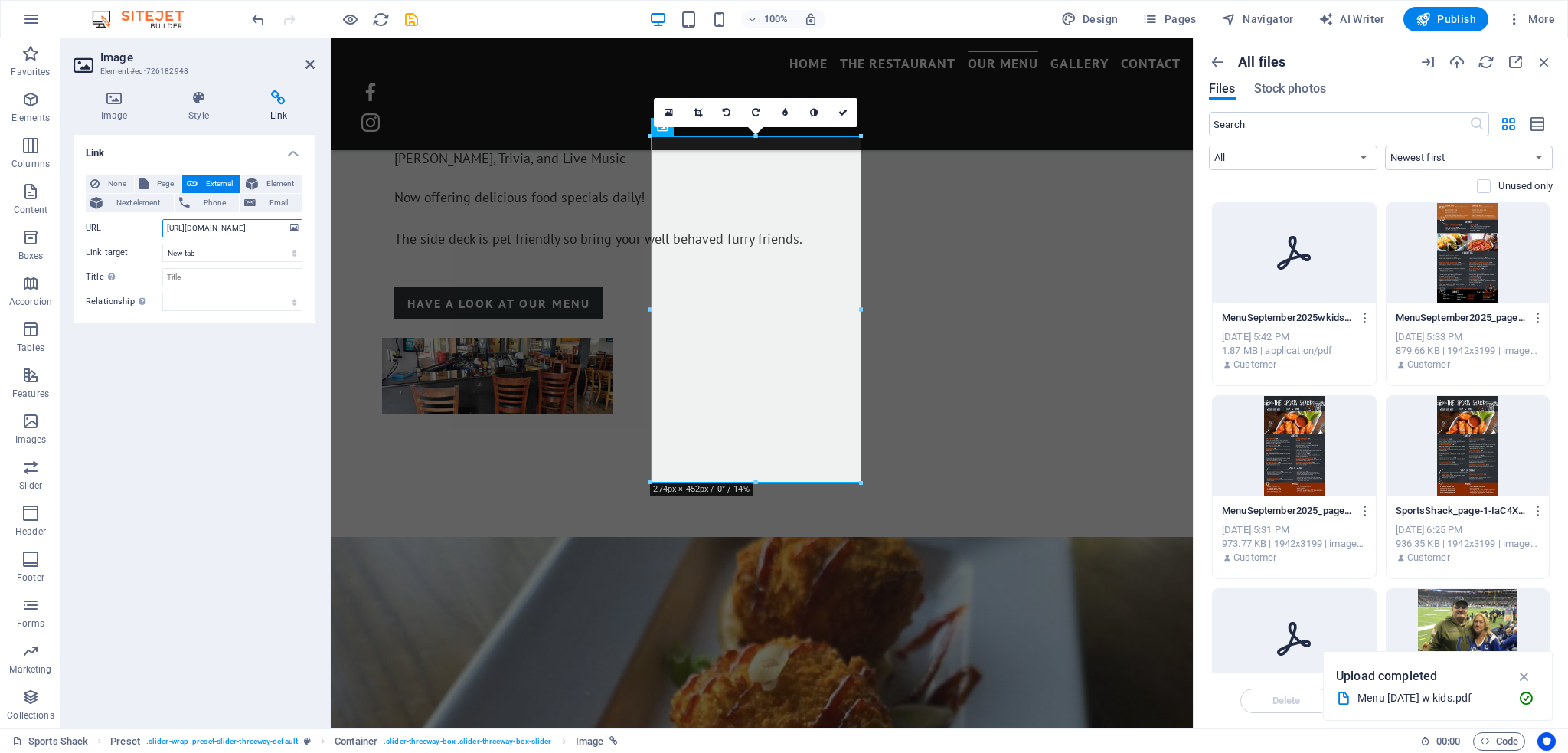
click at [64, 216] on div "Image Style Link Image Drag files here, click to choose files or select files f…" at bounding box center [194, 403] width 266 height 650
type input "[URL][DOMAIN_NAME]"
click at [1550, 61] on icon "button" at bounding box center [1544, 62] width 17 height 17
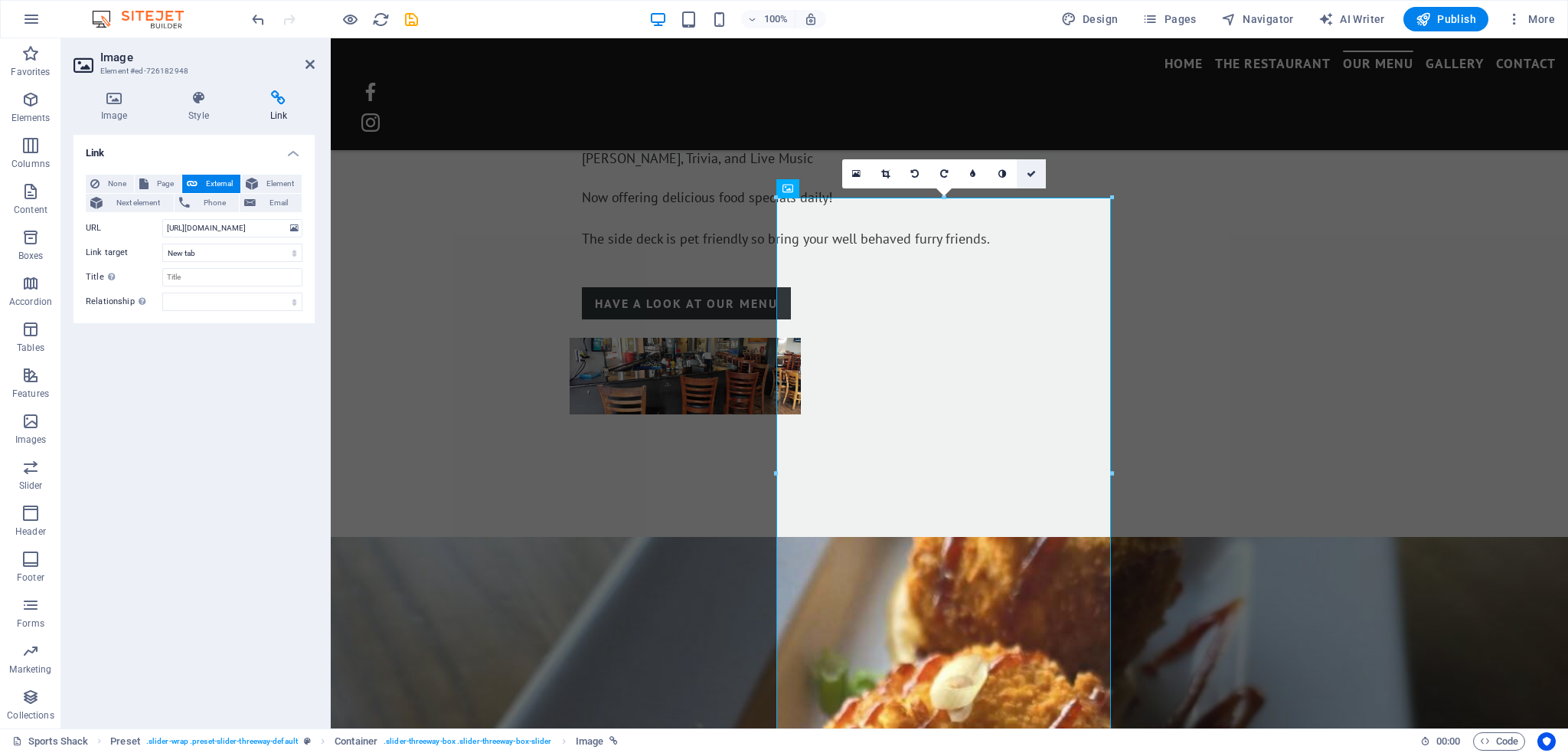
click at [1030, 174] on icon at bounding box center [1031, 174] width 9 height 9
